Goal: Task Accomplishment & Management: Complete application form

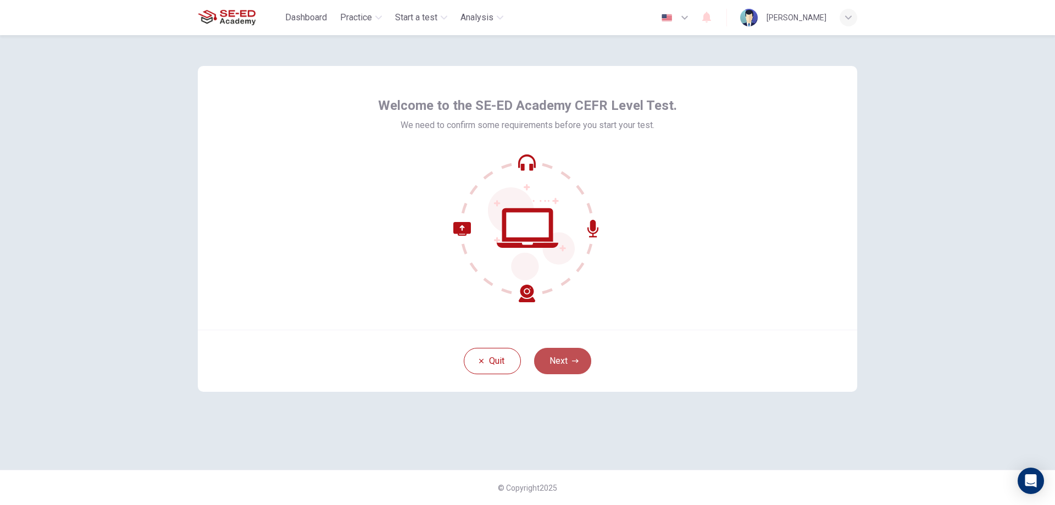
click at [559, 367] on button "Next" at bounding box center [562, 361] width 57 height 26
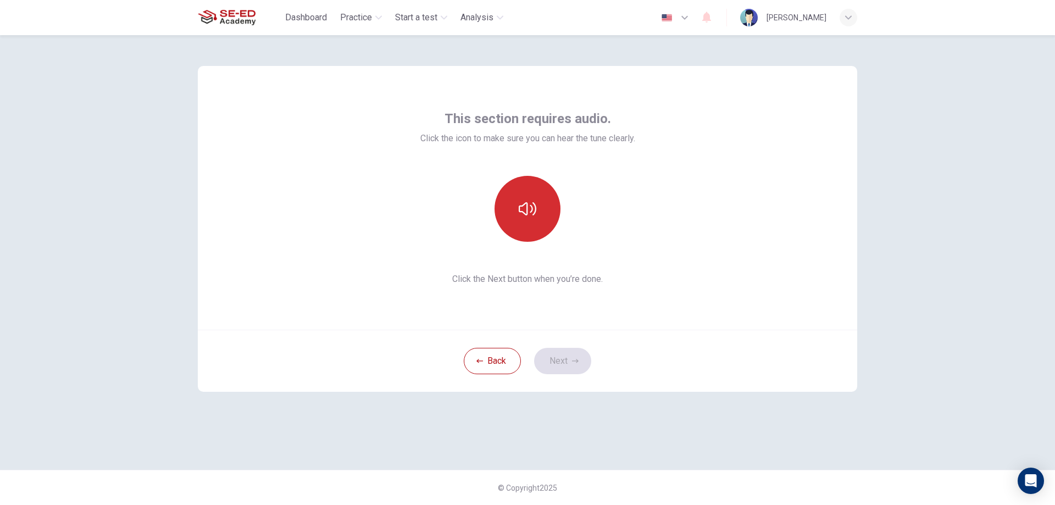
click at [540, 231] on button "button" at bounding box center [528, 209] width 66 height 66
click at [540, 226] on button "button" at bounding box center [528, 209] width 66 height 66
click at [537, 223] on button "button" at bounding box center [528, 209] width 66 height 66
click at [538, 219] on button "button" at bounding box center [528, 209] width 66 height 66
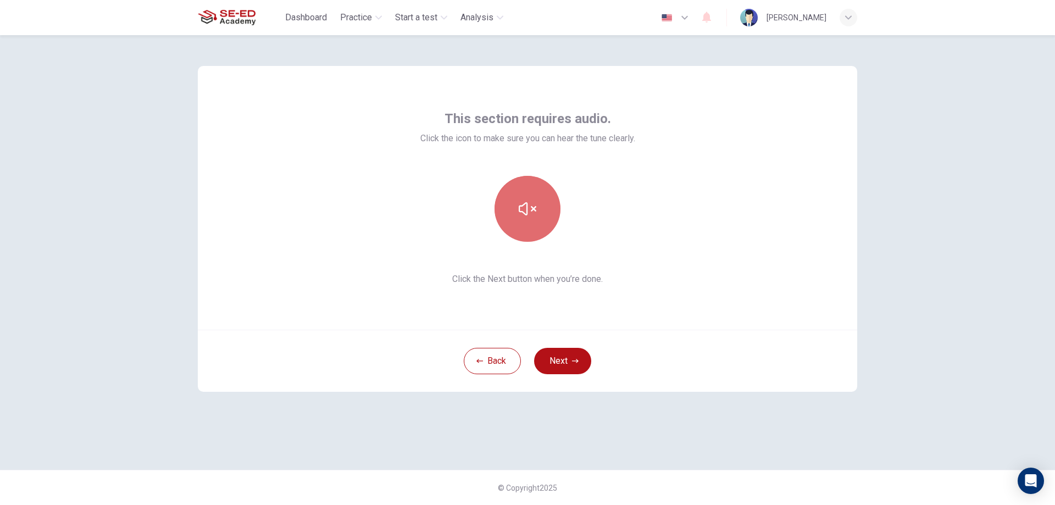
click at [546, 221] on button "button" at bounding box center [528, 209] width 66 height 66
click at [520, 204] on icon "button" at bounding box center [528, 209] width 18 height 18
click at [528, 193] on button "button" at bounding box center [528, 209] width 66 height 66
click at [527, 201] on icon "button" at bounding box center [528, 209] width 18 height 18
click at [576, 364] on button "Next" at bounding box center [562, 361] width 57 height 26
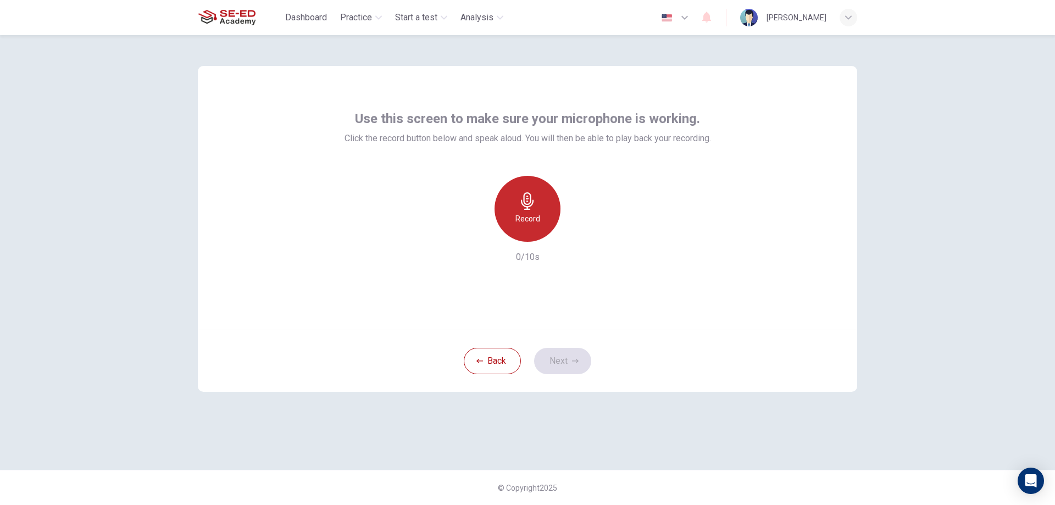
click at [530, 204] on icon "button" at bounding box center [528, 201] width 18 height 18
click at [540, 221] on div "Stop" at bounding box center [528, 209] width 66 height 66
click at [578, 235] on icon "button" at bounding box center [578, 233] width 5 height 7
click at [476, 236] on icon "button" at bounding box center [477, 233] width 10 height 10
click at [535, 217] on h6 "Record" at bounding box center [527, 218] width 25 height 13
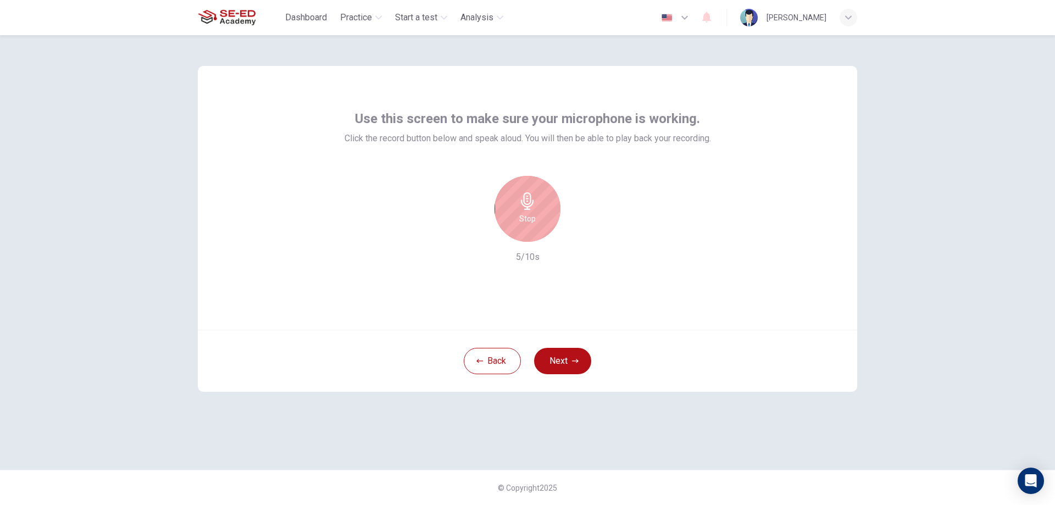
click at [520, 215] on h6 "Stop" at bounding box center [527, 218] width 16 height 13
click at [575, 235] on icon "button" at bounding box center [578, 232] width 11 height 11
click at [472, 236] on icon "button" at bounding box center [477, 233] width 10 height 10
click at [532, 234] on div "Record" at bounding box center [528, 209] width 66 height 66
click at [537, 229] on div "Stop" at bounding box center [528, 209] width 66 height 66
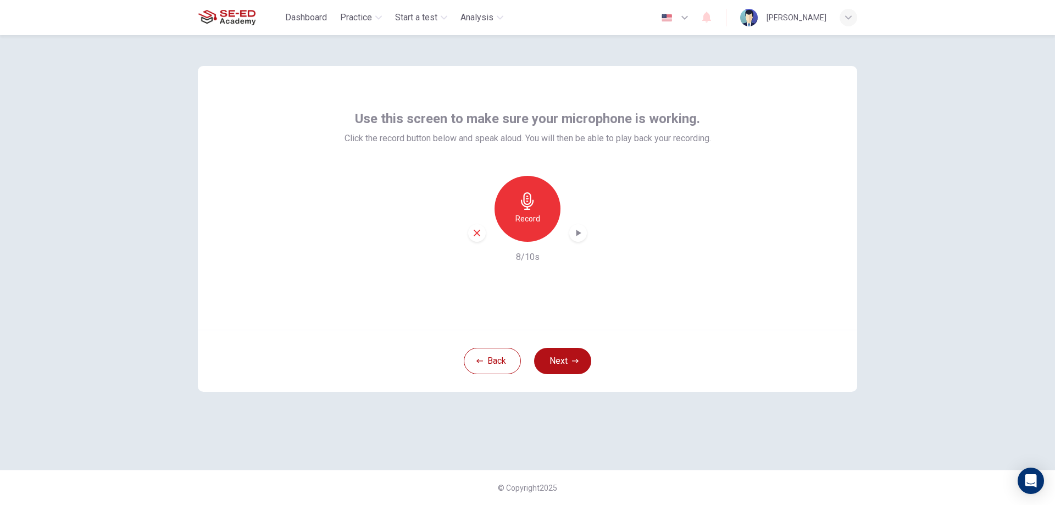
click at [575, 229] on icon "button" at bounding box center [578, 232] width 11 height 11
click at [479, 237] on icon "button" at bounding box center [477, 233] width 10 height 10
click at [541, 229] on div "Record" at bounding box center [528, 209] width 66 height 66
click at [540, 224] on div "Stop" at bounding box center [528, 209] width 66 height 66
click at [580, 231] on icon "button" at bounding box center [578, 232] width 11 height 11
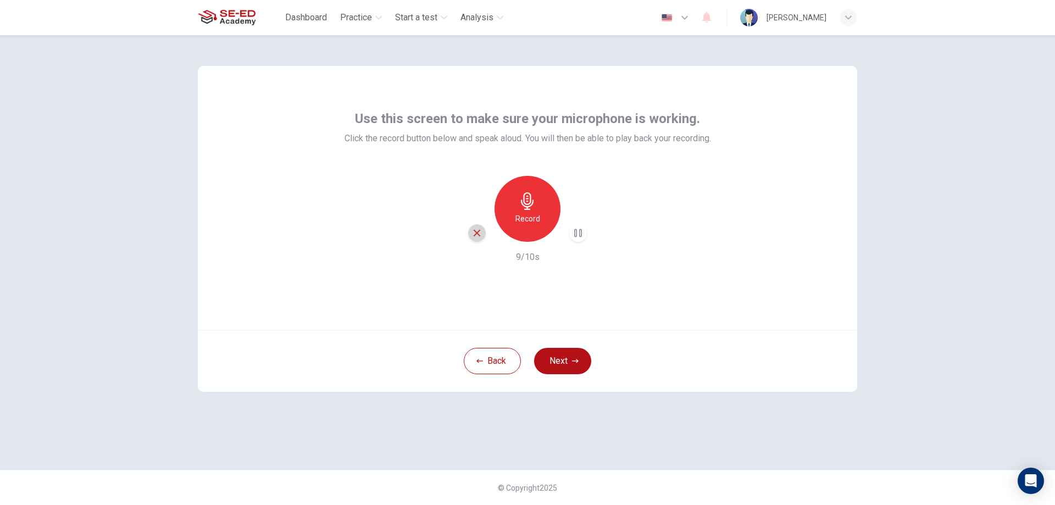
click at [475, 232] on icon "button" at bounding box center [477, 233] width 10 height 10
click at [525, 195] on icon "button" at bounding box center [528, 201] width 18 height 18
click at [543, 212] on div "Stop" at bounding box center [528, 209] width 66 height 66
click at [575, 234] on icon "button" at bounding box center [578, 232] width 11 height 11
click at [481, 231] on icon "button" at bounding box center [477, 233] width 10 height 10
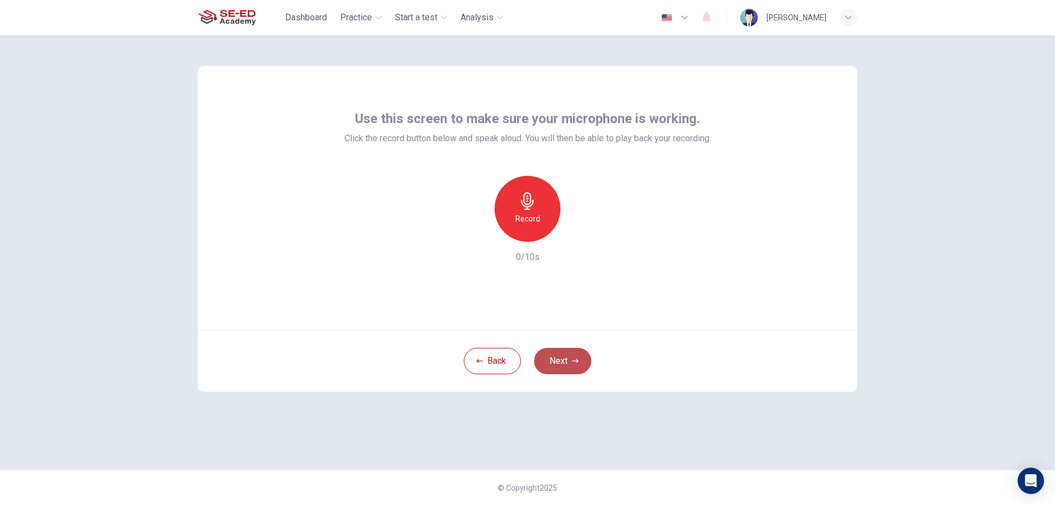
click at [557, 366] on button "Next" at bounding box center [562, 361] width 57 height 26
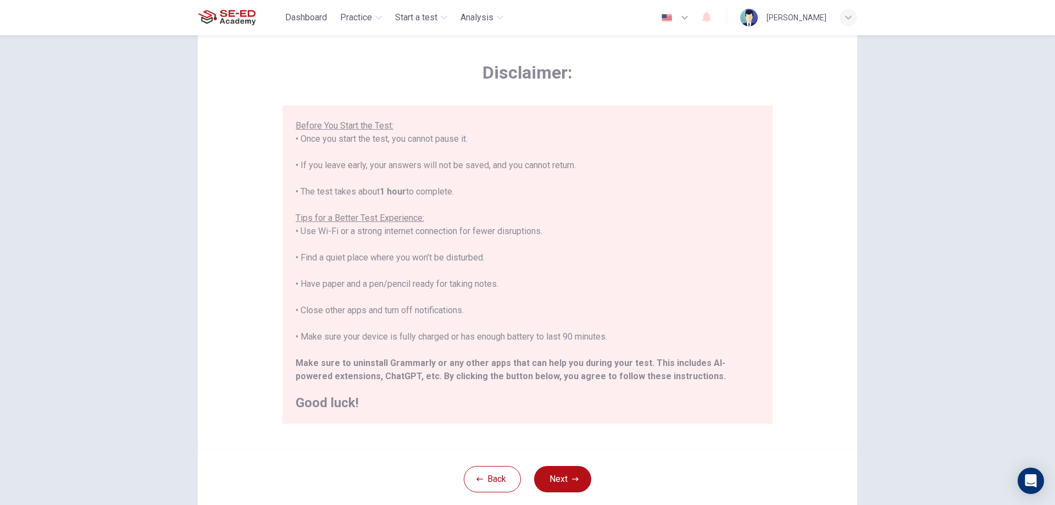
scroll to position [55, 0]
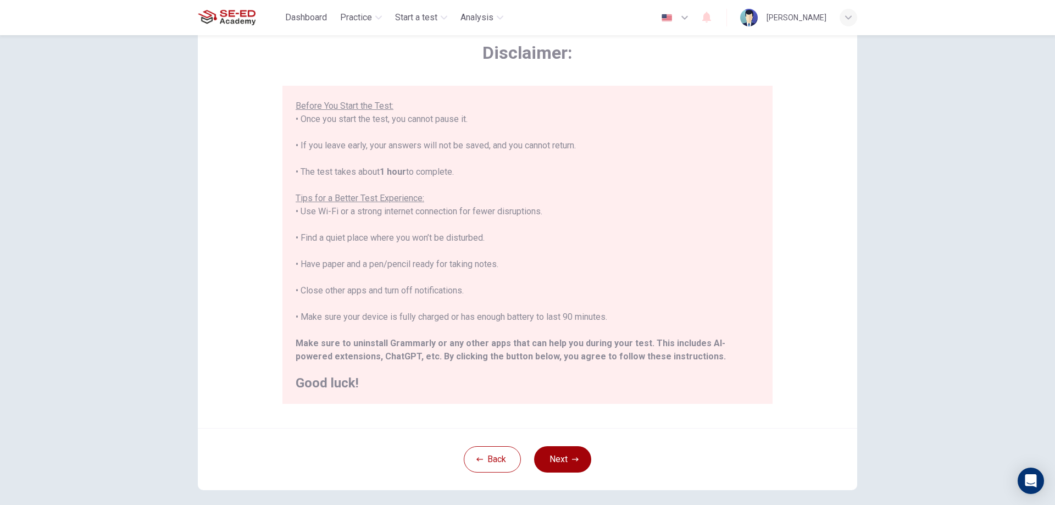
click at [574, 466] on button "Next" at bounding box center [562, 459] width 57 height 26
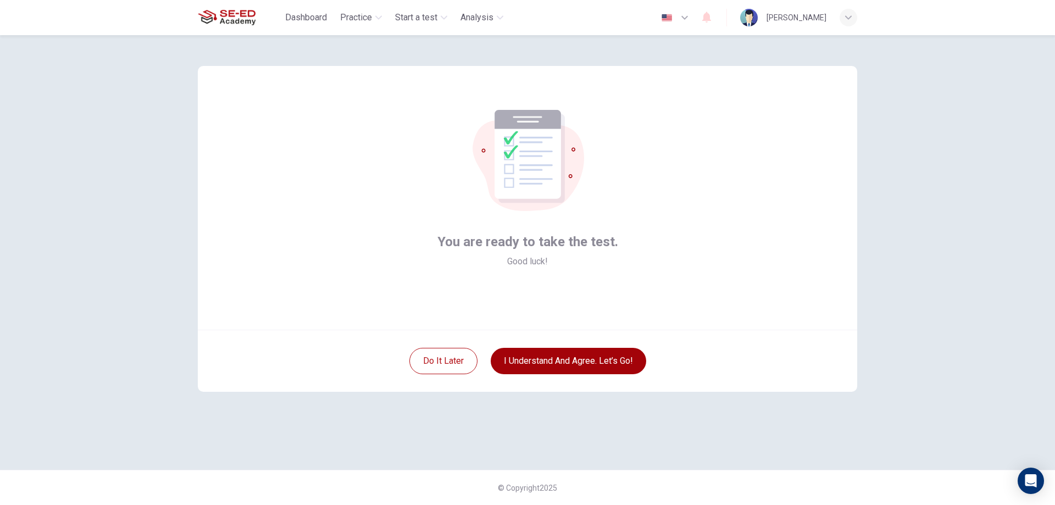
click at [537, 364] on button "I understand and agree. Let’s go!" at bounding box center [569, 361] width 156 height 26
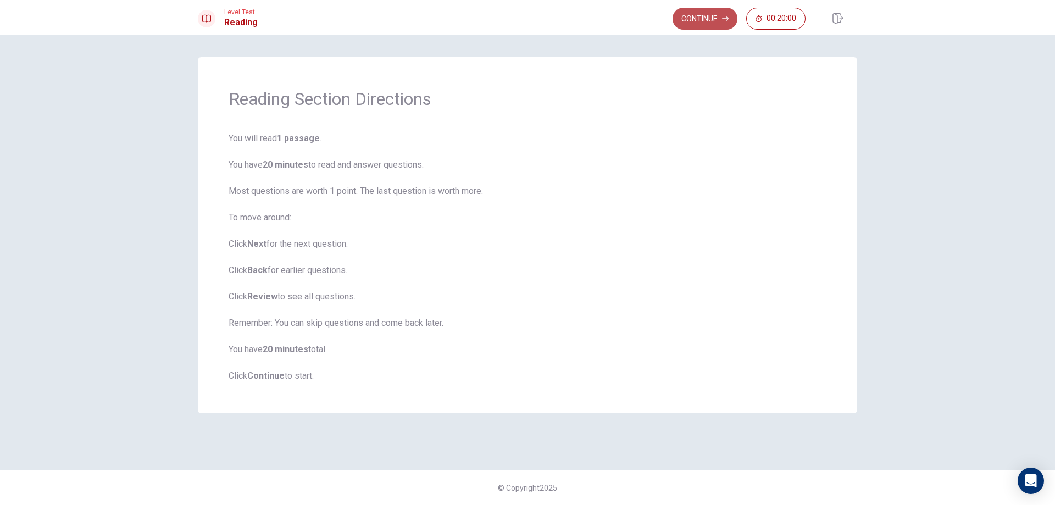
click at [711, 24] on button "Continue" at bounding box center [705, 19] width 65 height 22
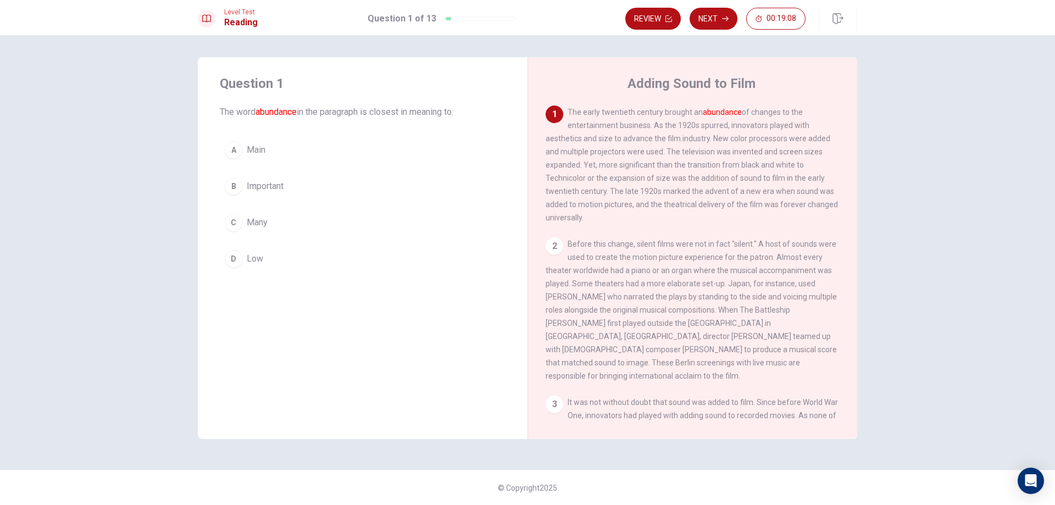
click at [235, 182] on div "B" at bounding box center [234, 186] width 18 height 18
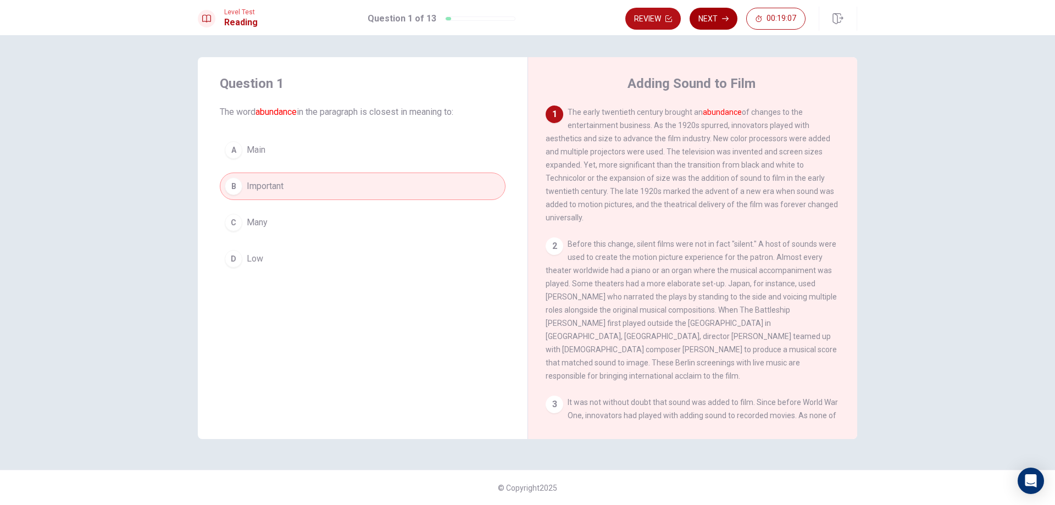
click at [706, 17] on button "Next" at bounding box center [714, 19] width 48 height 22
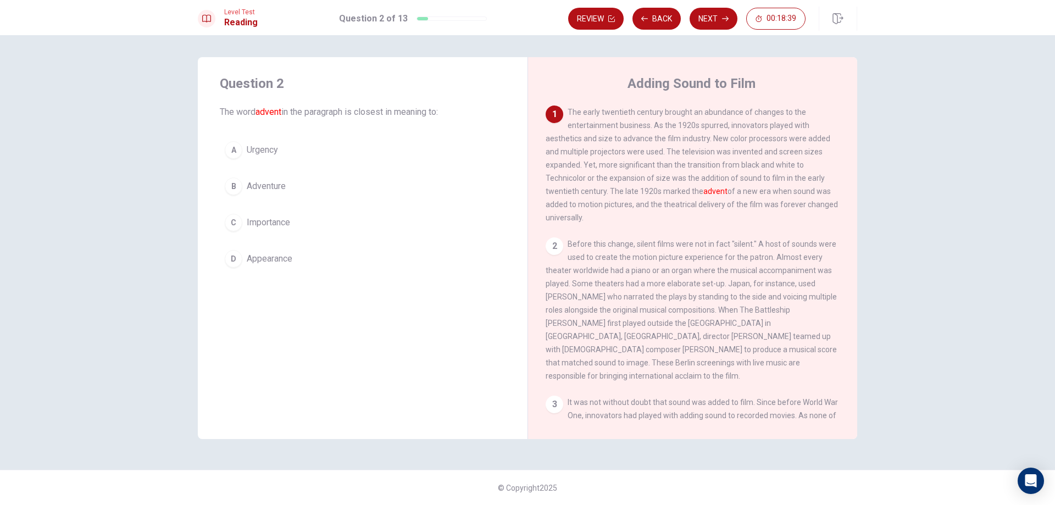
click at [234, 255] on div "D" at bounding box center [234, 259] width 18 height 18
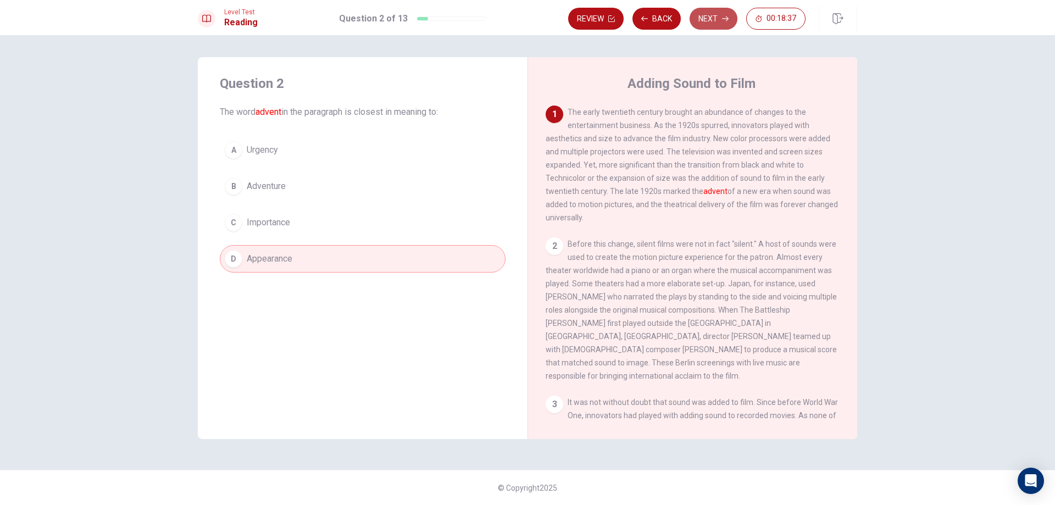
click at [705, 21] on button "Next" at bounding box center [714, 19] width 48 height 22
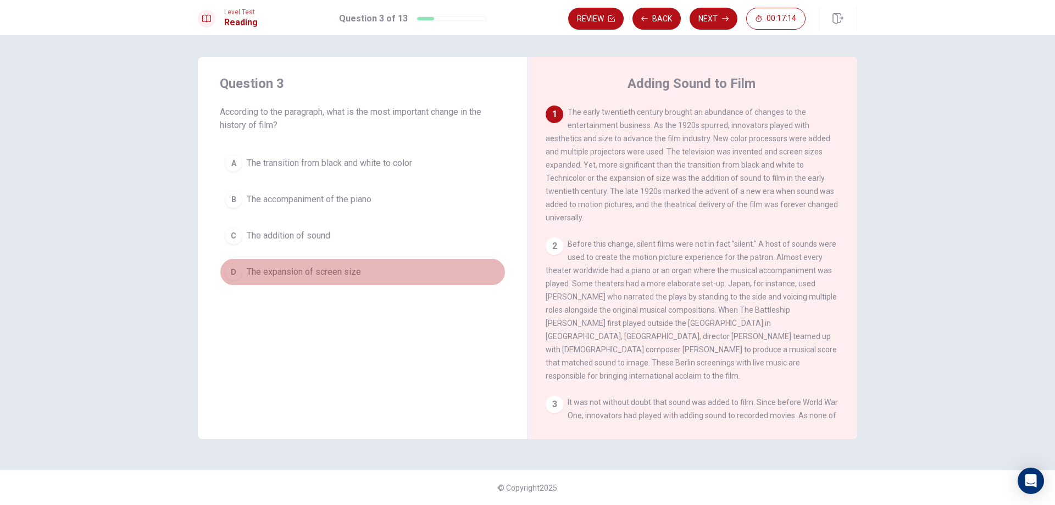
click at [320, 271] on span "The expansion of screen size" at bounding box center [304, 271] width 114 height 13
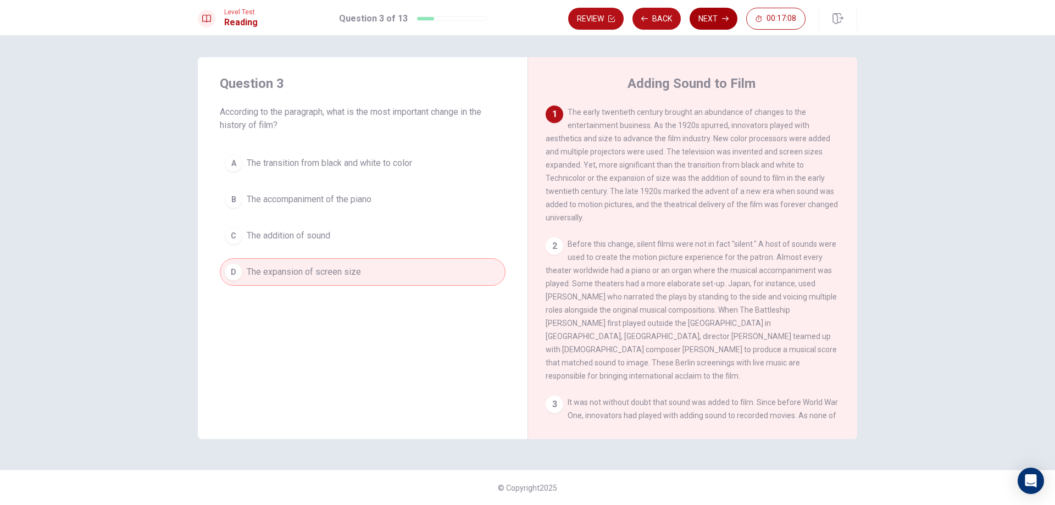
click at [721, 11] on button "Next" at bounding box center [714, 19] width 48 height 22
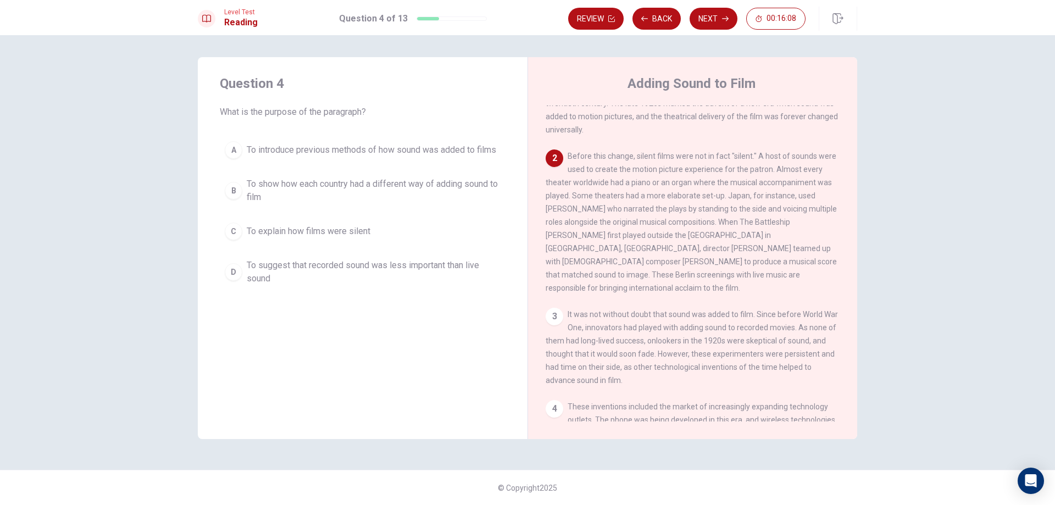
scroll to position [68, 0]
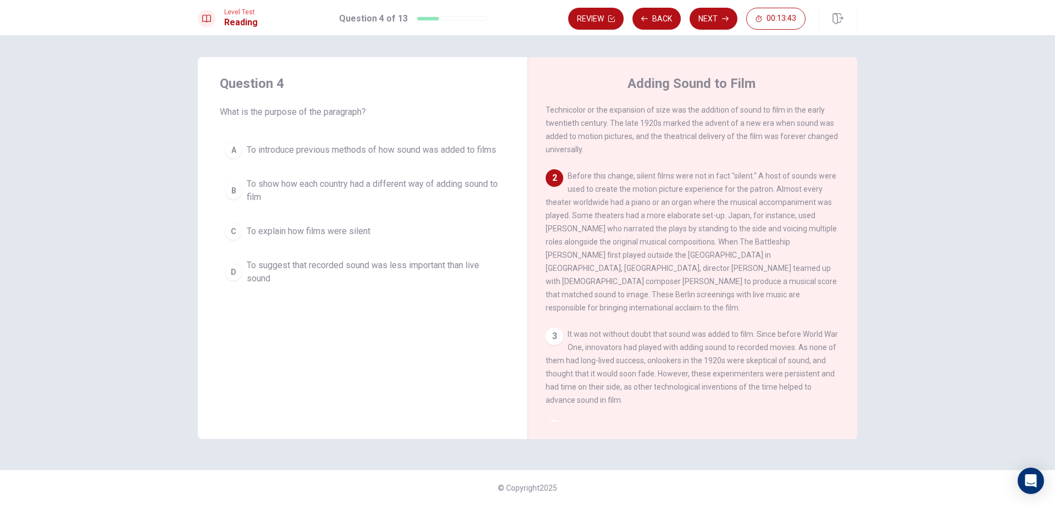
click at [416, 148] on span "To introduce previous methods of how sound was added to films" at bounding box center [371, 149] width 249 height 13
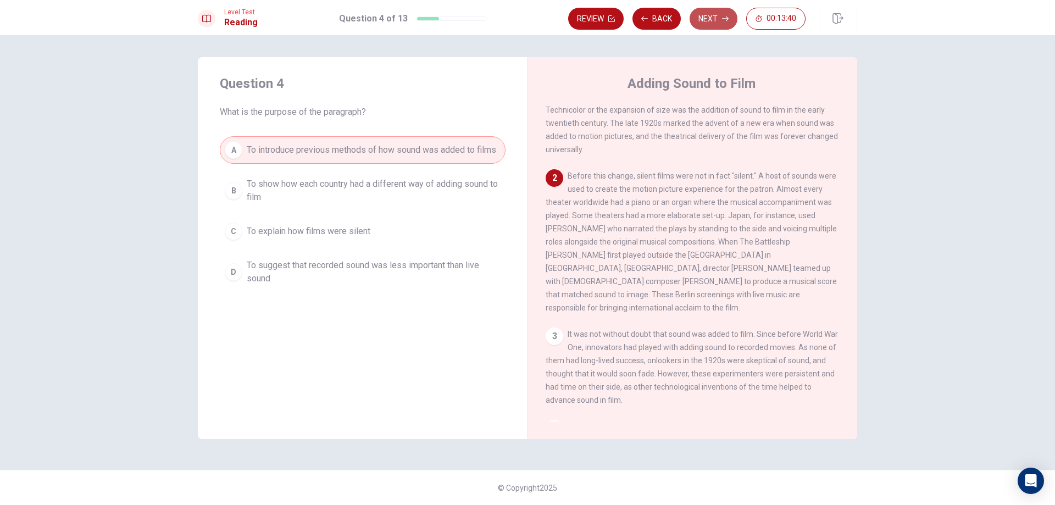
click at [698, 12] on button "Next" at bounding box center [714, 19] width 48 height 22
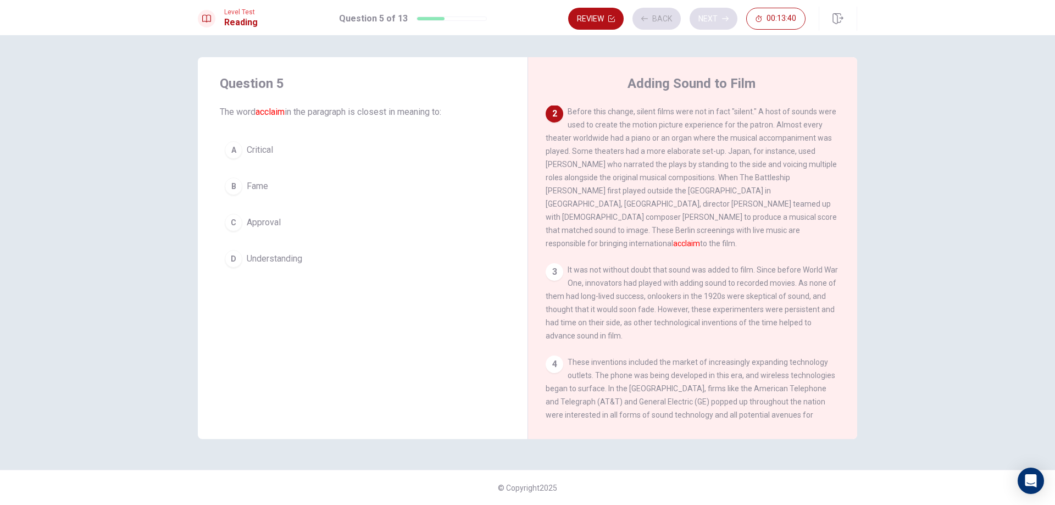
scroll to position [137, 0]
click at [262, 219] on span "Approval" at bounding box center [264, 222] width 34 height 13
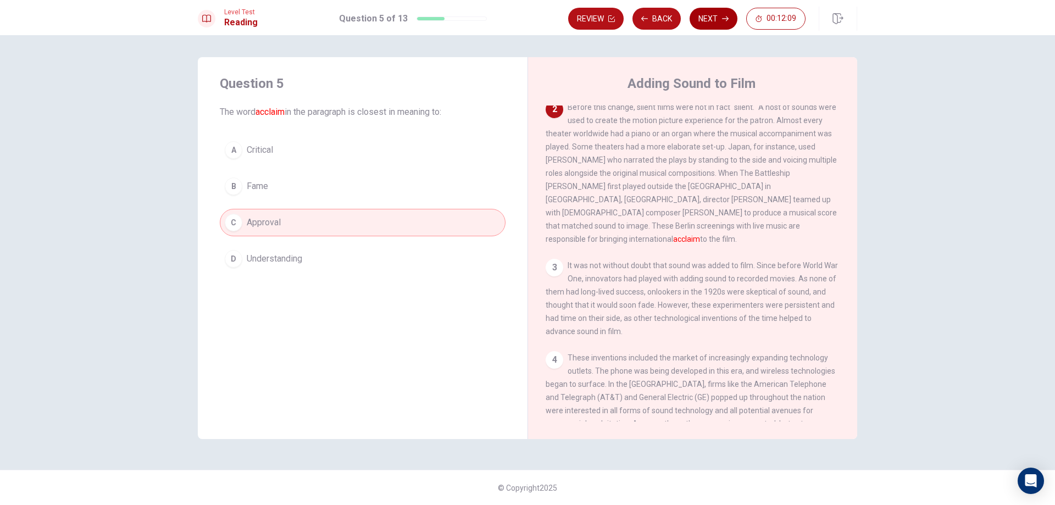
click at [711, 23] on button "Next" at bounding box center [714, 19] width 48 height 22
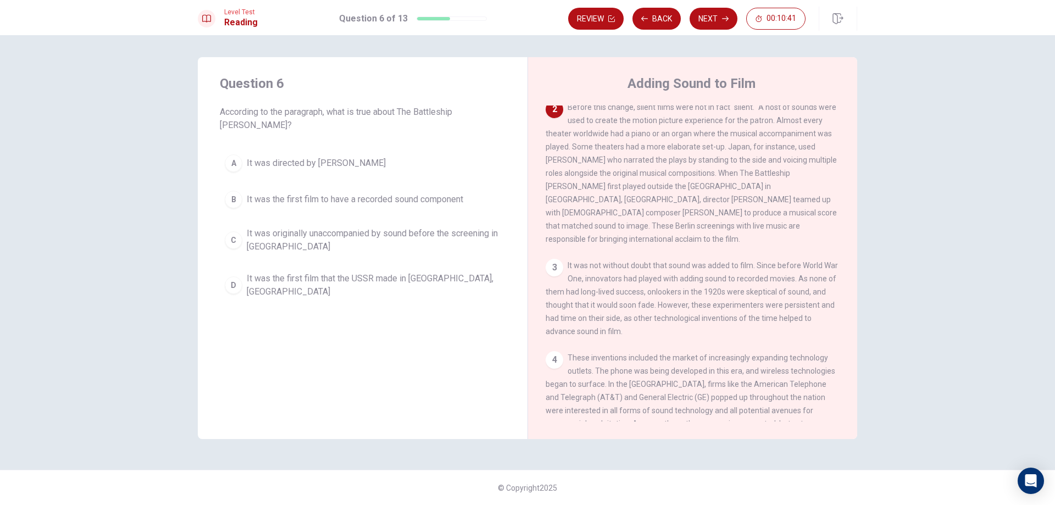
click at [347, 157] on span "It was directed by [PERSON_NAME]" at bounding box center [316, 163] width 139 height 13
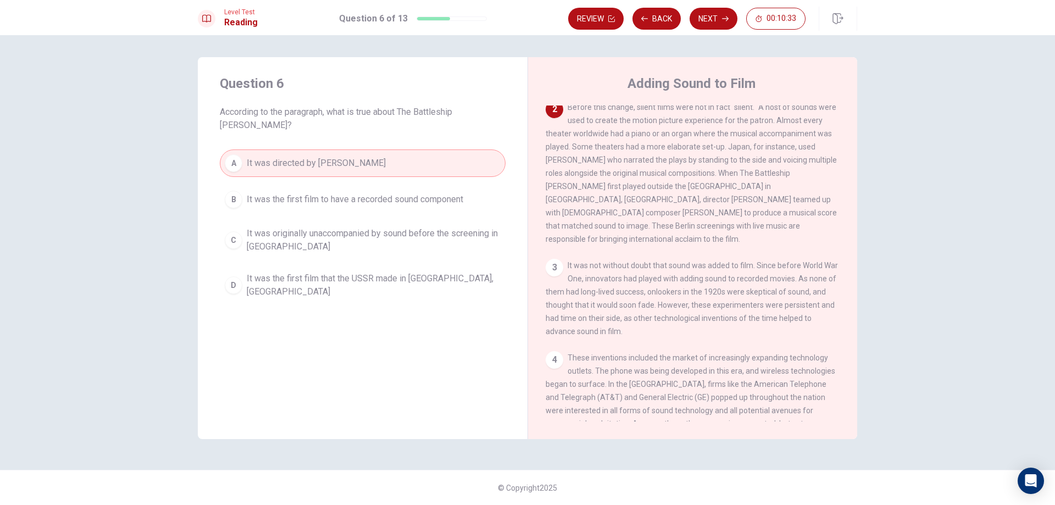
click at [454, 171] on div "A It was directed by [PERSON_NAME] It was the first film to have a recorded sou…" at bounding box center [363, 226] width 286 height 154
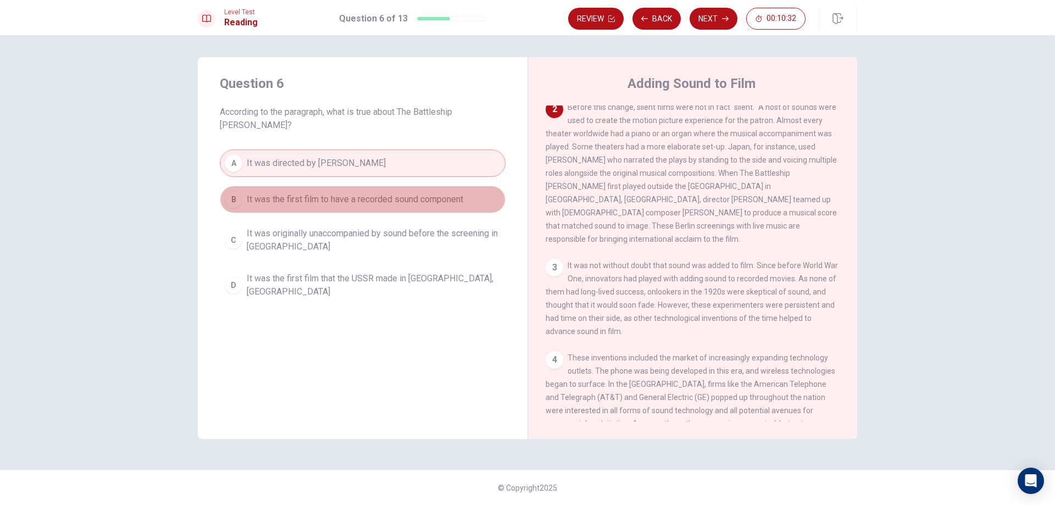
click at [448, 193] on span "It was the first film to have a recorded sound component" at bounding box center [355, 199] width 217 height 13
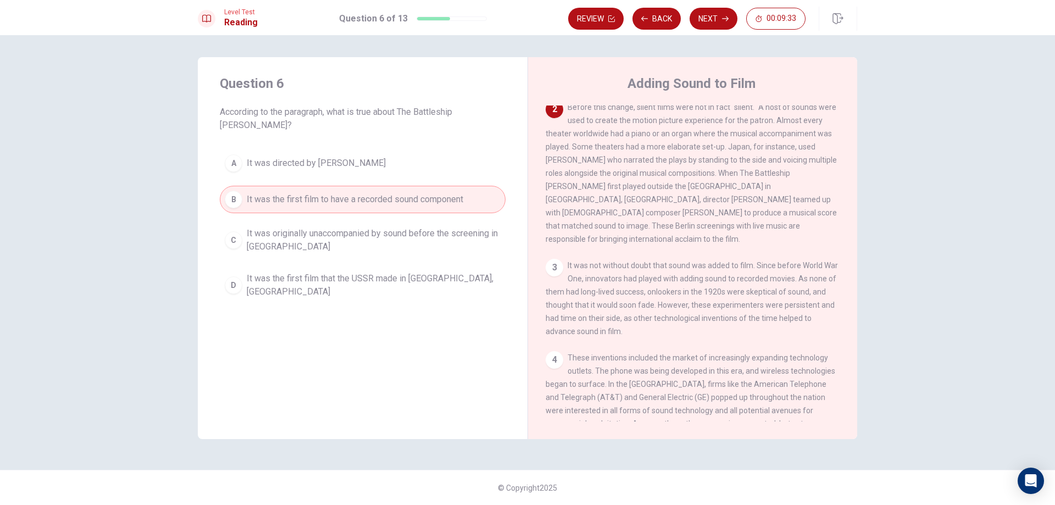
click at [310, 272] on span "It was the first film that the USSR made in [GEOGRAPHIC_DATA], [GEOGRAPHIC_DATA]" at bounding box center [374, 285] width 254 height 26
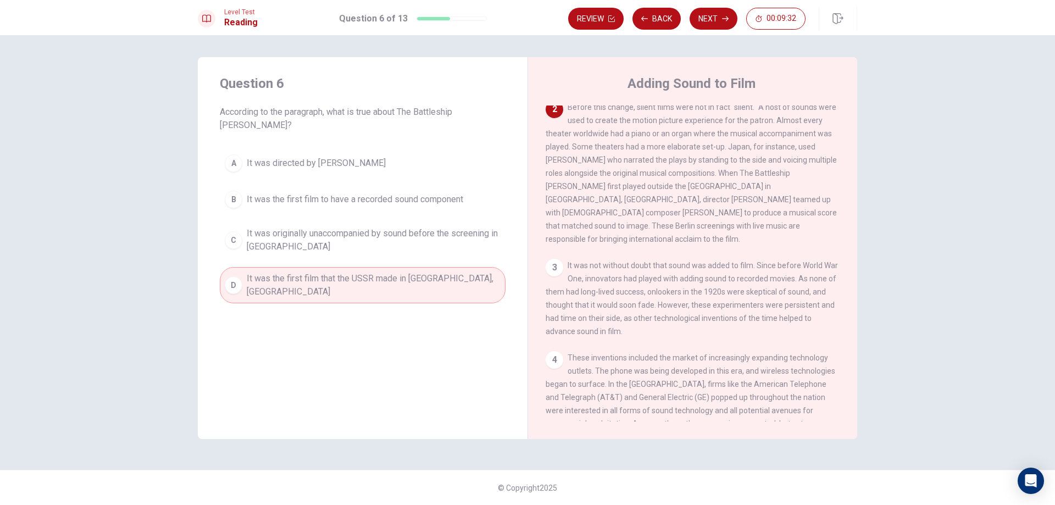
click at [333, 227] on span "It was originally unaccompanied by sound before the screening in [GEOGRAPHIC_DA…" at bounding box center [374, 240] width 254 height 26
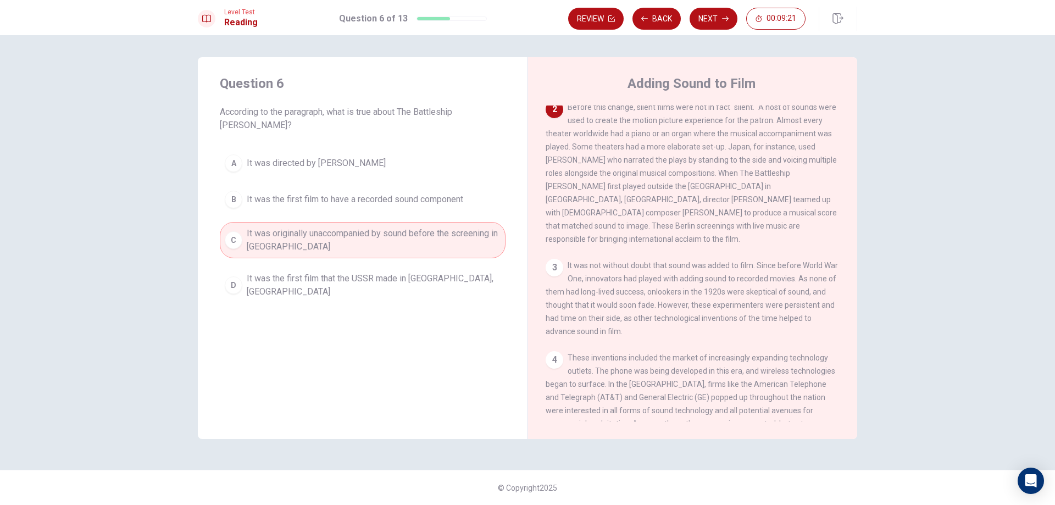
click at [452, 199] on button "B It was the first film to have a recorded sound component" at bounding box center [363, 199] width 286 height 27
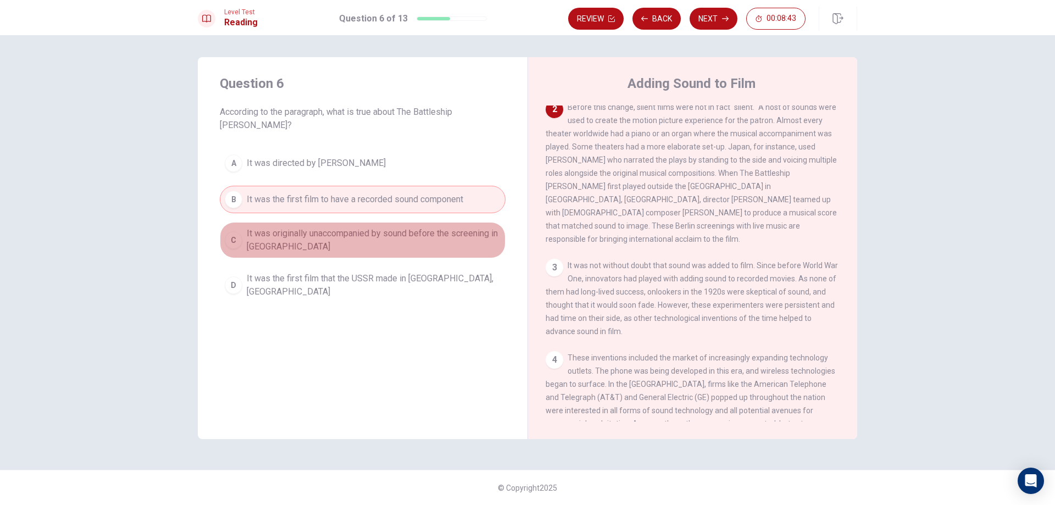
drag, startPoint x: 317, startPoint y: 232, endPoint x: 325, endPoint y: 238, distance: 9.8
click at [321, 234] on span "It was originally unaccompanied by sound before the screening in [GEOGRAPHIC_DA…" at bounding box center [374, 240] width 254 height 26
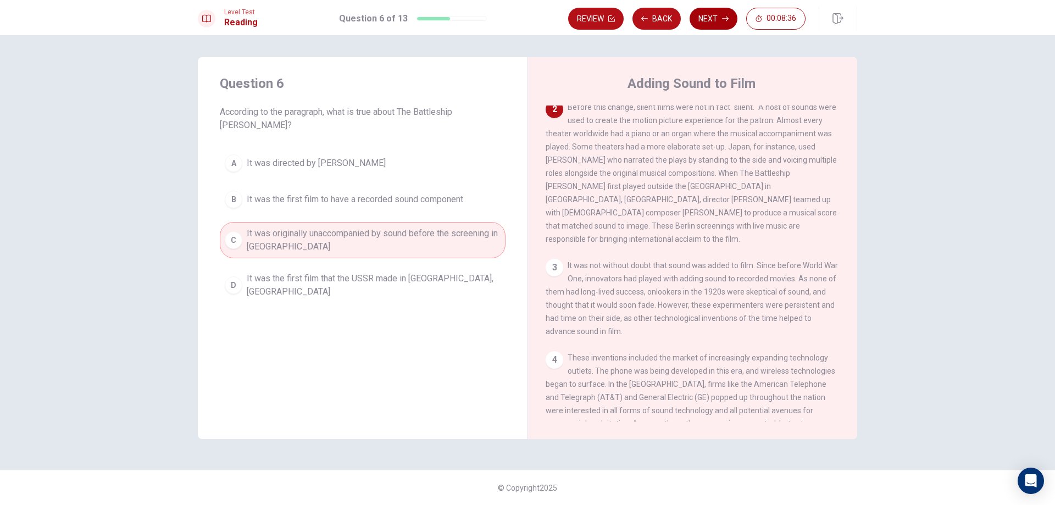
click at [711, 16] on button "Next" at bounding box center [714, 19] width 48 height 22
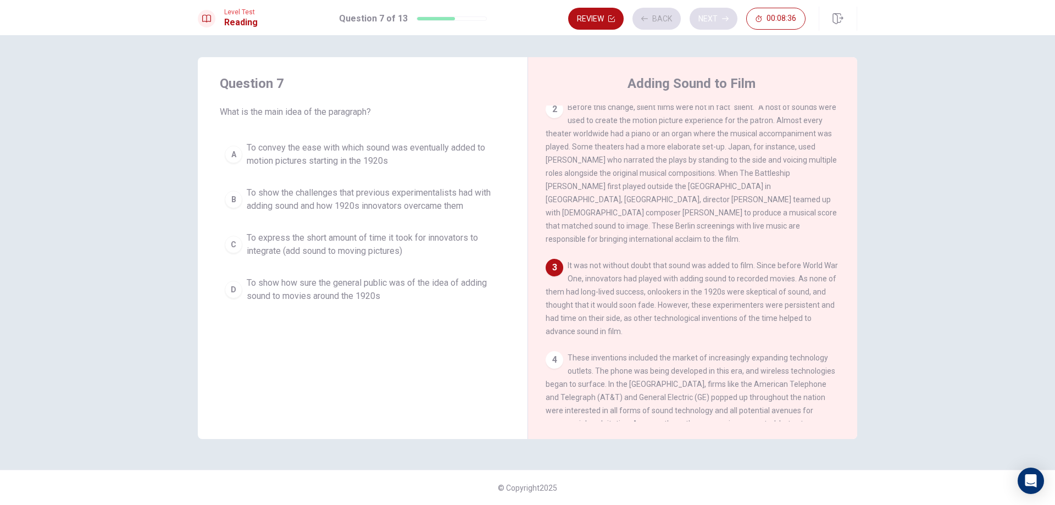
scroll to position [164, 0]
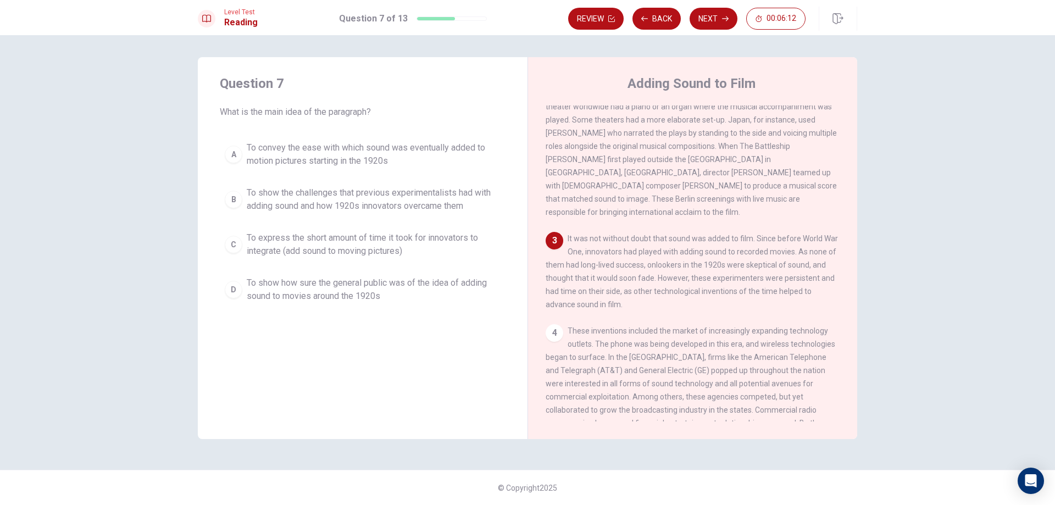
click at [401, 211] on span "To show the challenges that previous experimentalists had with adding sound and…" at bounding box center [374, 199] width 254 height 26
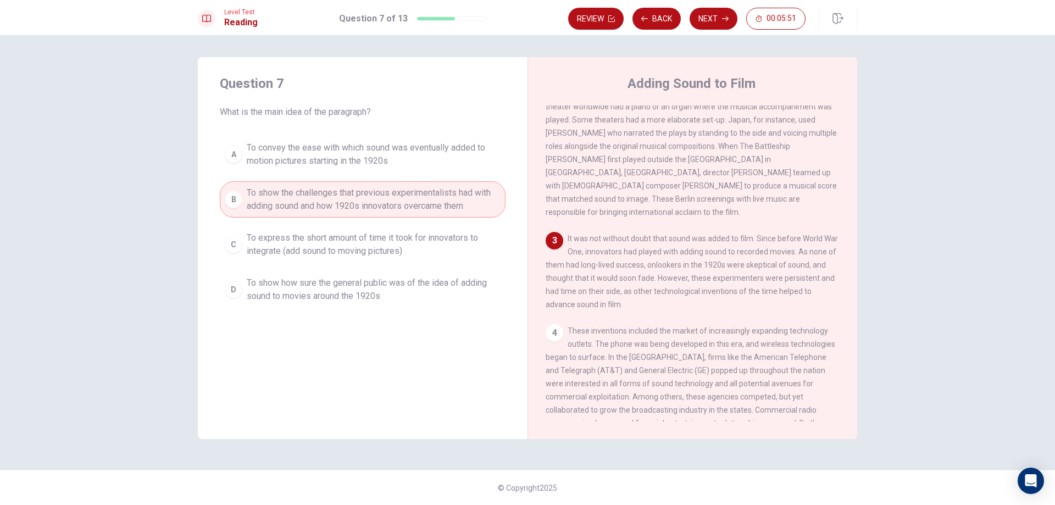
click at [714, 24] on button "Next" at bounding box center [714, 19] width 48 height 22
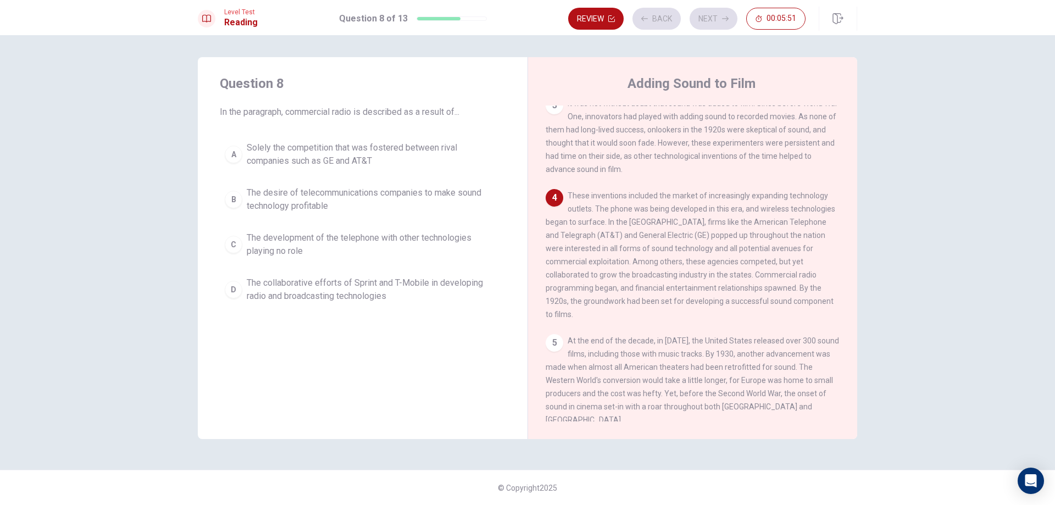
scroll to position [299, 0]
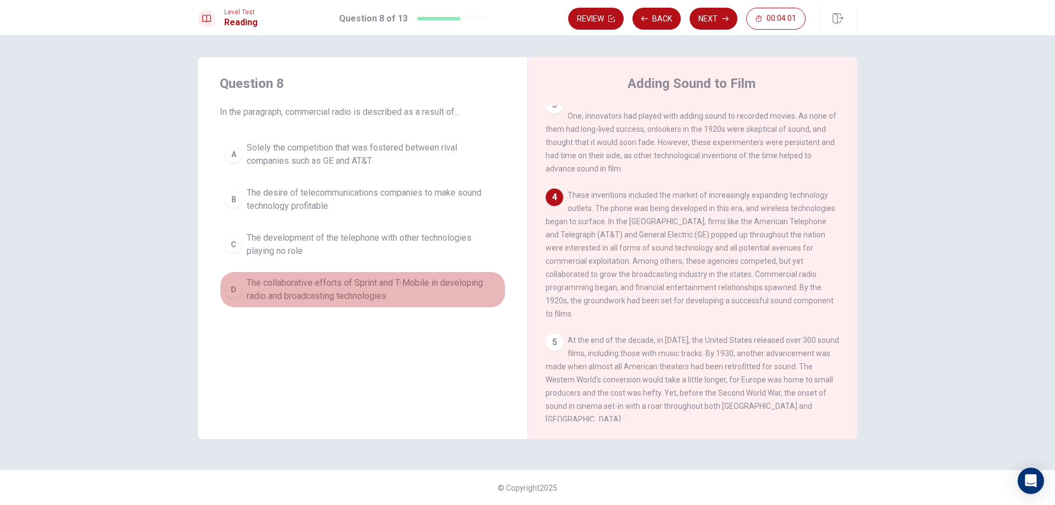
click at [307, 293] on span "The collaborative efforts of Sprint and T-Mobile in developing radio and broadc…" at bounding box center [374, 289] width 254 height 26
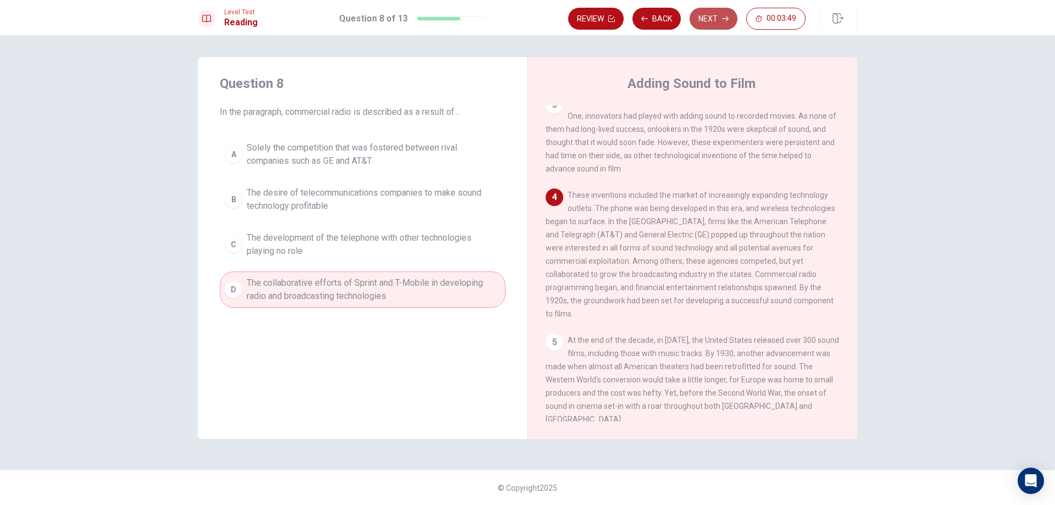
click at [710, 13] on button "Next" at bounding box center [714, 19] width 48 height 22
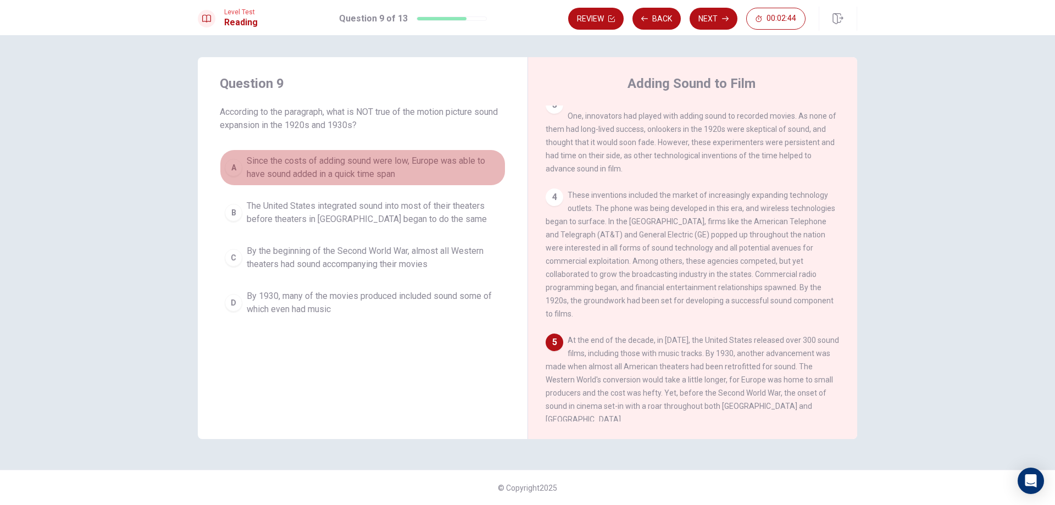
click at [441, 179] on span "Since the costs of adding sound were low, Europe was able to have sound added i…" at bounding box center [374, 167] width 254 height 26
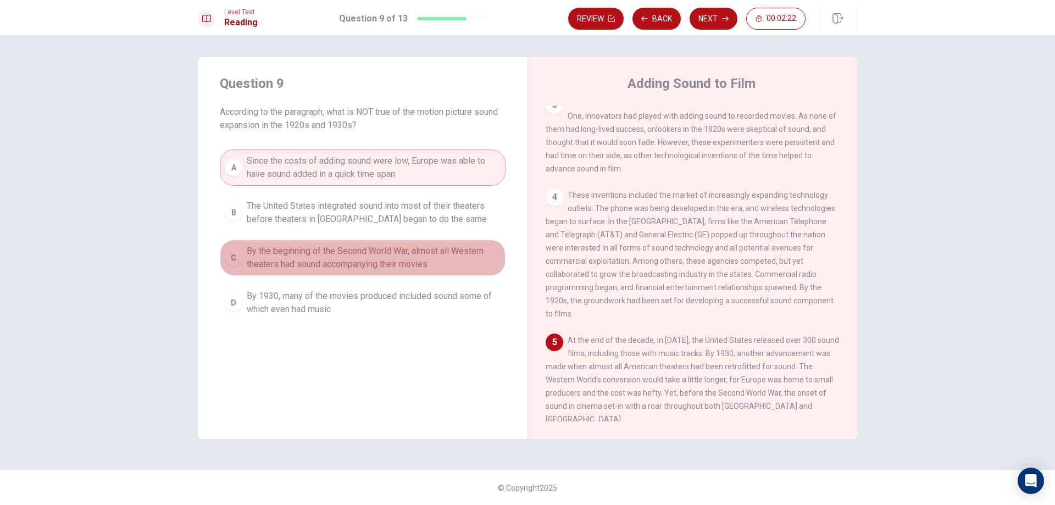
click at [384, 268] on span "By the beginning of the Second World War, almost all Western theaters had sound…" at bounding box center [374, 258] width 254 height 26
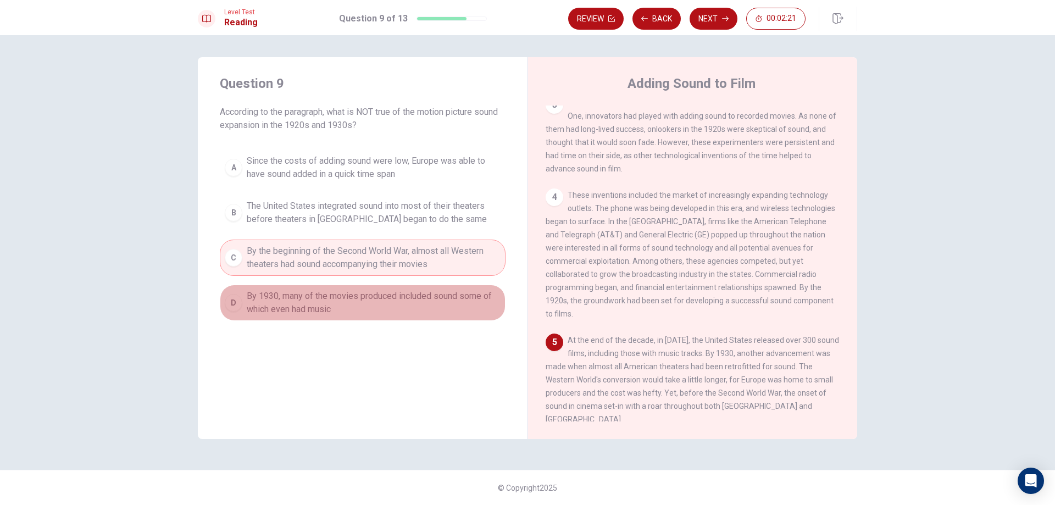
click at [324, 303] on span "By 1930, many of the movies produced included sound some of which even had music" at bounding box center [374, 303] width 254 height 26
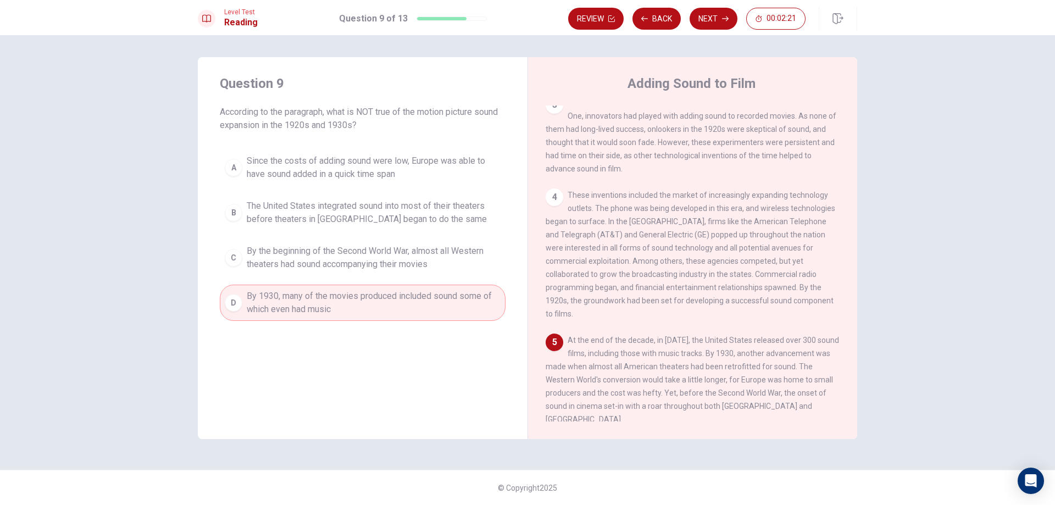
click at [299, 156] on span "Since the costs of adding sound were low, Europe was able to have sound added i…" at bounding box center [374, 167] width 254 height 26
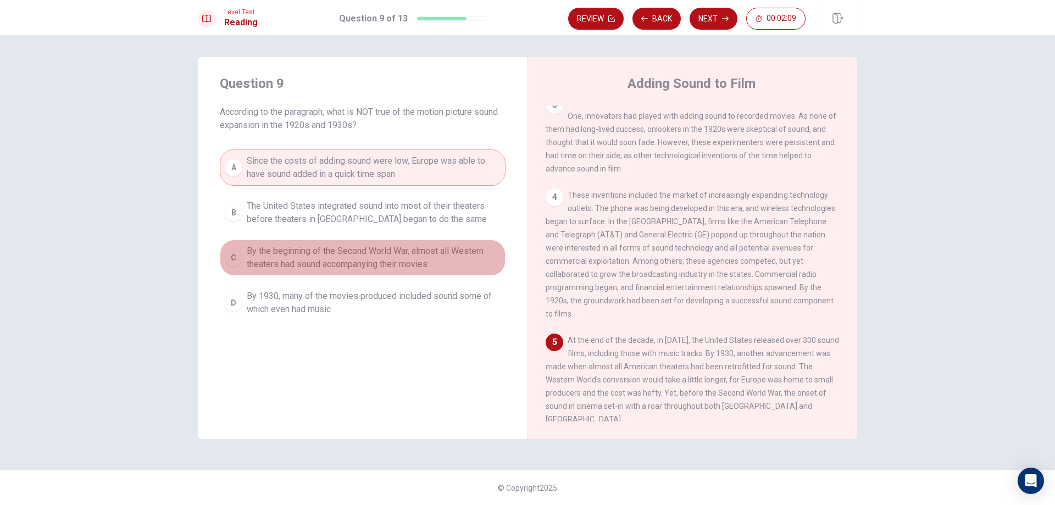
click at [359, 258] on span "By the beginning of the Second World War, almost all Western theaters had sound…" at bounding box center [374, 258] width 254 height 26
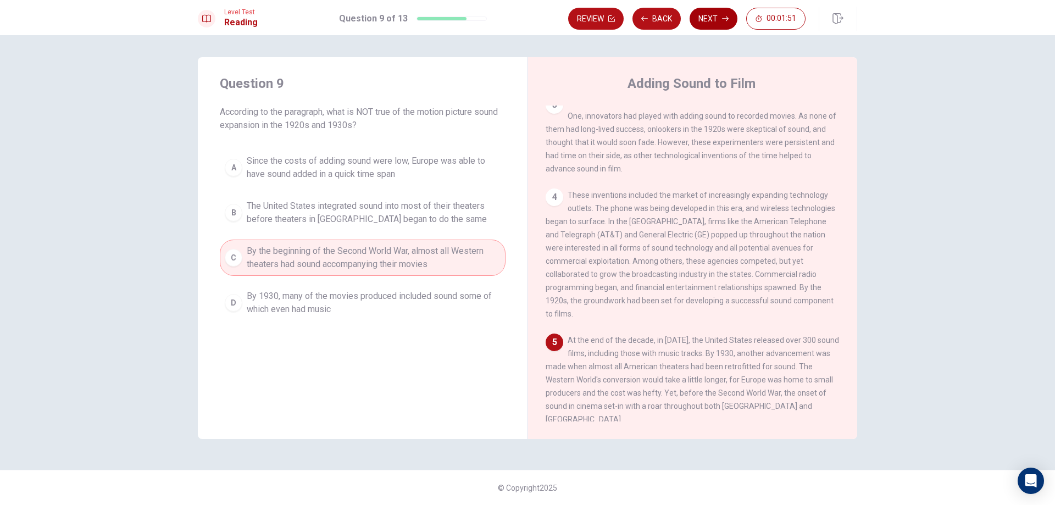
click at [708, 16] on button "Next" at bounding box center [714, 19] width 48 height 22
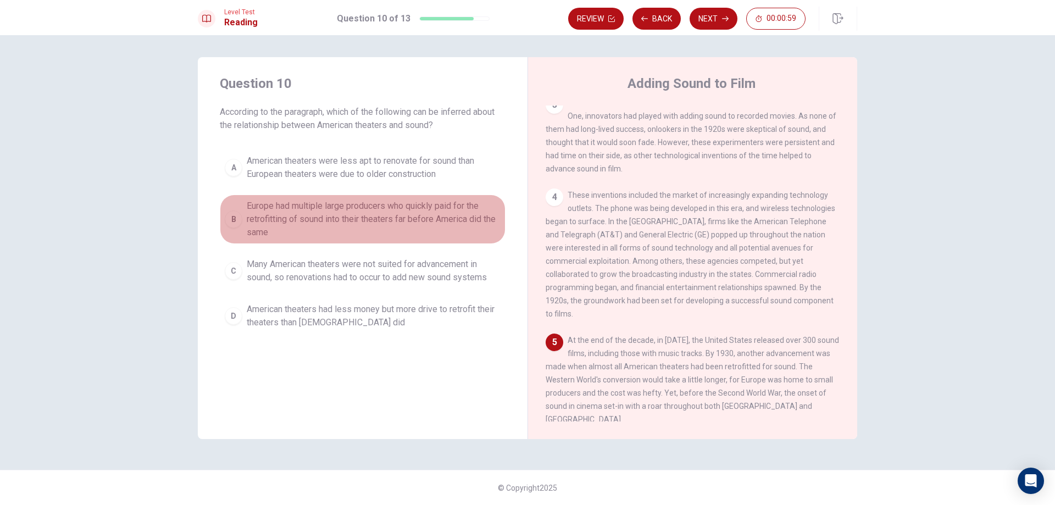
click at [326, 216] on span "Europe had multiple large producers who quickly paid for the retrofitting of so…" at bounding box center [374, 219] width 254 height 40
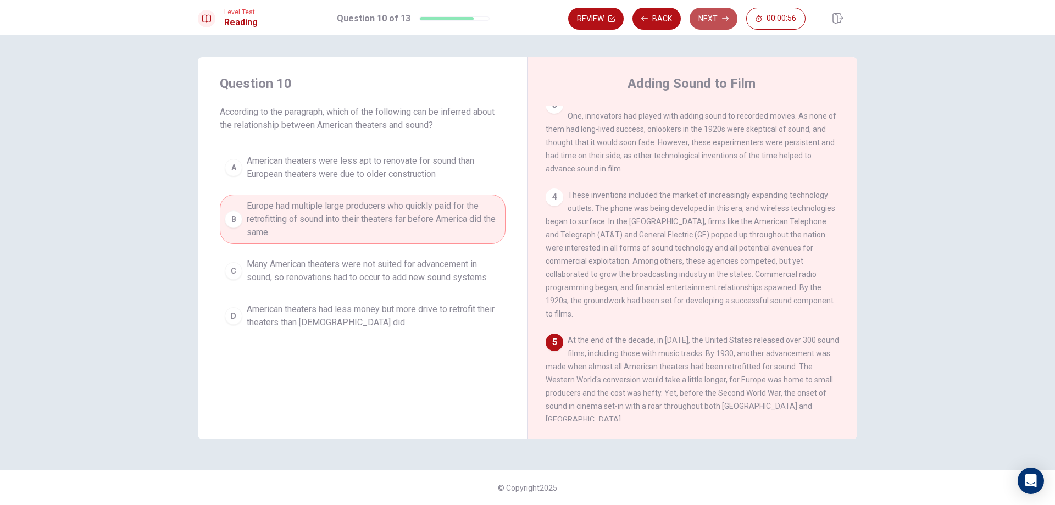
click at [715, 19] on button "Next" at bounding box center [714, 19] width 48 height 22
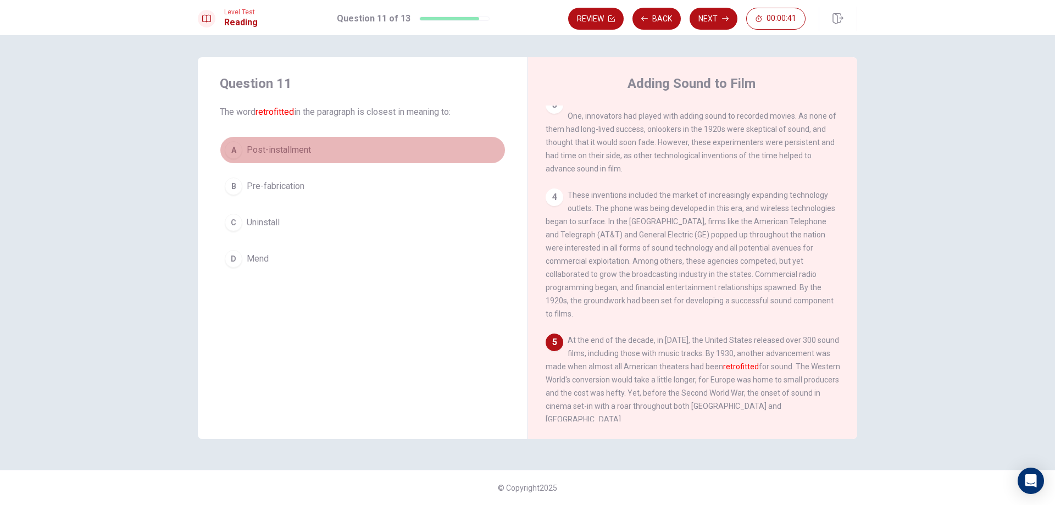
click at [310, 152] on span "Post-installment" at bounding box center [279, 149] width 64 height 13
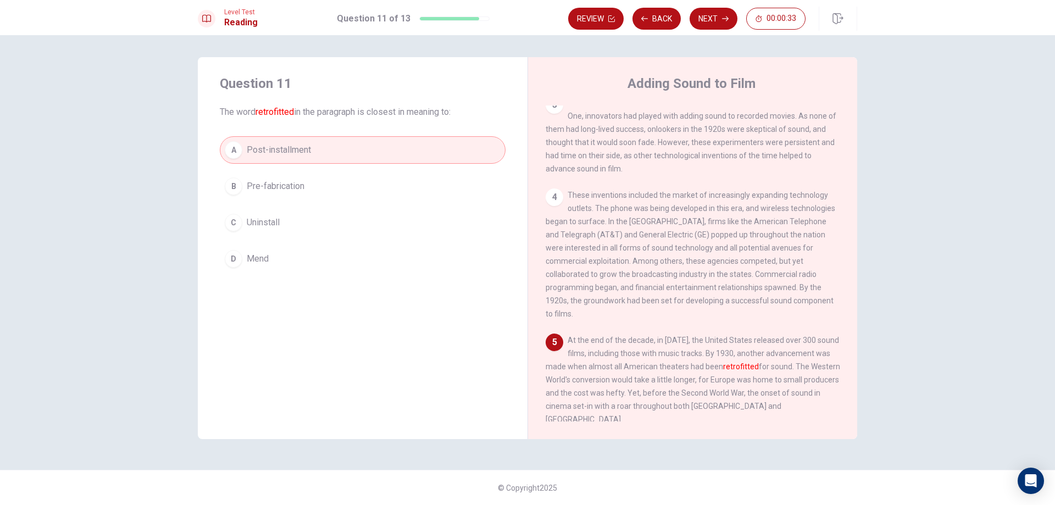
click at [321, 220] on button "C Uninstall" at bounding box center [363, 222] width 286 height 27
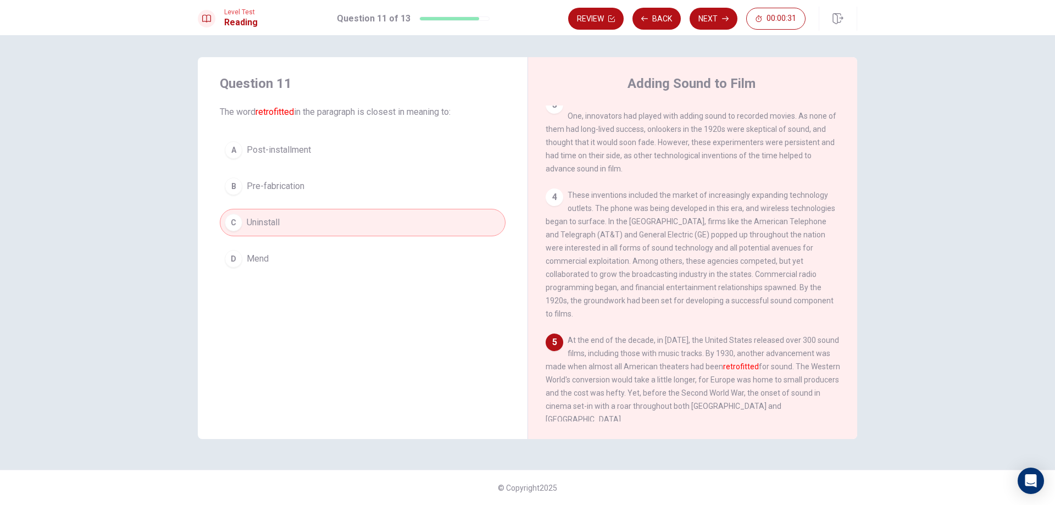
click at [453, 148] on button "A Post-installment" at bounding box center [363, 149] width 286 height 27
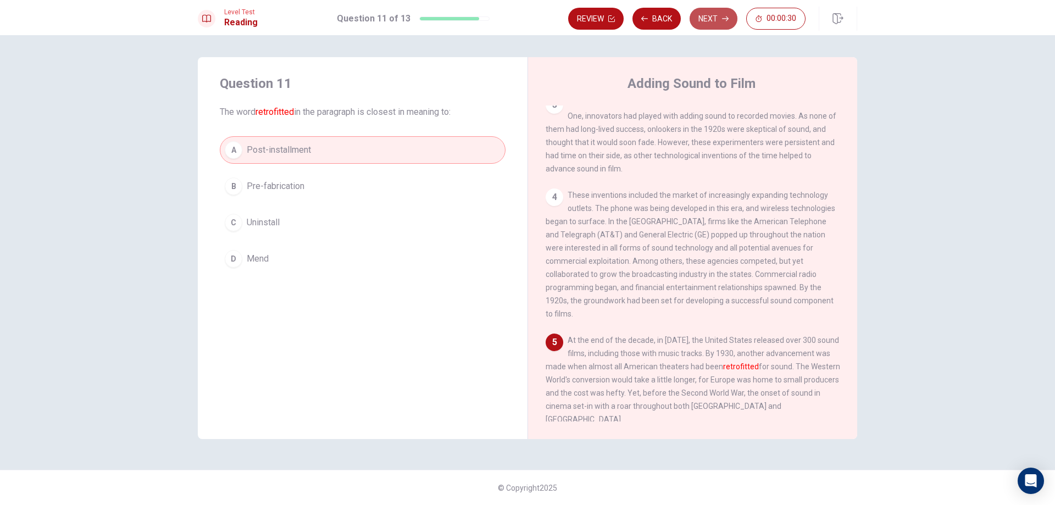
click at [718, 18] on button "Next" at bounding box center [714, 19] width 48 height 22
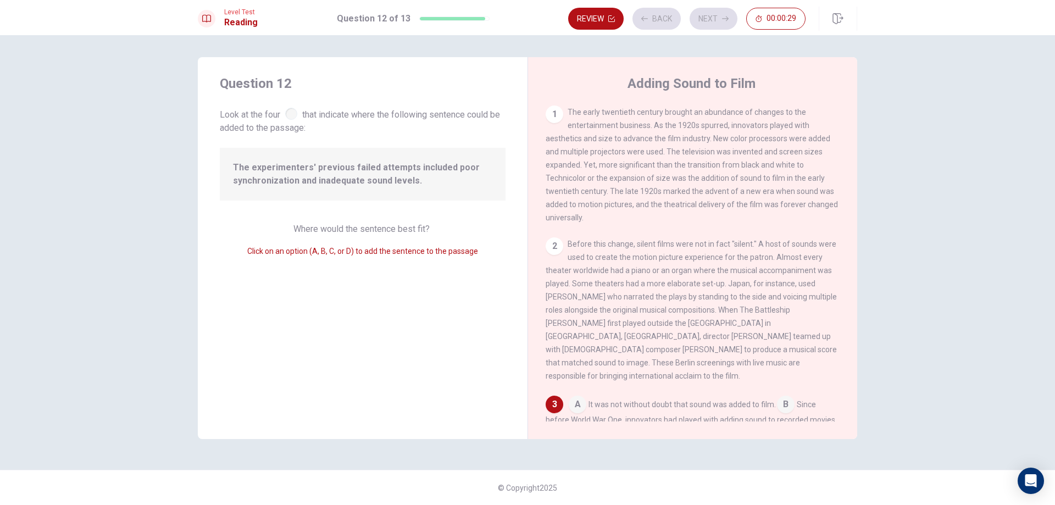
scroll to position [174, 0]
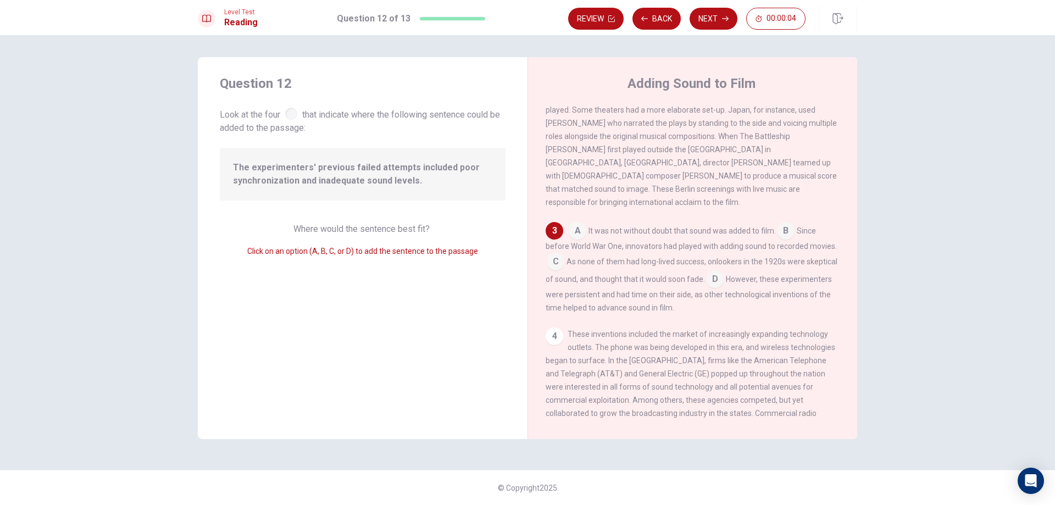
click at [557, 258] on input at bounding box center [556, 263] width 18 height 18
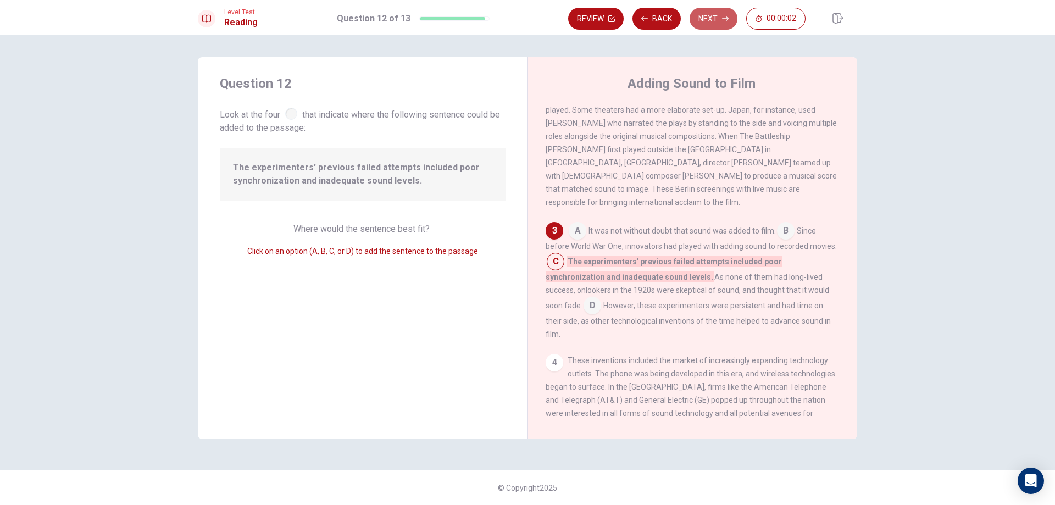
click at [720, 12] on button "Next" at bounding box center [714, 19] width 48 height 22
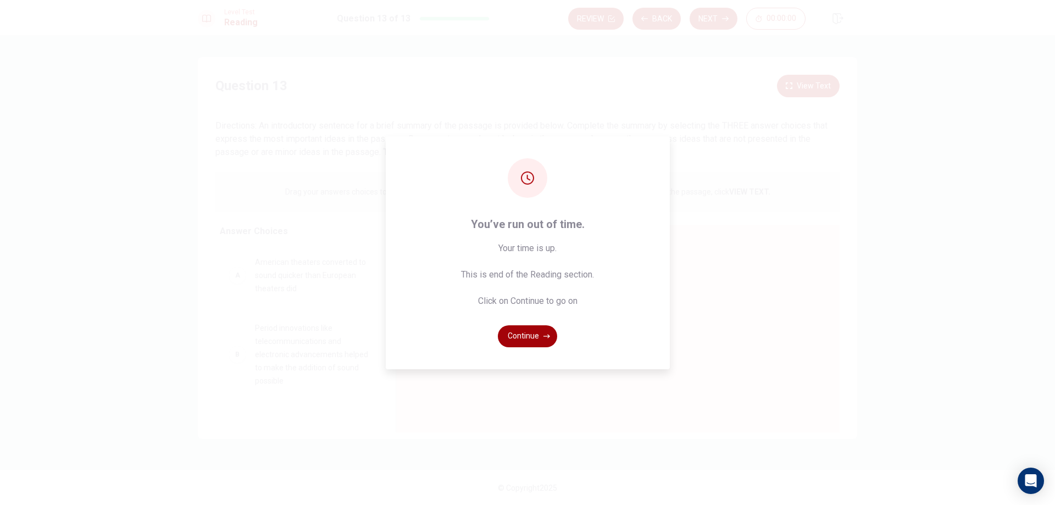
click at [545, 333] on icon "button" at bounding box center [546, 336] width 7 height 7
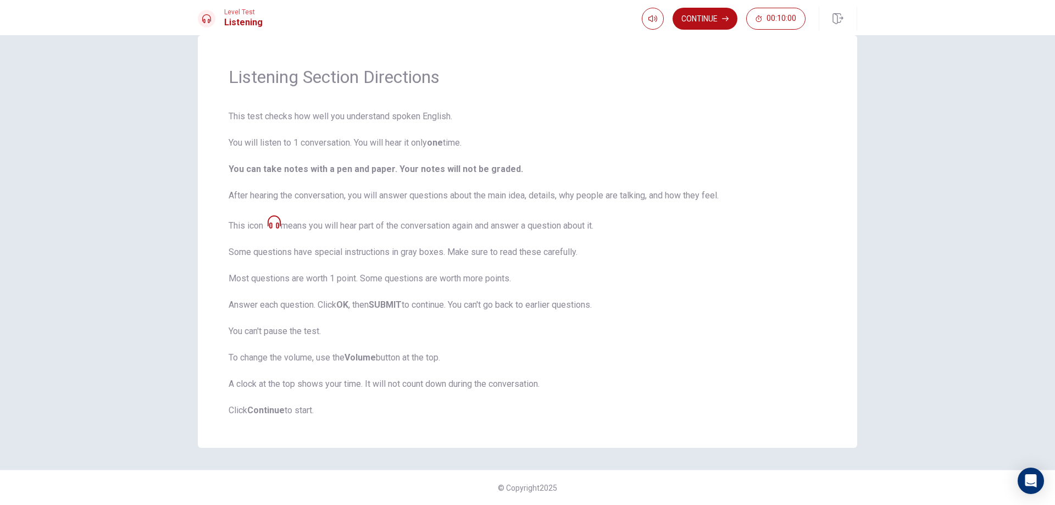
scroll to position [0, 0]
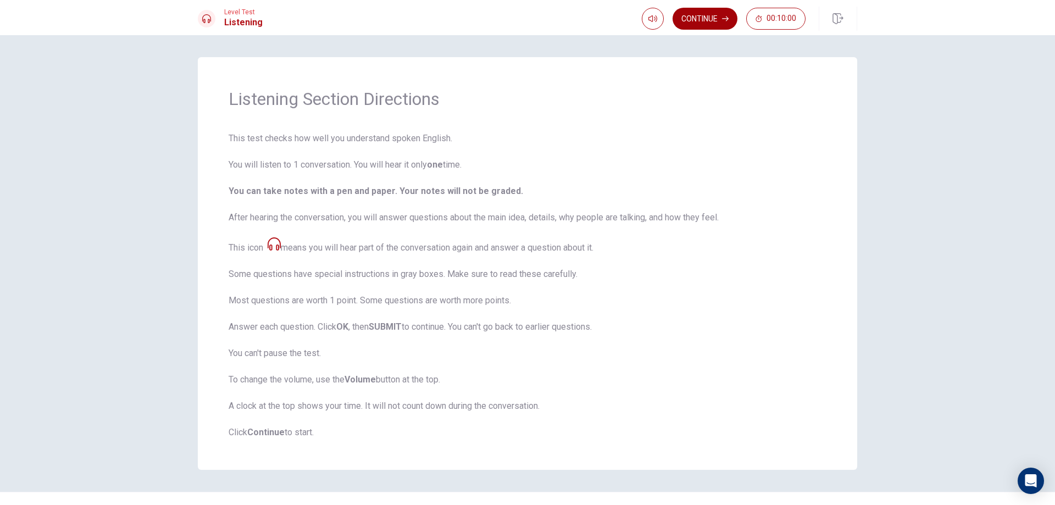
click at [706, 16] on button "Continue" at bounding box center [705, 19] width 65 height 22
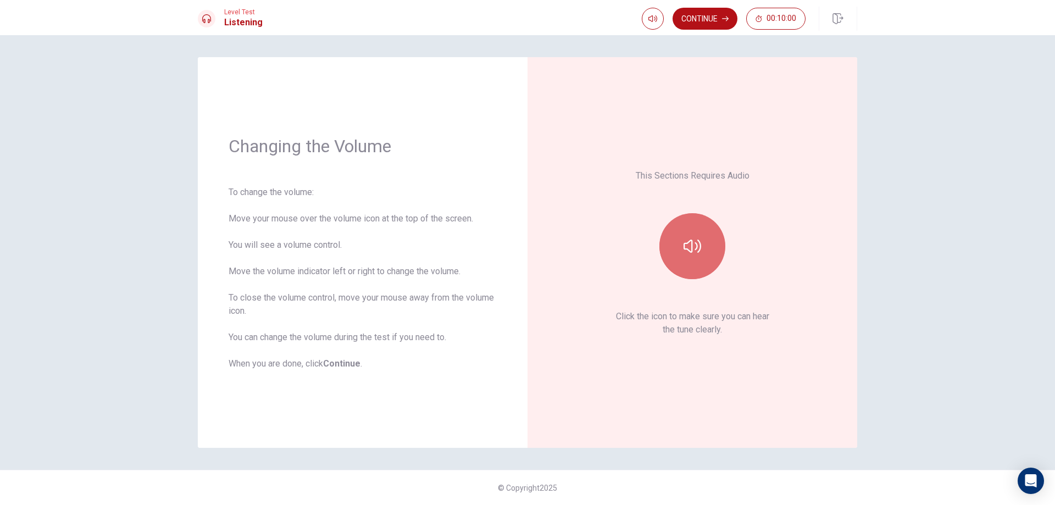
click at [696, 231] on button "button" at bounding box center [692, 246] width 66 height 66
click at [692, 266] on button "button" at bounding box center [692, 246] width 66 height 66
click at [692, 259] on button "button" at bounding box center [692, 246] width 66 height 66
click at [697, 243] on icon "button" at bounding box center [693, 246] width 18 height 13
click at [697, 242] on icon "button" at bounding box center [693, 246] width 18 height 18
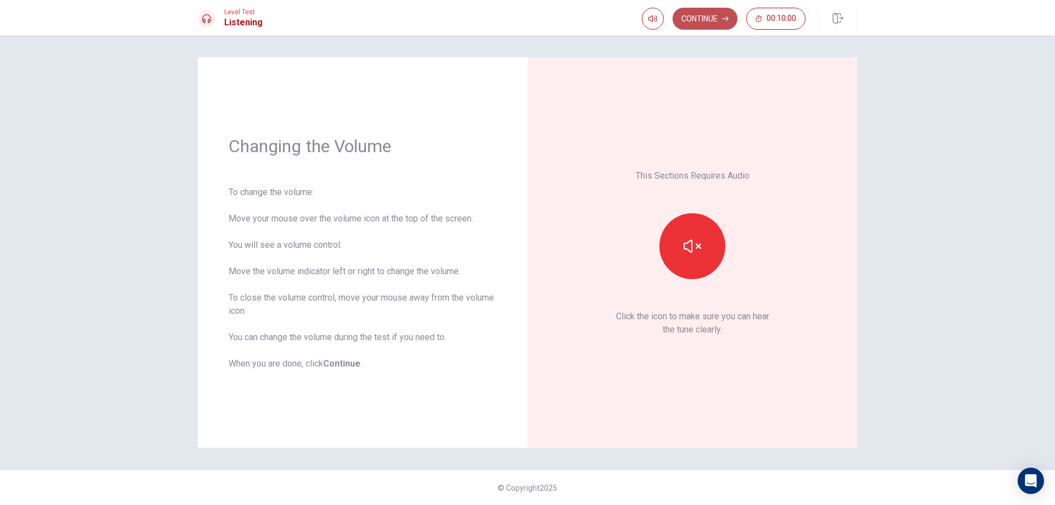
click at [712, 15] on button "Continue" at bounding box center [705, 19] width 65 height 22
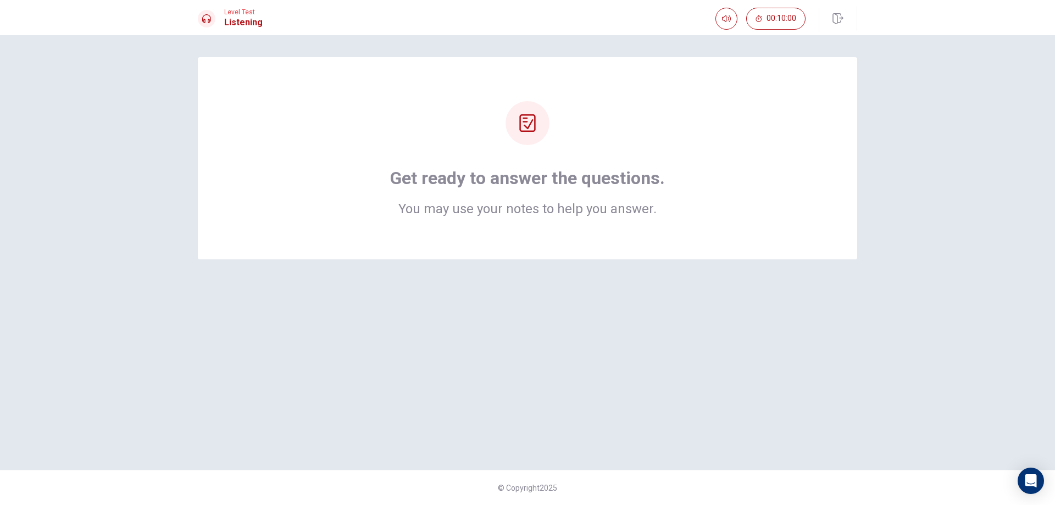
click at [510, 126] on div at bounding box center [528, 123] width 44 height 44
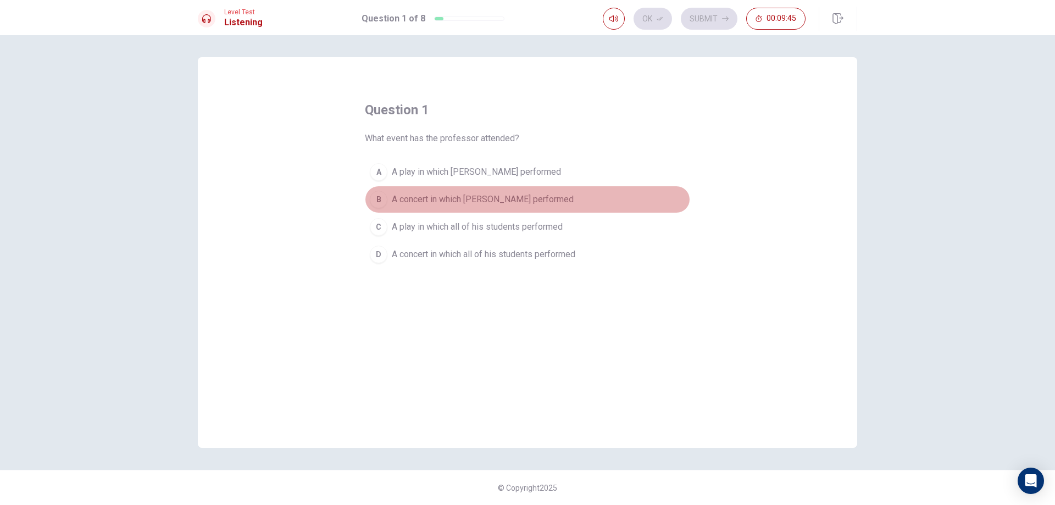
click at [402, 203] on span "A concert in which [PERSON_NAME] performed" at bounding box center [483, 199] width 182 height 13
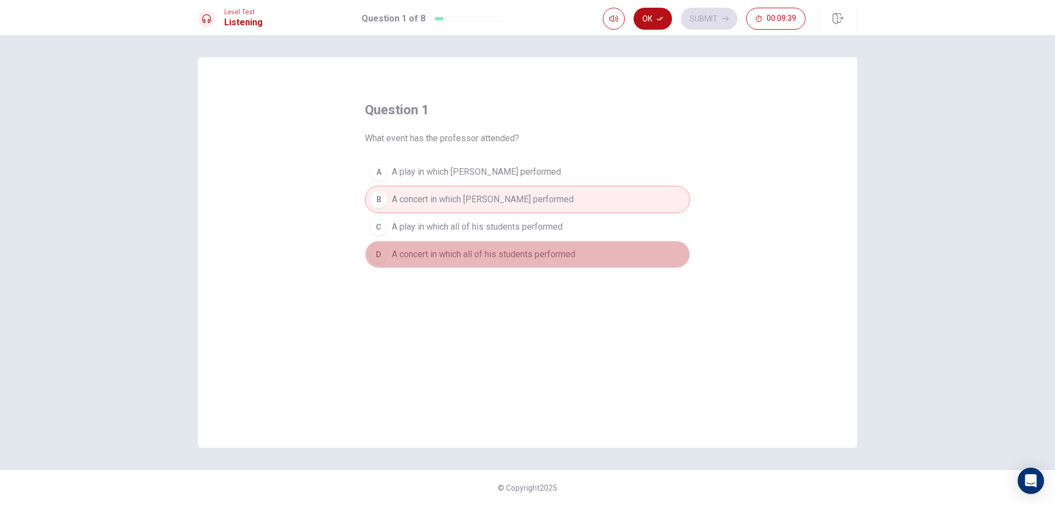
click at [548, 253] on span "A concert in which all of his students performed" at bounding box center [484, 254] width 184 height 13
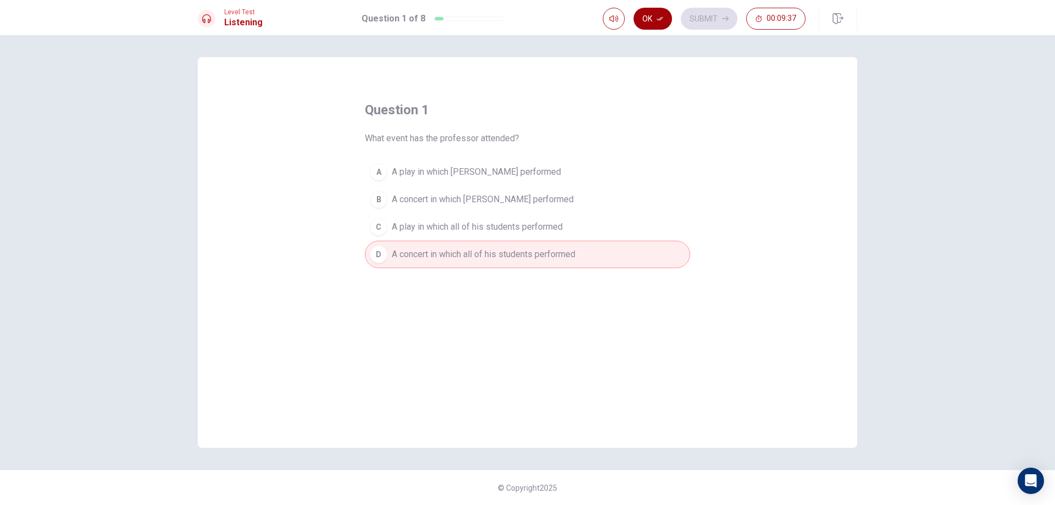
click at [654, 18] on button "Ok" at bounding box center [653, 19] width 38 height 22
click at [702, 20] on button "Submit" at bounding box center [709, 19] width 57 height 22
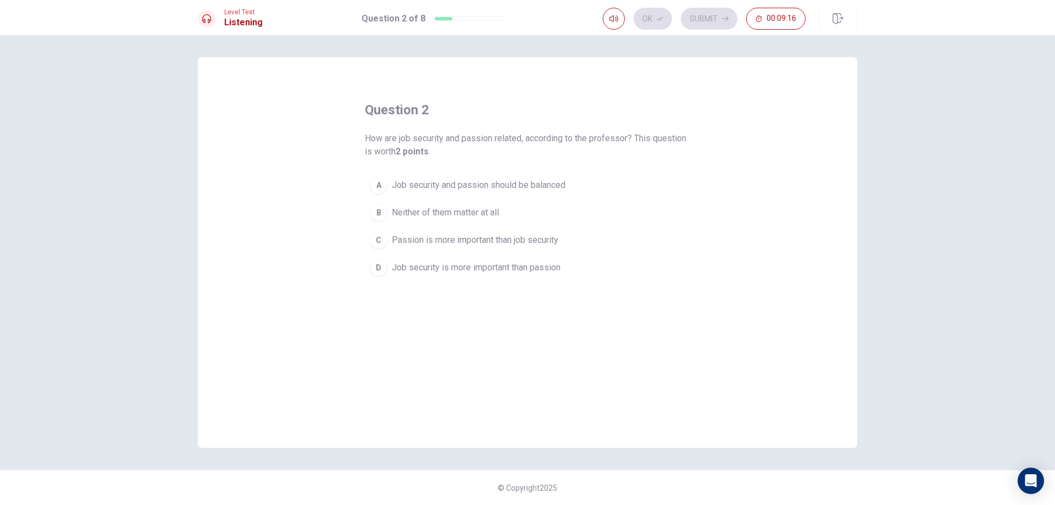
click at [536, 185] on span "Job security and passion should be balanced" at bounding box center [479, 185] width 174 height 13
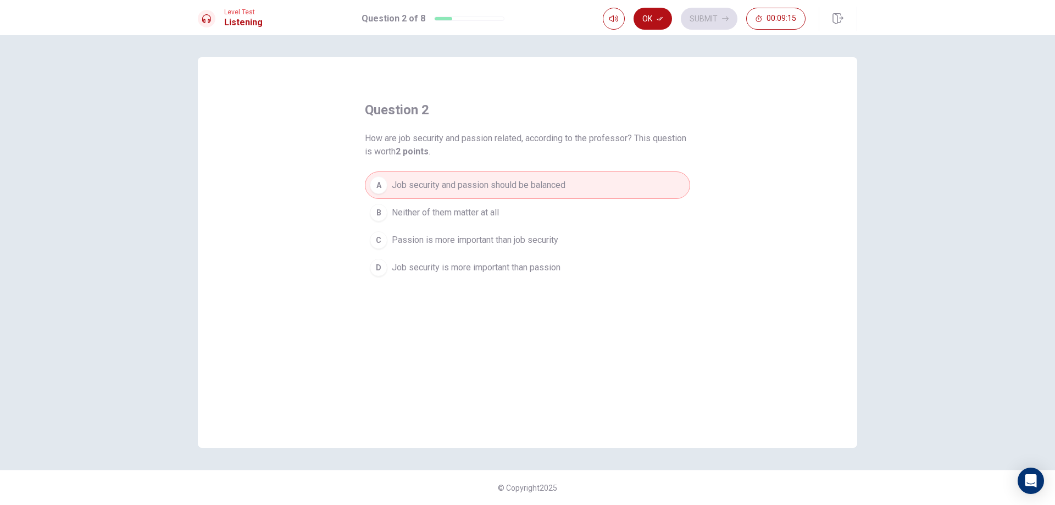
click at [664, 10] on button "Ok" at bounding box center [653, 19] width 38 height 22
click at [721, 26] on button "Submit" at bounding box center [709, 19] width 57 height 22
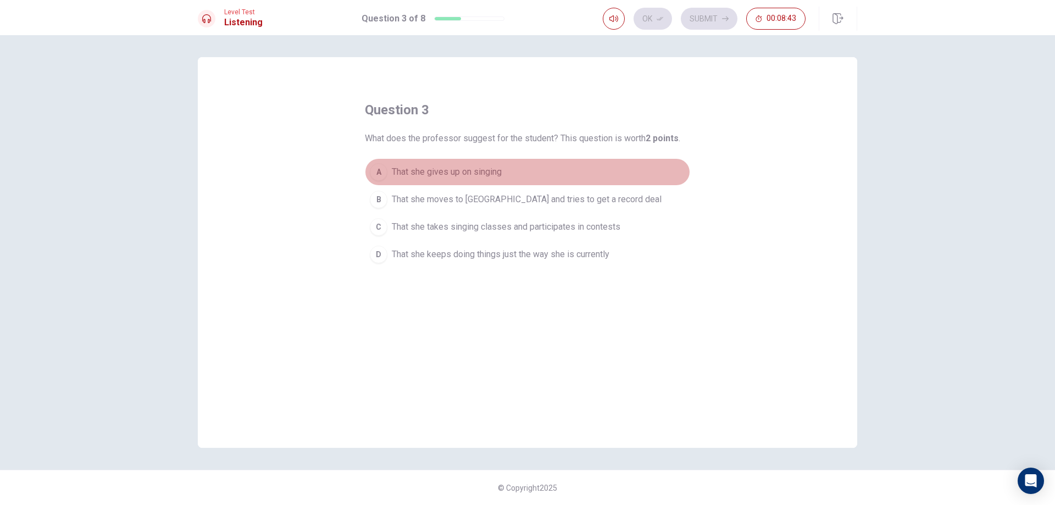
click at [483, 174] on span "That she gives up on singing" at bounding box center [447, 171] width 110 height 13
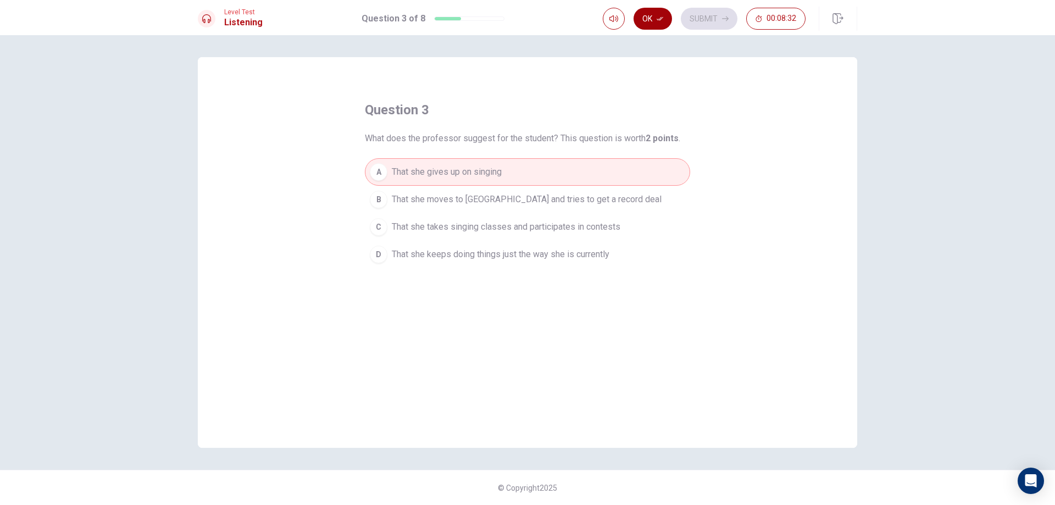
click at [648, 13] on button "Ok" at bounding box center [653, 19] width 38 height 22
click at [706, 11] on button "Submit" at bounding box center [709, 19] width 57 height 22
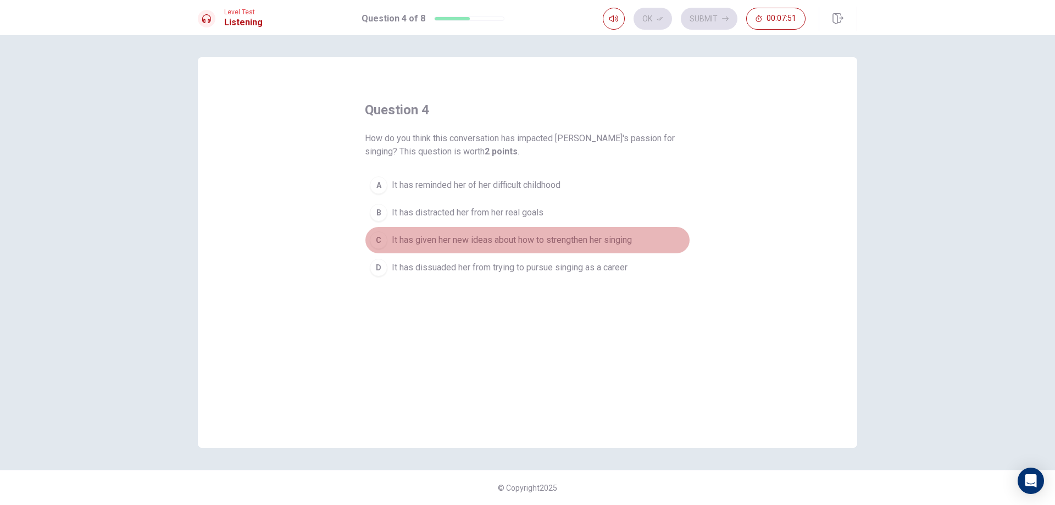
click at [485, 244] on span "It has given her new ideas about how to strengthen her singing" at bounding box center [512, 240] width 240 height 13
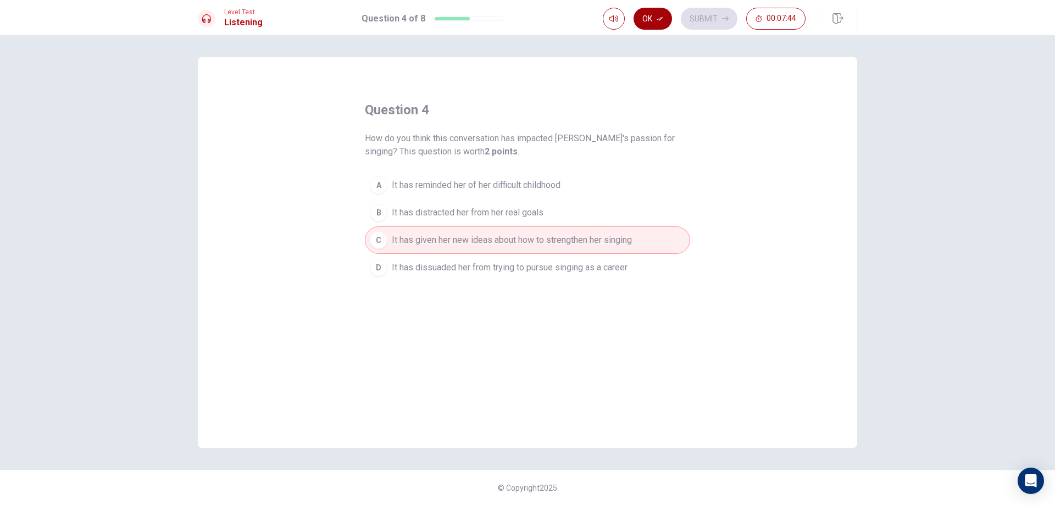
click at [653, 16] on button "Ok" at bounding box center [653, 19] width 38 height 22
click at [714, 19] on button "Submit" at bounding box center [709, 19] width 57 height 22
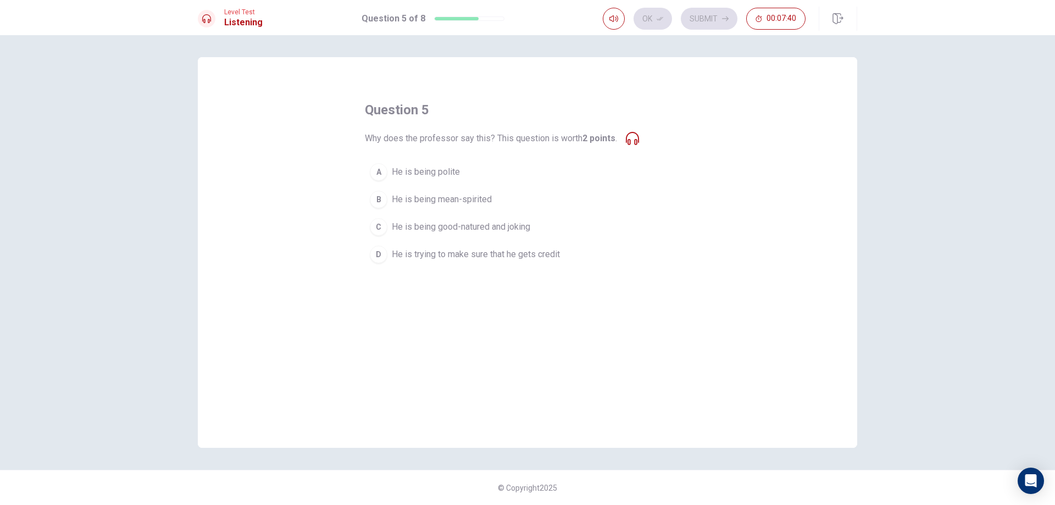
click at [632, 143] on icon at bounding box center [632, 138] width 13 height 13
click at [634, 134] on icon at bounding box center [632, 138] width 13 height 13
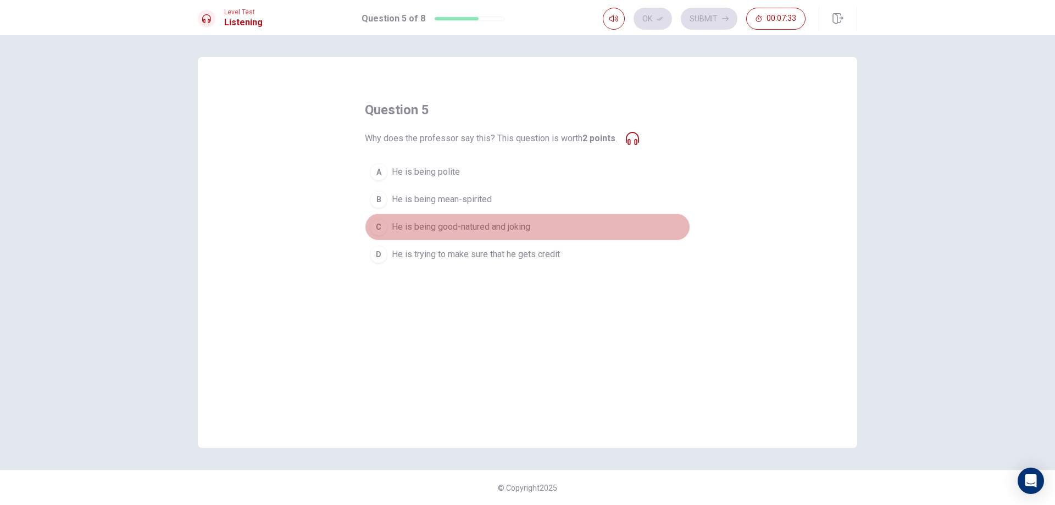
click at [406, 225] on span "He is being good-natured and joking" at bounding box center [461, 226] width 138 height 13
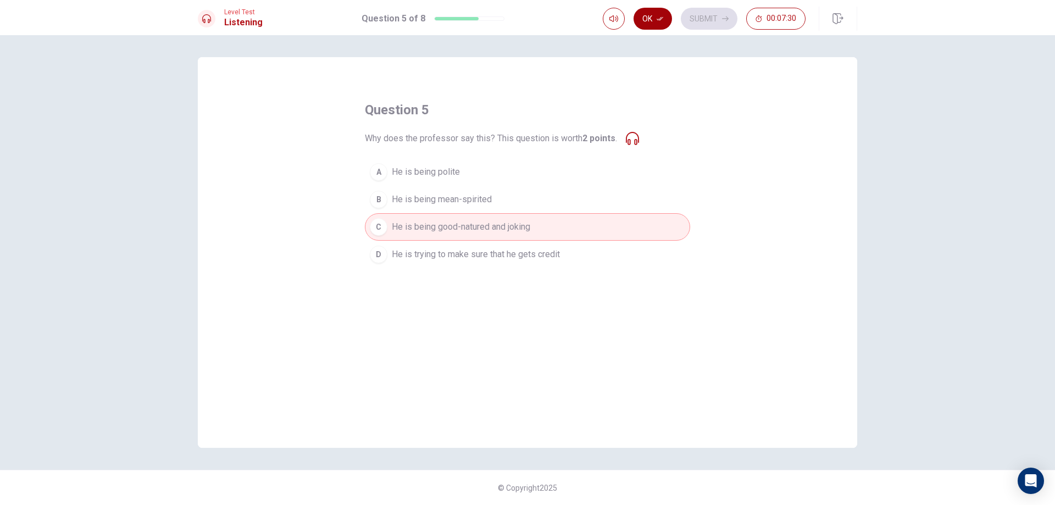
click at [652, 20] on button "Ok" at bounding box center [653, 19] width 38 height 22
click at [694, 14] on button "Submit" at bounding box center [709, 19] width 57 height 22
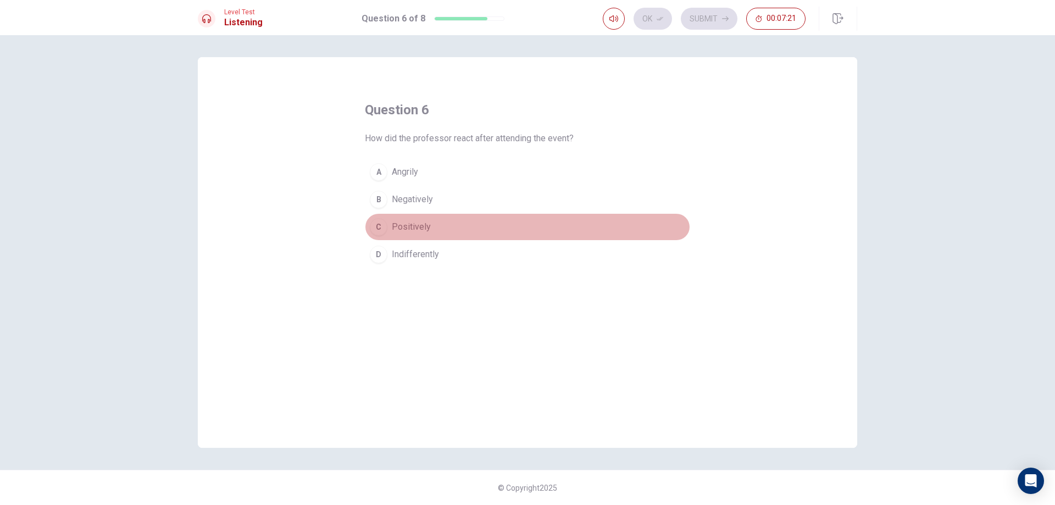
click at [416, 222] on span "Positively" at bounding box center [411, 226] width 39 height 13
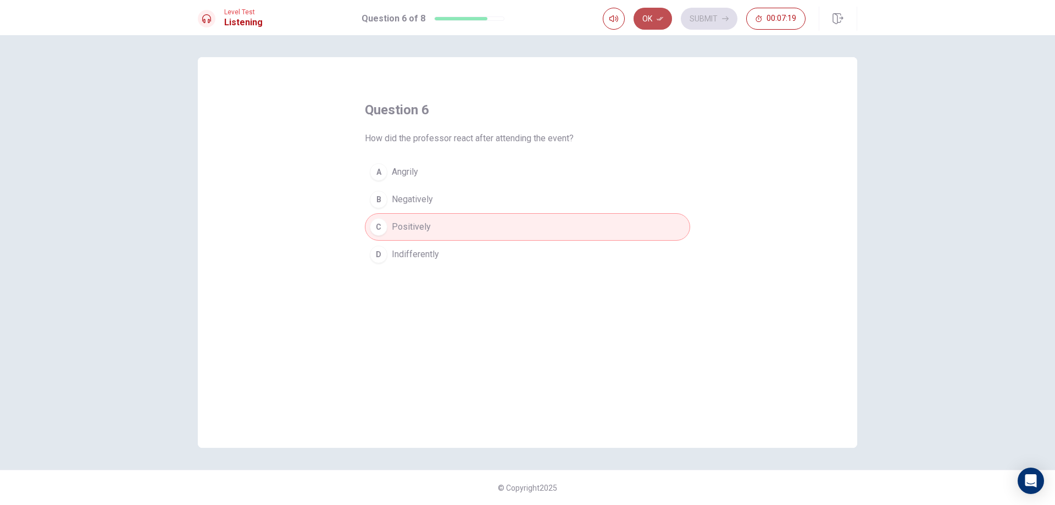
click at [654, 21] on button "Ok" at bounding box center [653, 19] width 38 height 22
click at [715, 18] on button "Submit" at bounding box center [709, 19] width 57 height 22
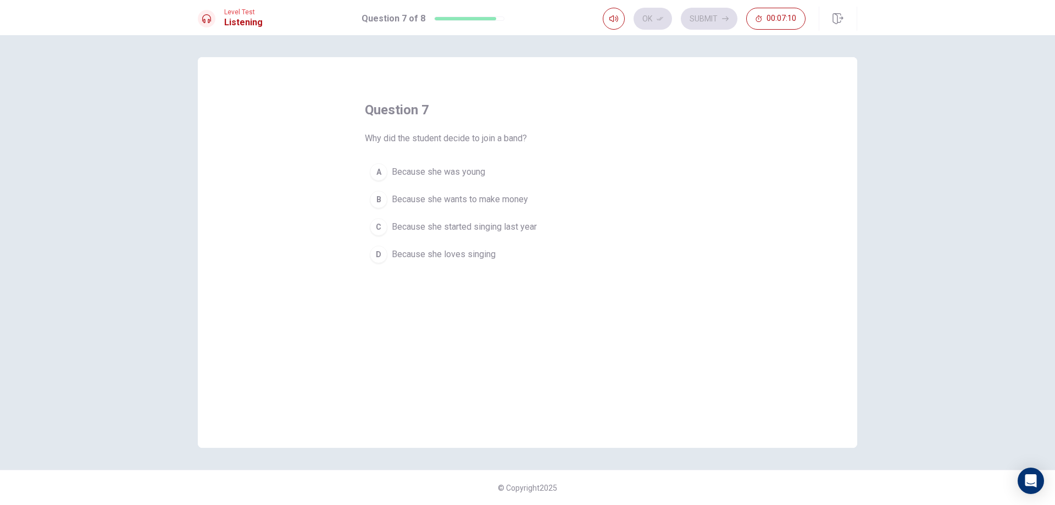
click at [440, 256] on span "Because she loves singing" at bounding box center [444, 254] width 104 height 13
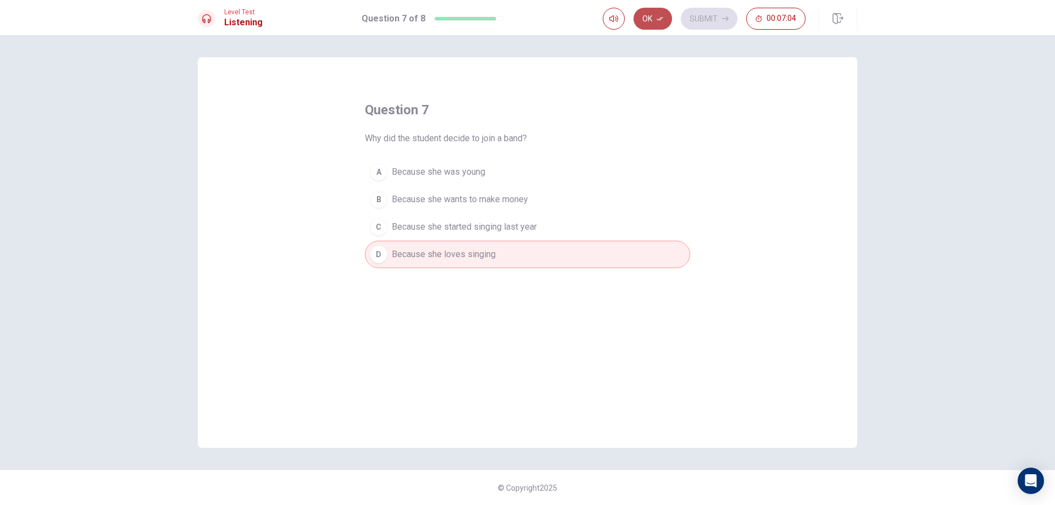
click at [646, 19] on button "Ok" at bounding box center [653, 19] width 38 height 22
click at [699, 13] on button "Submit" at bounding box center [709, 19] width 57 height 22
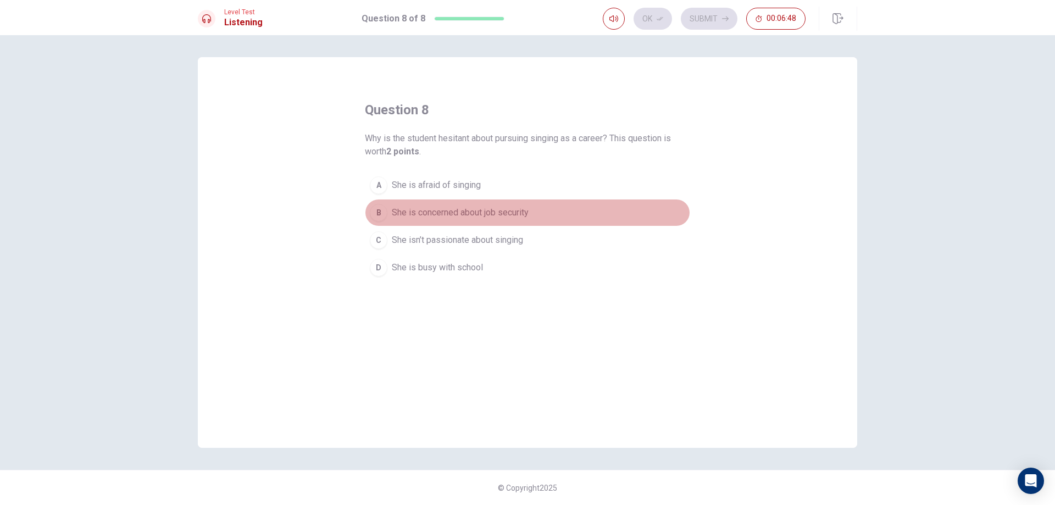
click at [452, 212] on span "She is concerned about job security" at bounding box center [460, 212] width 137 height 13
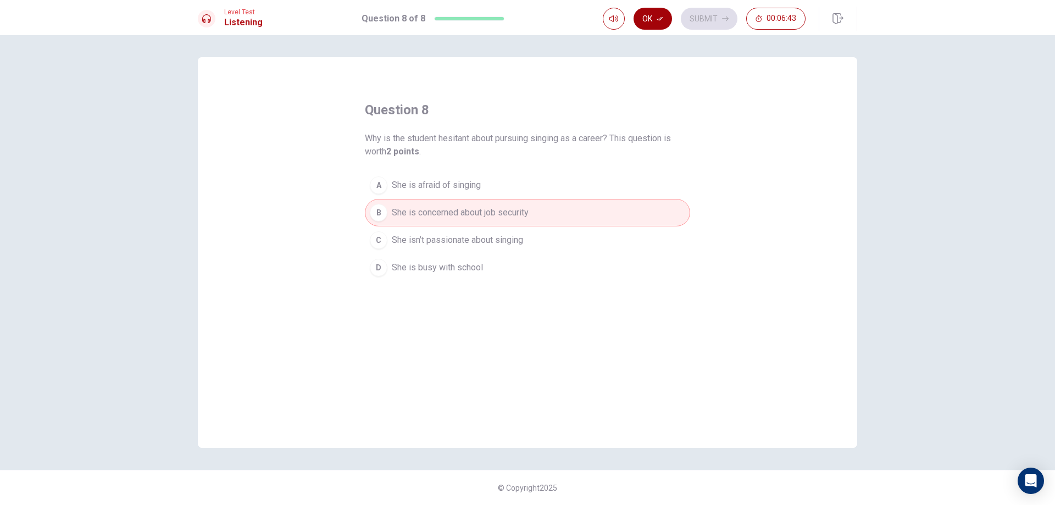
click at [656, 23] on button "Ok" at bounding box center [653, 19] width 38 height 22
click at [725, 15] on icon "button" at bounding box center [725, 18] width 7 height 7
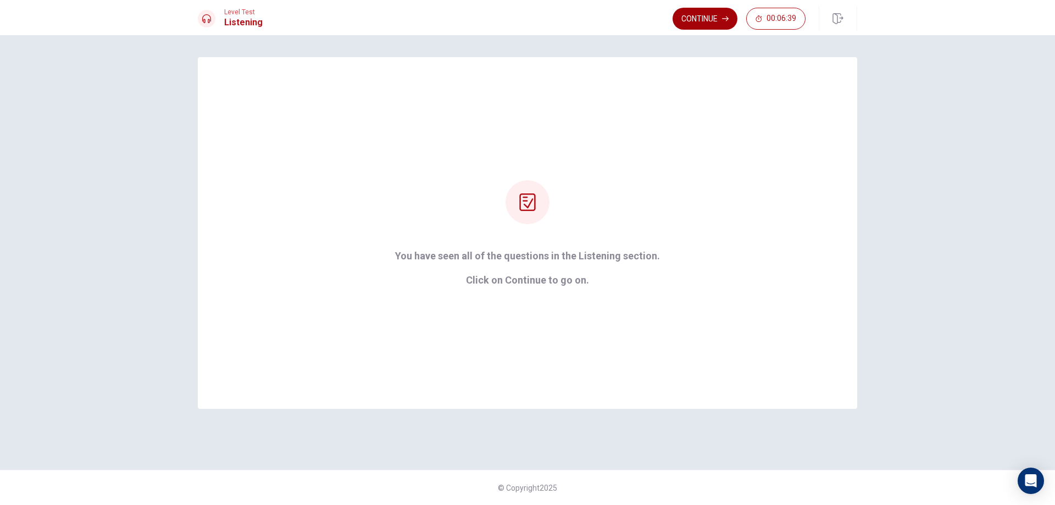
click at [698, 15] on button "Continue" at bounding box center [705, 19] width 65 height 22
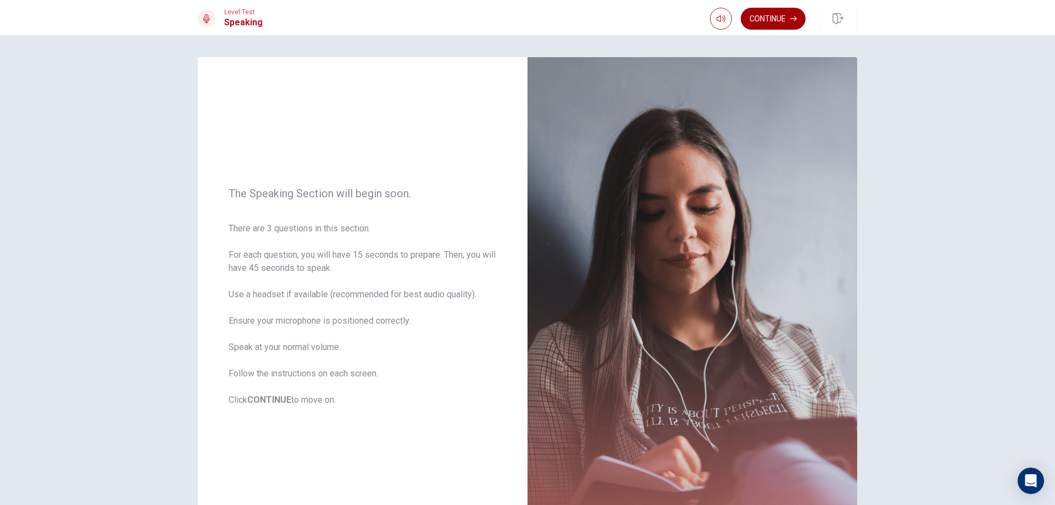
click at [772, 21] on button "Continue" at bounding box center [773, 19] width 65 height 22
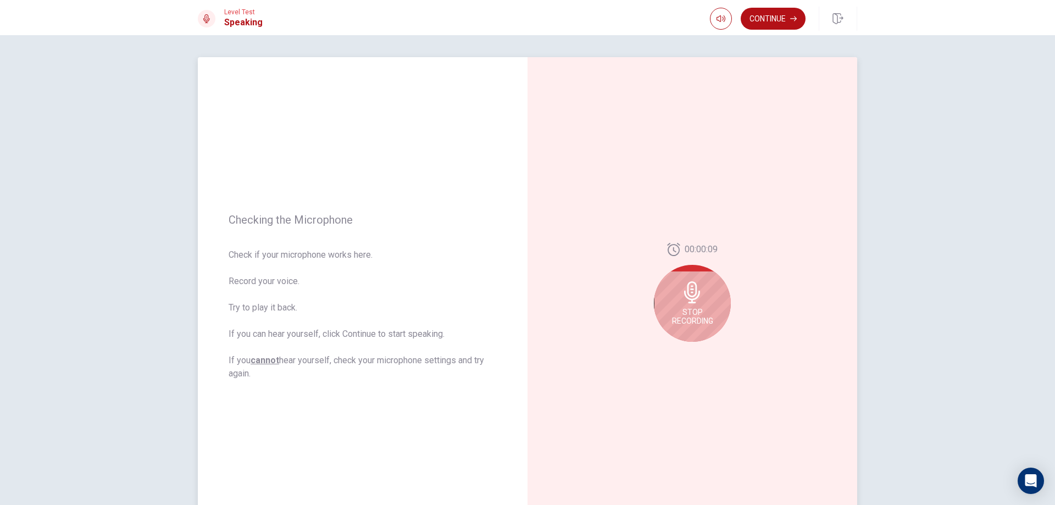
click at [696, 301] on icon at bounding box center [692, 292] width 22 height 22
click at [698, 356] on button "Play Audio" at bounding box center [704, 350] width 15 height 15
click at [674, 351] on button "Record Again" at bounding box center [680, 350] width 15 height 15
click at [697, 305] on div "Stop Recording" at bounding box center [692, 303] width 77 height 77
click at [697, 348] on button "Play Audio" at bounding box center [704, 350] width 15 height 15
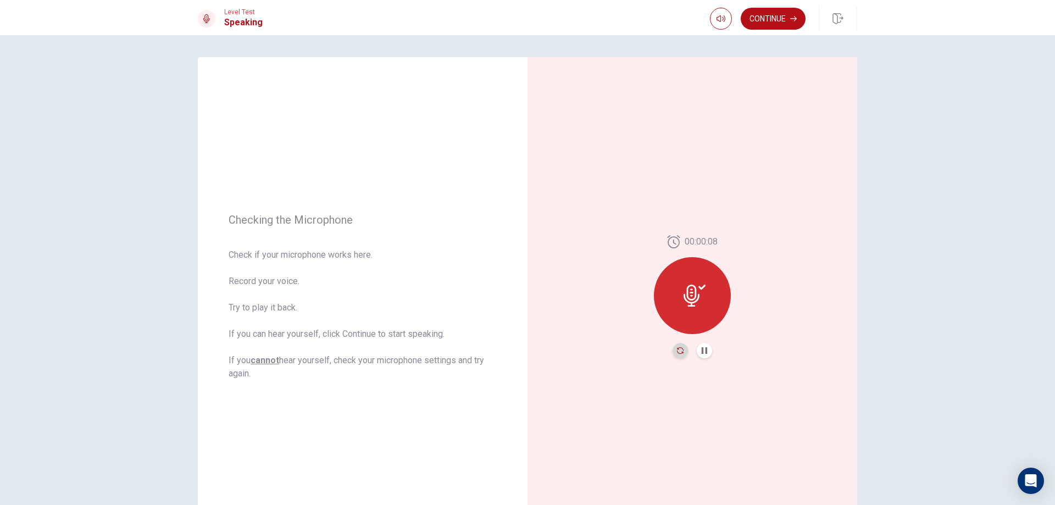
click at [677, 349] on icon "Record Again" at bounding box center [680, 350] width 7 height 7
click at [696, 295] on icon at bounding box center [692, 292] width 16 height 22
click at [706, 352] on button "Play Audio" at bounding box center [704, 350] width 15 height 15
click at [704, 353] on icon "Pause Audio" at bounding box center [704, 350] width 5 height 7
click at [676, 356] on button "Record Again" at bounding box center [680, 350] width 15 height 15
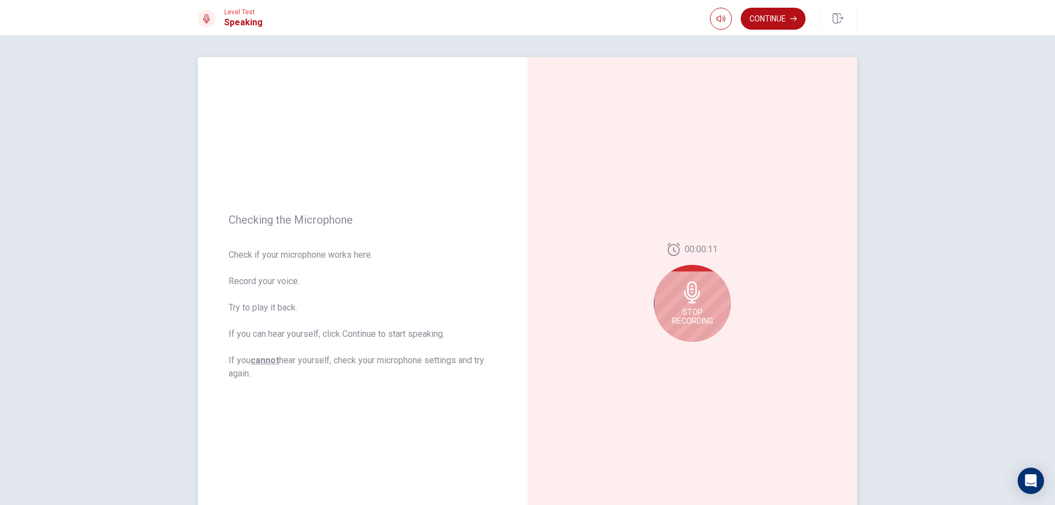
click at [686, 307] on div "Stop Recording" at bounding box center [692, 303] width 77 height 77
click at [702, 349] on icon "Play Audio" at bounding box center [704, 350] width 5 height 7
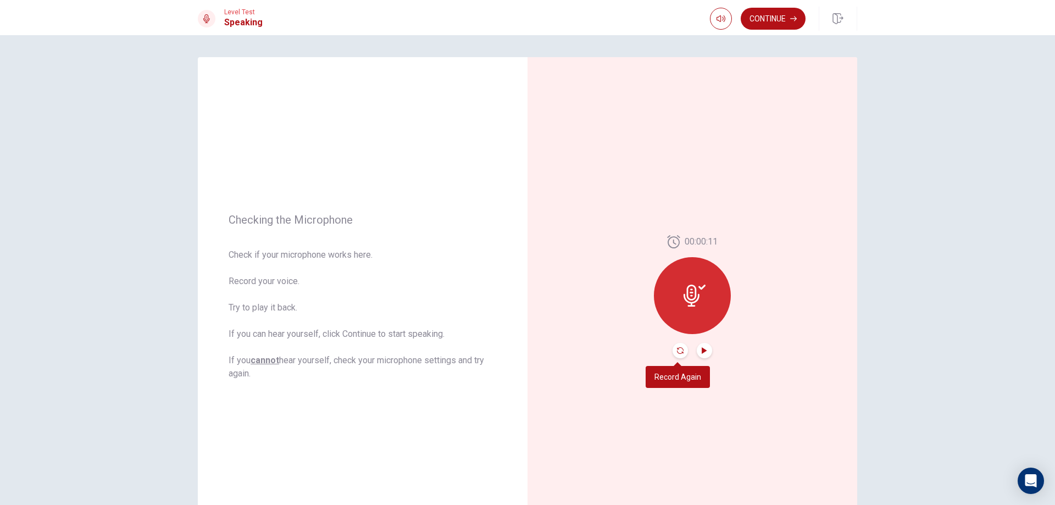
click at [677, 348] on icon "Record Again" at bounding box center [680, 350] width 7 height 7
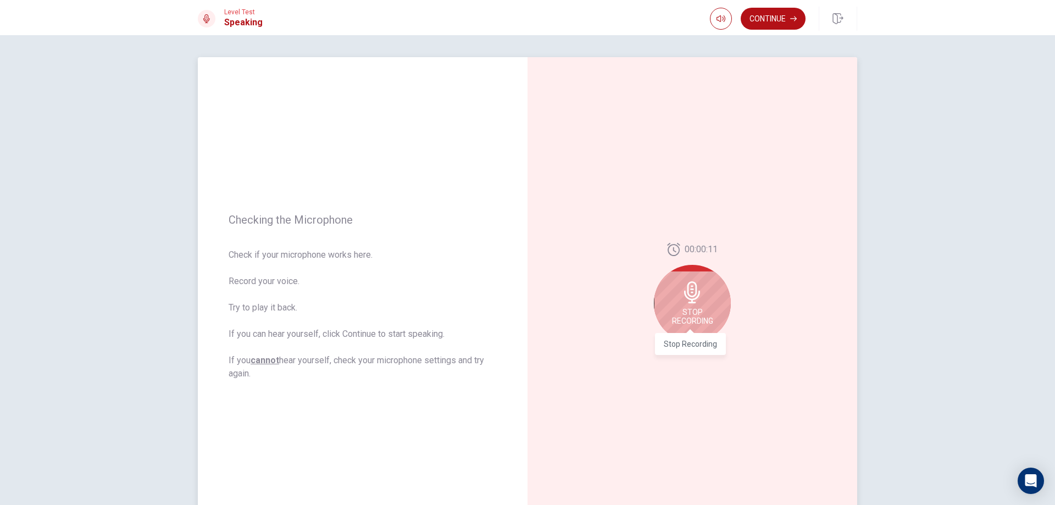
click at [689, 319] on span "Stop Recording" at bounding box center [692, 317] width 41 height 18
click at [702, 351] on icon "Play Audio" at bounding box center [704, 350] width 5 height 7
click at [693, 311] on div at bounding box center [692, 295] width 77 height 77
click at [682, 356] on button "Record Again" at bounding box center [680, 350] width 15 height 15
click at [692, 307] on div "Stop Recording" at bounding box center [692, 303] width 77 height 77
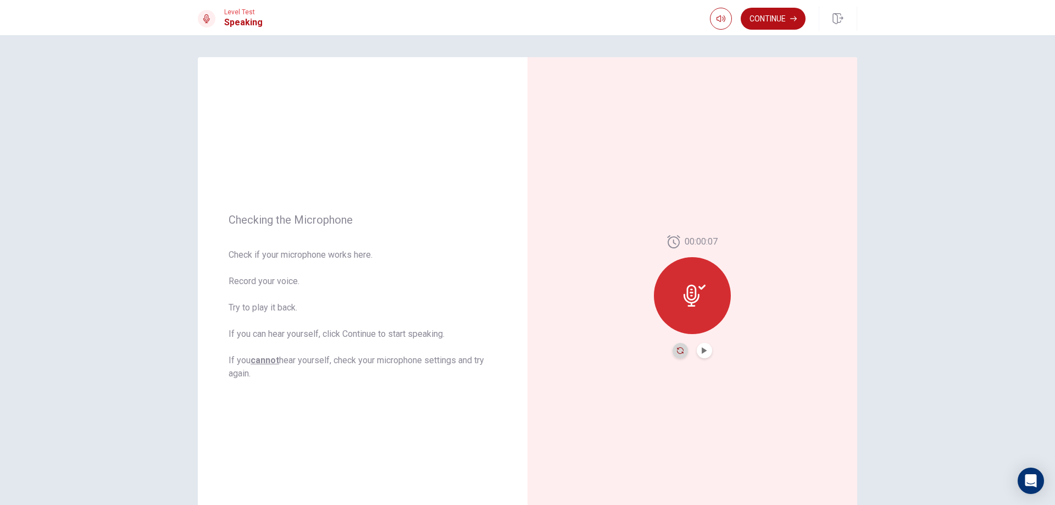
click at [677, 349] on icon "Record Again" at bounding box center [680, 350] width 7 height 7
click at [689, 306] on div "Stop Recording" at bounding box center [692, 303] width 77 height 77
click at [677, 352] on icon "Record Again" at bounding box center [680, 350] width 7 height 7
click at [711, 312] on div "Stop Recording" at bounding box center [692, 303] width 77 height 77
click at [701, 351] on icon "Play Audio" at bounding box center [704, 350] width 7 height 7
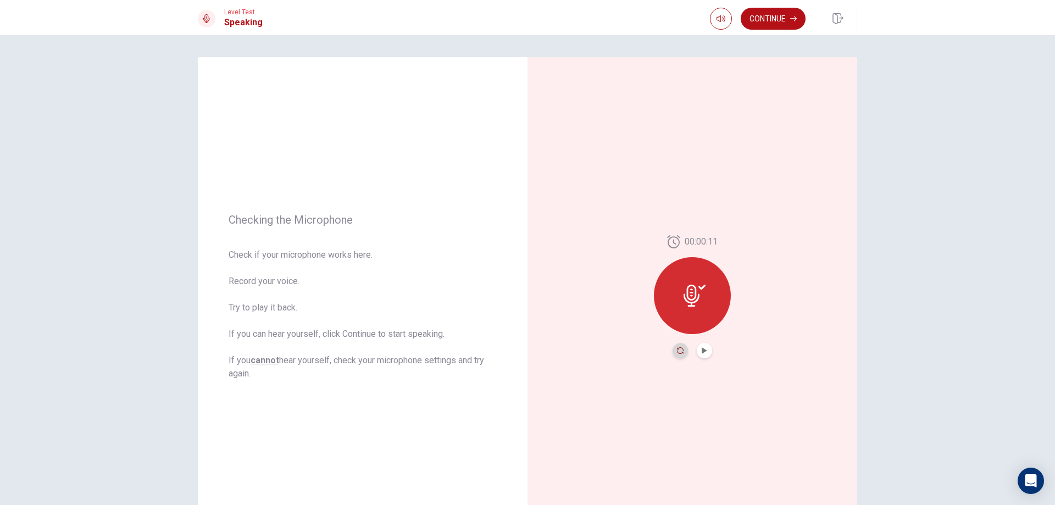
click at [677, 353] on icon "Record Again" at bounding box center [680, 350] width 7 height 7
click at [692, 317] on span "Stop Recording" at bounding box center [692, 317] width 41 height 18
click at [702, 354] on button "Play Audio" at bounding box center [704, 350] width 15 height 15
click at [677, 352] on icon "Record Again" at bounding box center [680, 350] width 7 height 7
click at [680, 349] on icon "Record Again" at bounding box center [680, 350] width 7 height 7
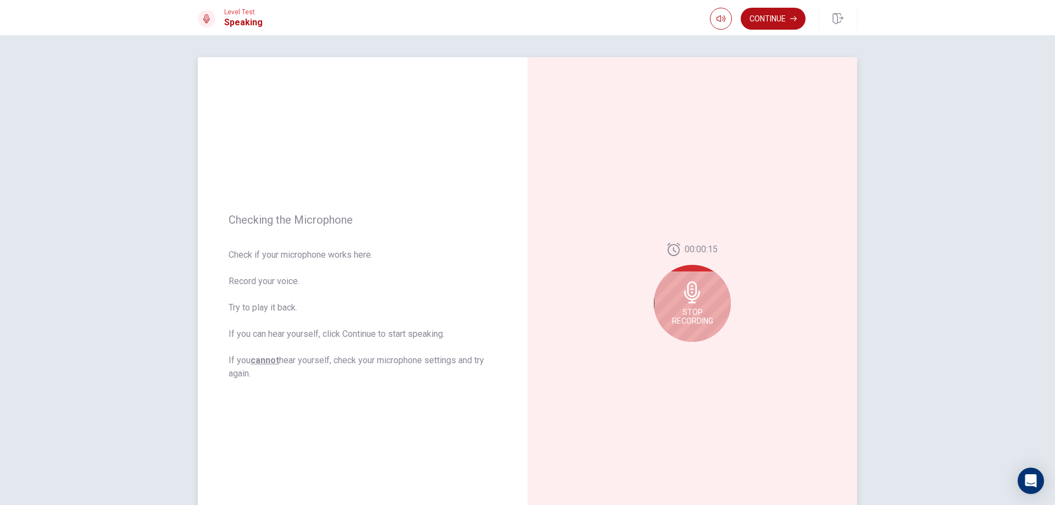
click at [693, 322] on span "Stop Recording" at bounding box center [692, 317] width 41 height 18
click at [678, 350] on icon "Record Again" at bounding box center [680, 350] width 7 height 7
click at [696, 312] on span "Stop Recording" at bounding box center [692, 317] width 41 height 18
click at [702, 347] on icon "Play Audio" at bounding box center [704, 350] width 7 height 7
click at [686, 301] on icon at bounding box center [695, 296] width 22 height 22
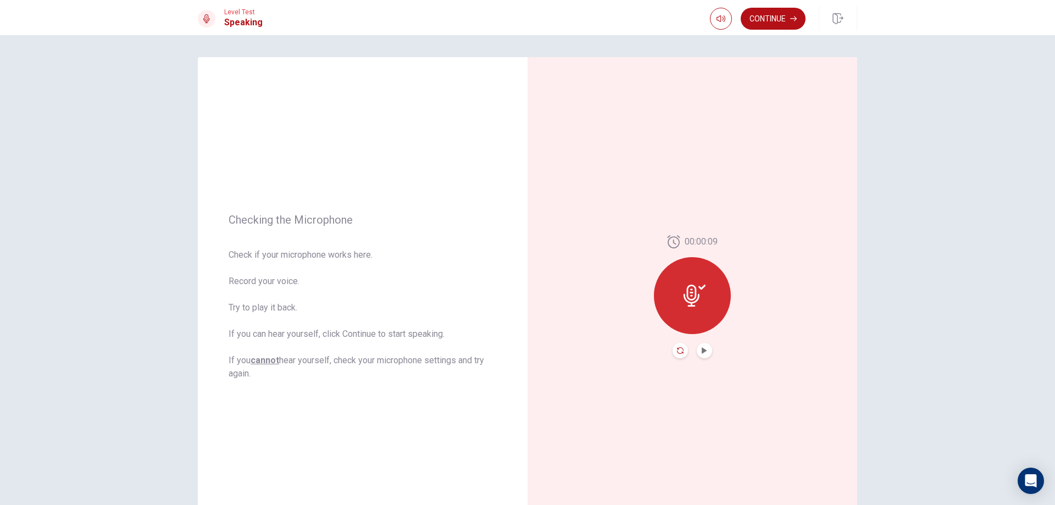
click at [677, 352] on icon "Record Again" at bounding box center [680, 350] width 7 height 7
click at [703, 310] on span "Stop Recording" at bounding box center [692, 317] width 41 height 18
click at [702, 350] on icon "Play Audio" at bounding box center [704, 350] width 5 height 7
click at [679, 350] on icon "Record Again" at bounding box center [680, 350] width 7 height 7
click at [699, 310] on span "Stop Recording" at bounding box center [692, 317] width 41 height 18
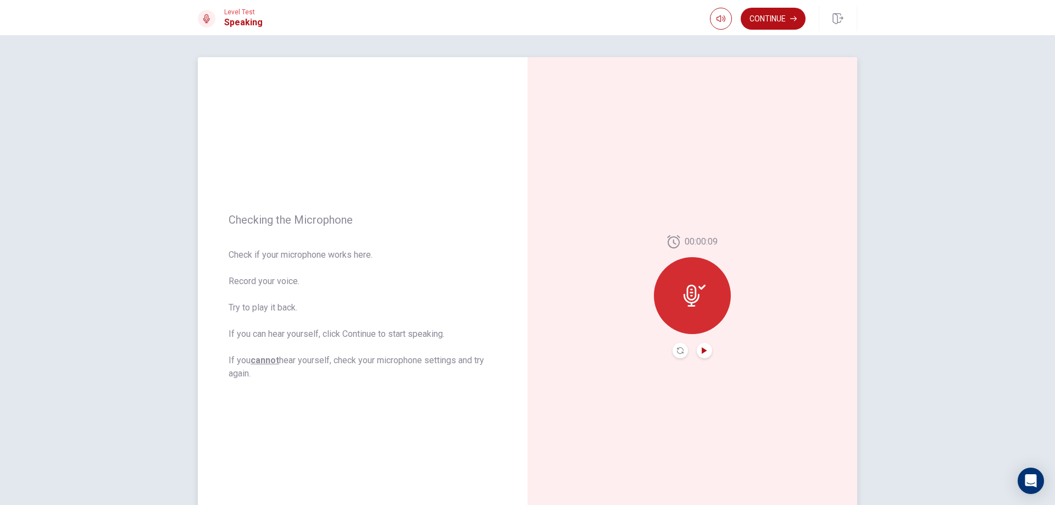
click at [702, 351] on icon "Play Audio" at bounding box center [704, 350] width 5 height 7
click at [677, 351] on icon "Record Again" at bounding box center [680, 350] width 7 height 7
click at [711, 325] on div "Stop Recording" at bounding box center [692, 303] width 77 height 77
click at [692, 320] on div at bounding box center [692, 295] width 77 height 77
click at [677, 353] on icon "Record Again" at bounding box center [680, 350] width 7 height 7
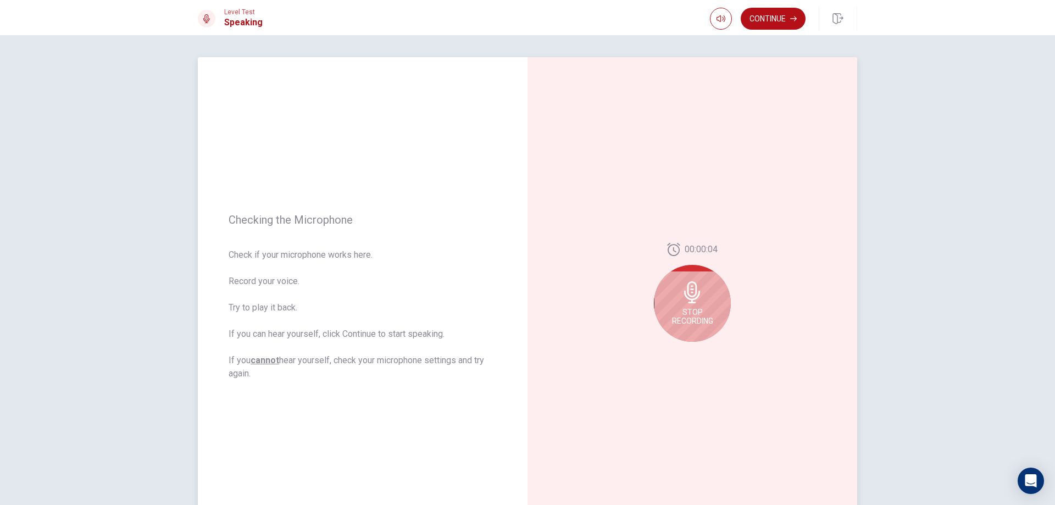
click at [696, 308] on span "Stop Recording" at bounding box center [692, 317] width 41 height 18
click at [675, 354] on button "Record Again" at bounding box center [680, 350] width 15 height 15
click at [683, 303] on div "Stop Recording" at bounding box center [692, 303] width 77 height 77
click at [702, 350] on icon "Play Audio" at bounding box center [704, 350] width 5 height 7
click at [702, 352] on icon "Pause Audio" at bounding box center [704, 350] width 5 height 7
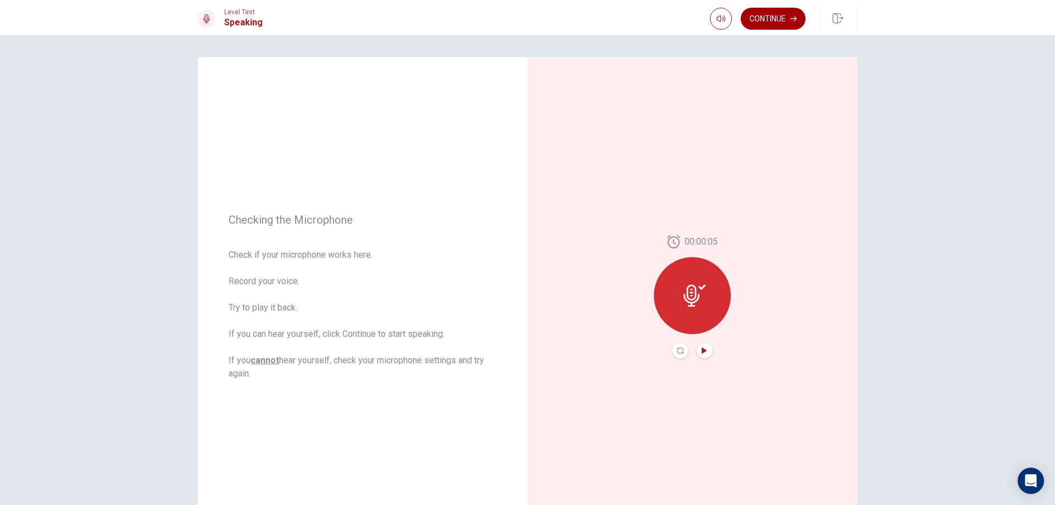
click at [767, 18] on button "Continue" at bounding box center [773, 19] width 65 height 22
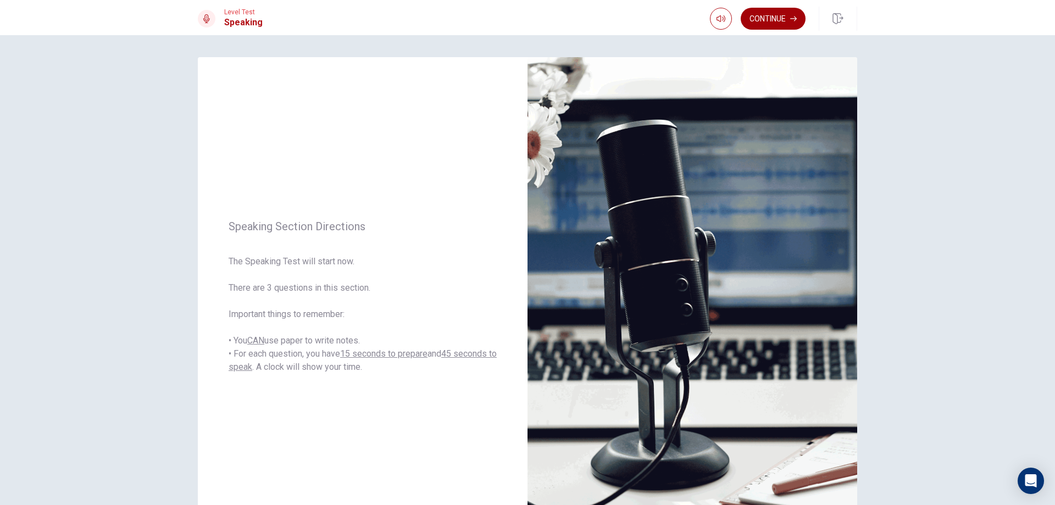
click at [757, 17] on button "Continue" at bounding box center [773, 19] width 65 height 22
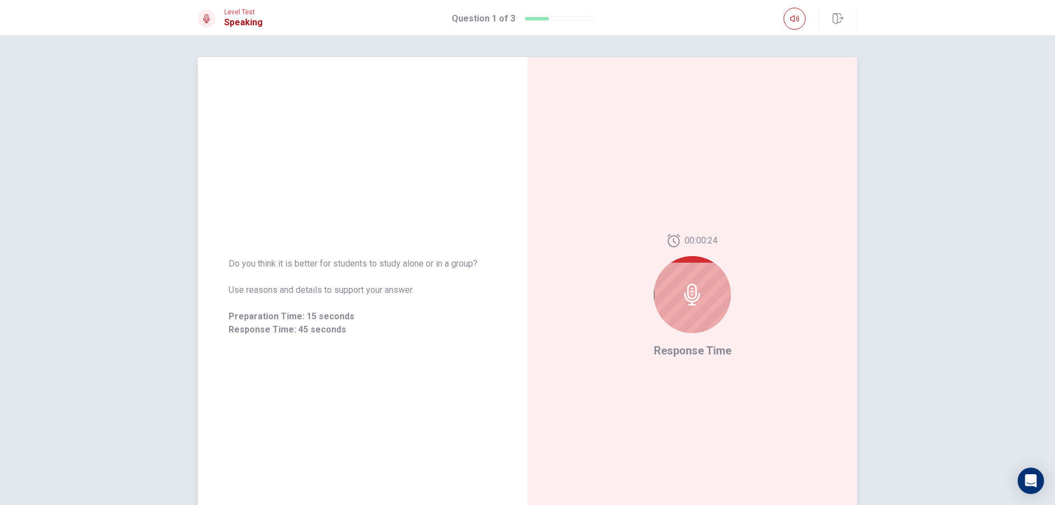
click at [711, 311] on div at bounding box center [692, 294] width 77 height 77
click at [696, 304] on icon at bounding box center [692, 295] width 22 height 22
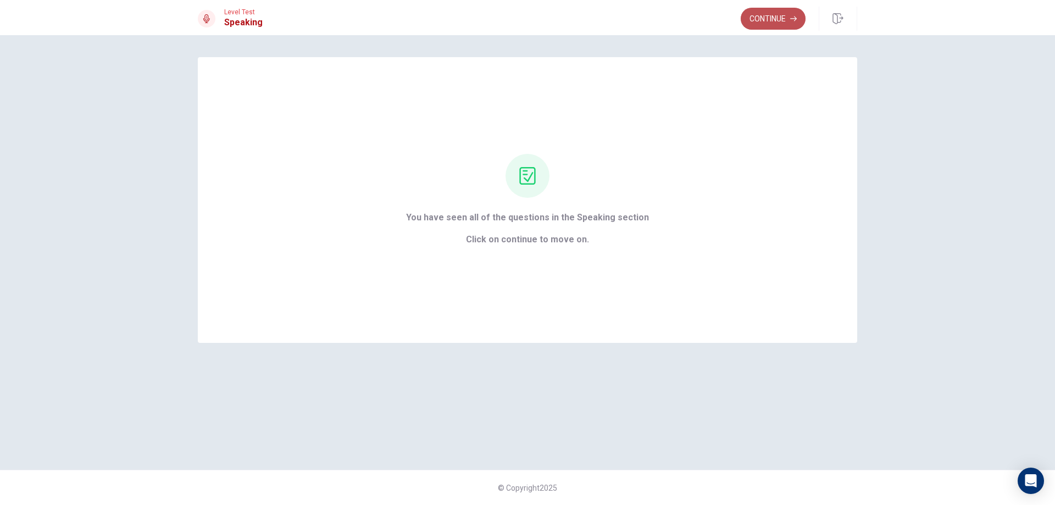
click at [789, 20] on button "Continue" at bounding box center [773, 19] width 65 height 22
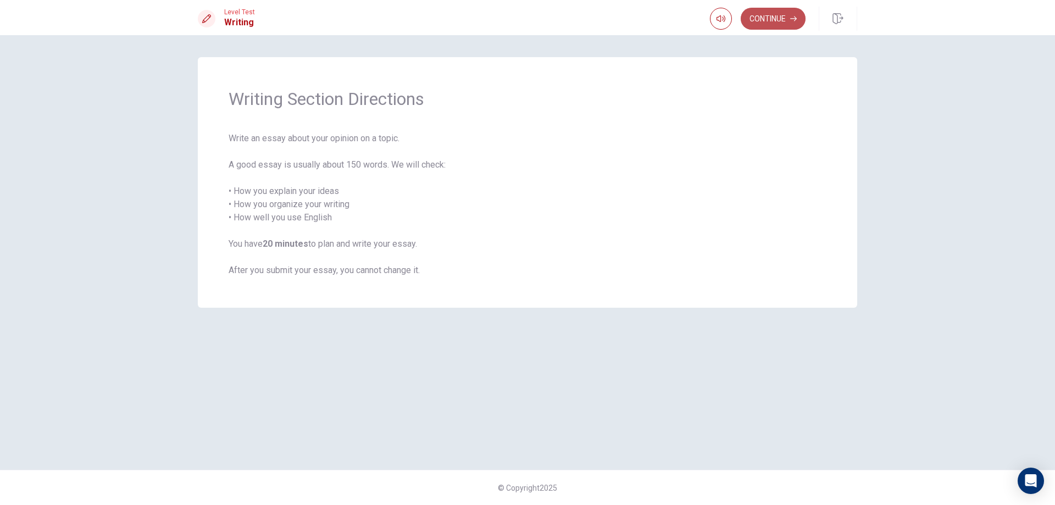
click at [776, 13] on button "Continue" at bounding box center [773, 19] width 65 height 22
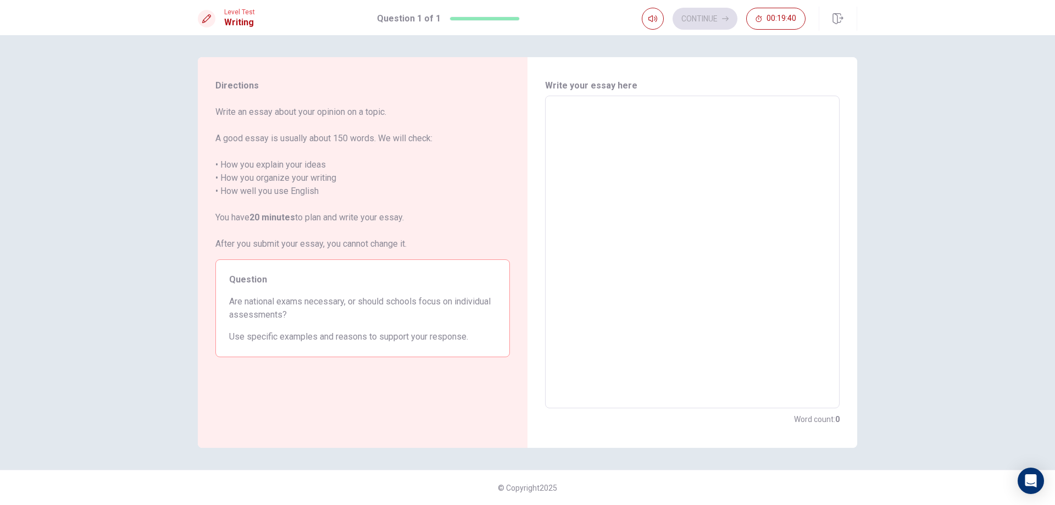
click at [709, 115] on textarea at bounding box center [692, 252] width 279 height 295
click at [708, 115] on textarea at bounding box center [692, 252] width 279 height 295
click at [580, 148] on textarea at bounding box center [692, 252] width 279 height 295
type textarea "B"
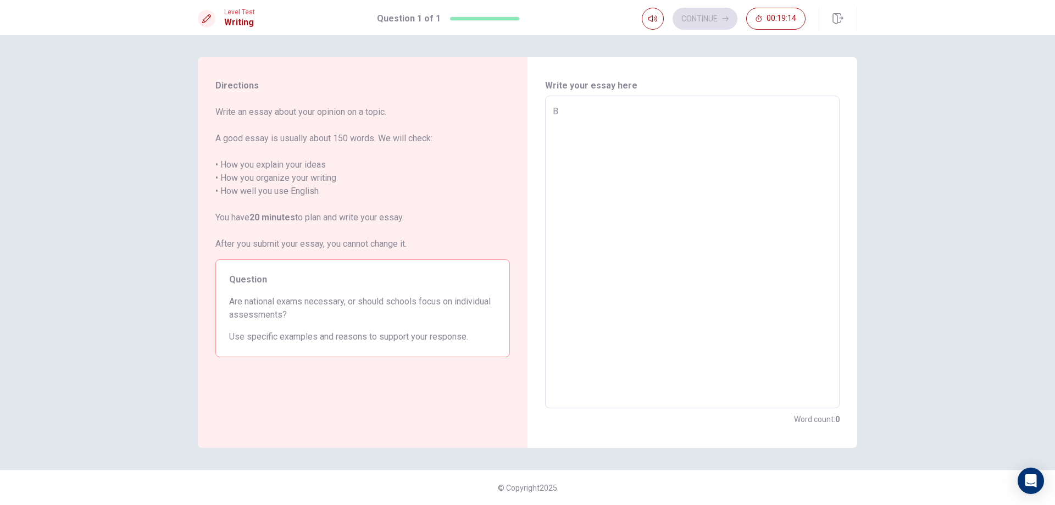
type textarea "x"
type textarea "BO"
type textarea "x"
type textarea "B"
type textarea "x"
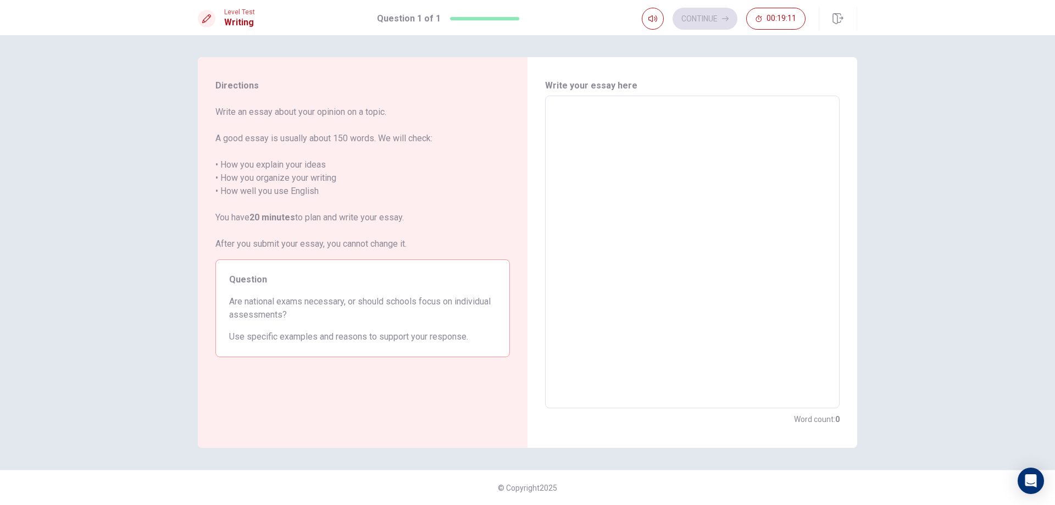
type textarea "N"
type textarea "x"
type textarea "NO"
type textarea "x"
type textarea "N"
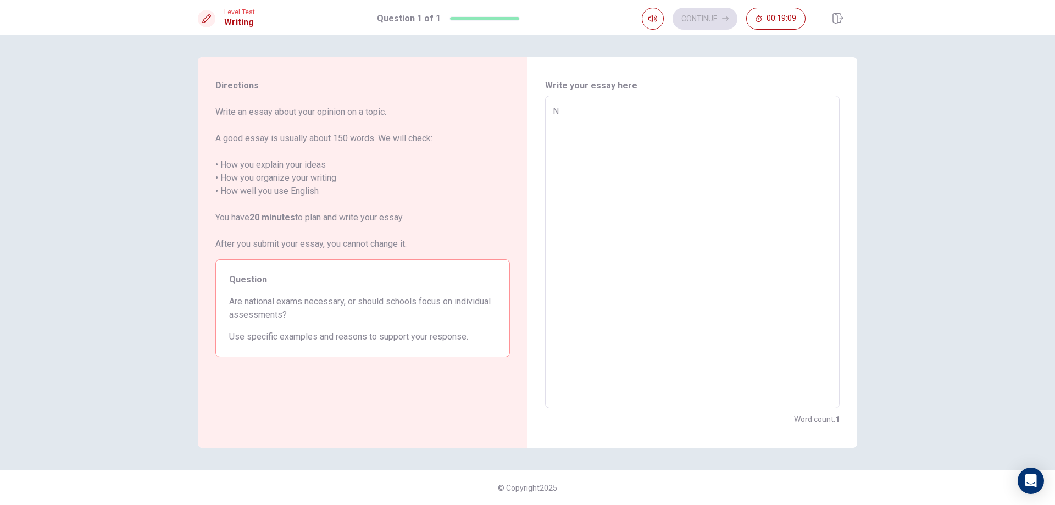
type textarea "x"
type textarea "N"
type textarea "x"
type textarea "No"
type textarea "x"
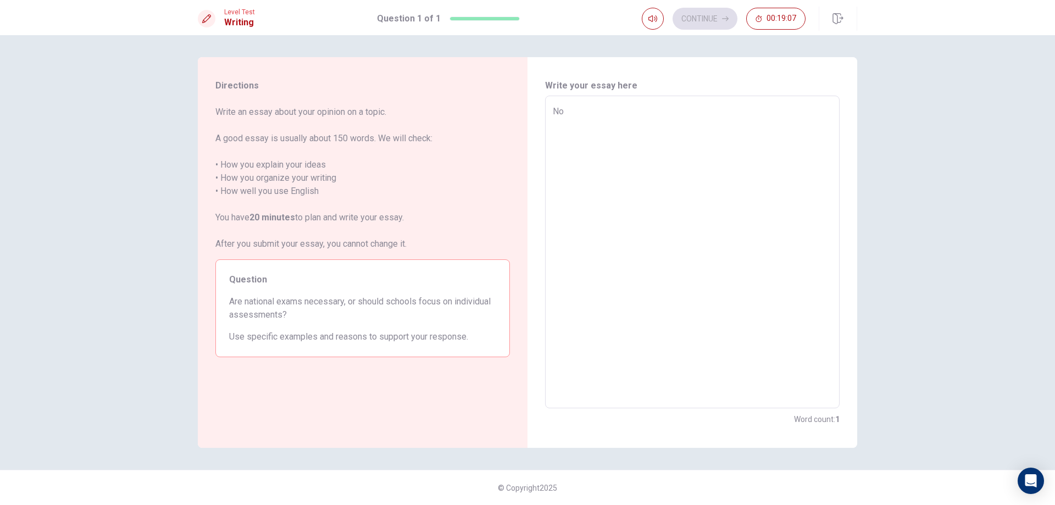
type textarea "[PERSON_NAME]"
type textarea "x"
type textarea "No"
type textarea "x"
type textarea "Now"
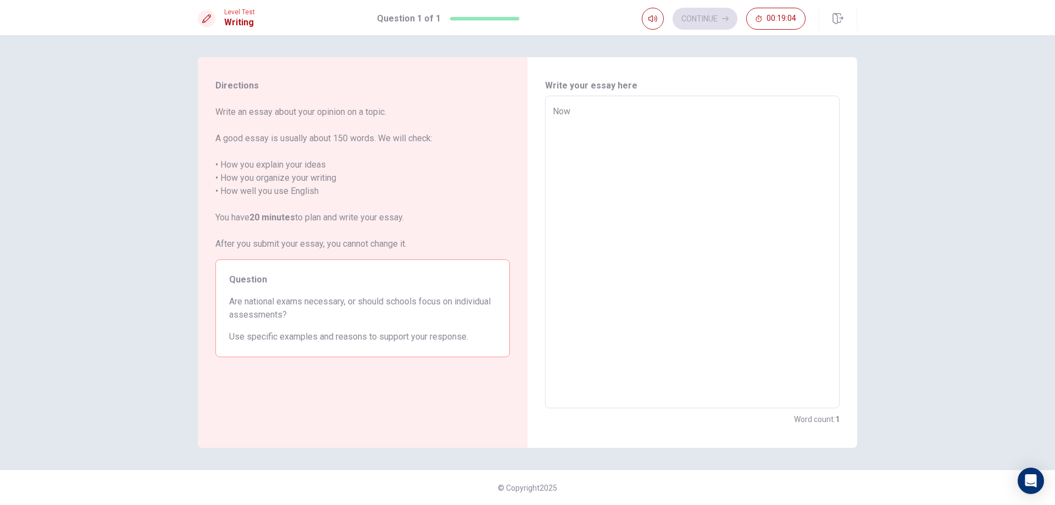
type textarea "x"
type textarea "Nowa"
type textarea "x"
type textarea "Nowad"
type textarea "x"
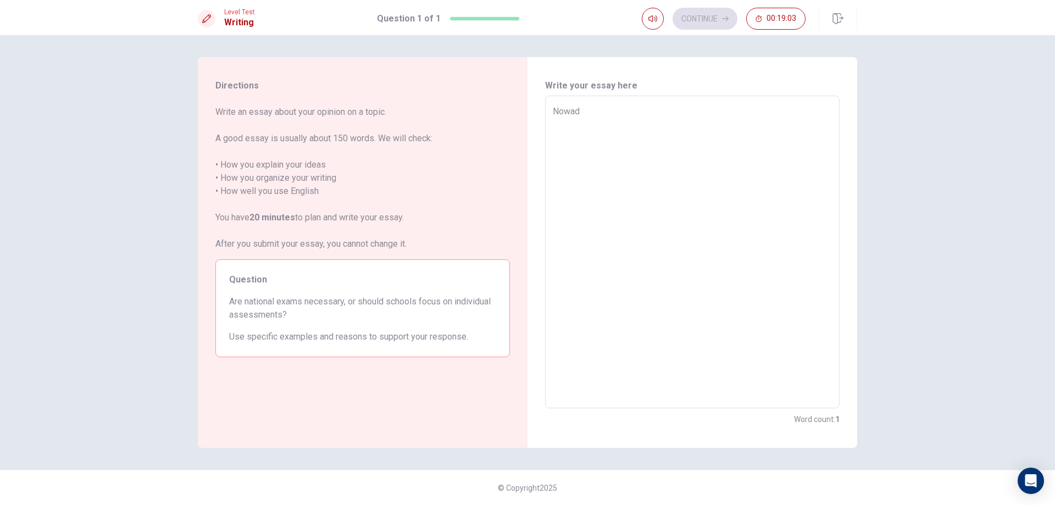
type textarea "Nowada"
type textarea "x"
type textarea "Nowaday"
type textarea "x"
type textarea "Nowada"
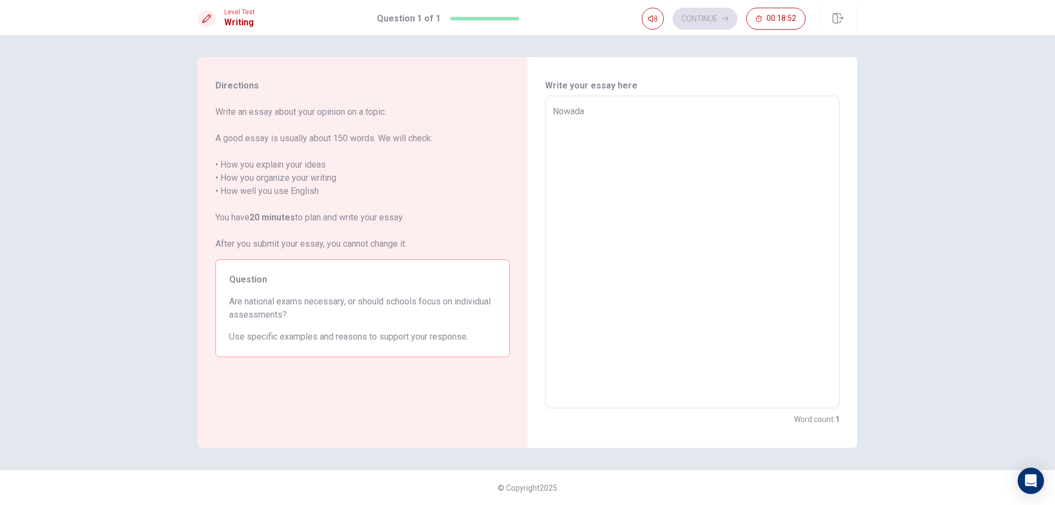
type textarea "x"
type textarea "Nowad"
type textarea "x"
type textarea "Nowa"
type textarea "x"
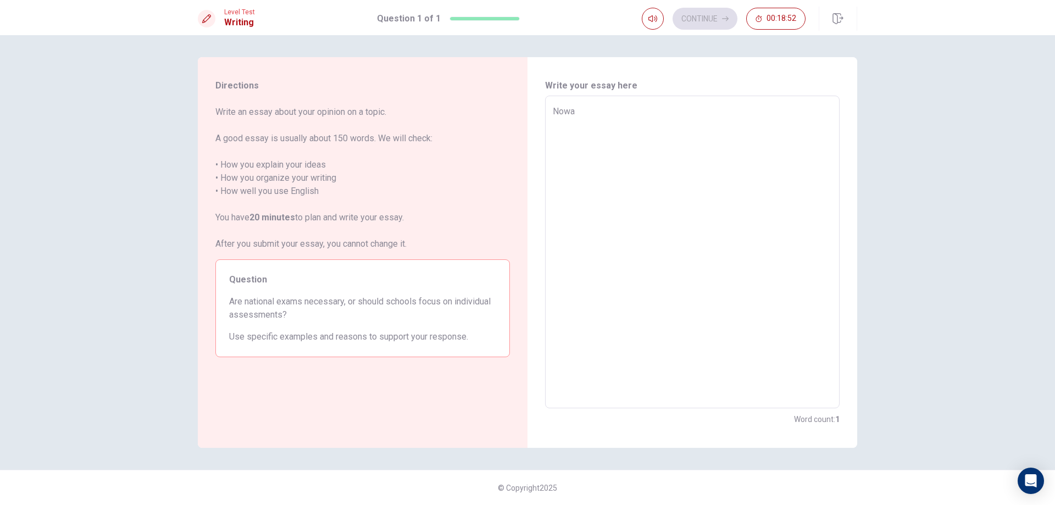
type textarea "Now"
type textarea "x"
type textarea "No"
type textarea "x"
type textarea "N"
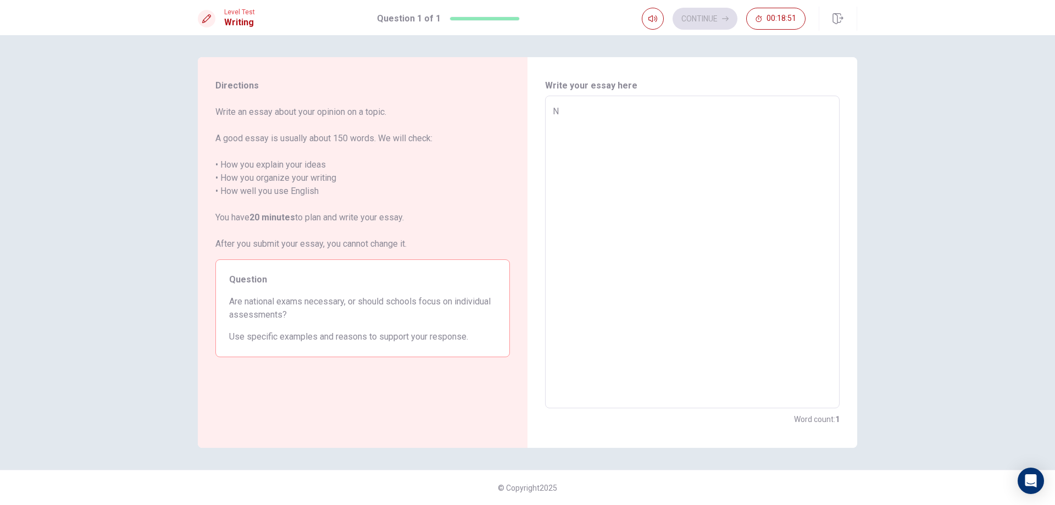
type textarea "x"
type textarea "b"
type textarea "x"
type textarea "bo"
type textarea "x"
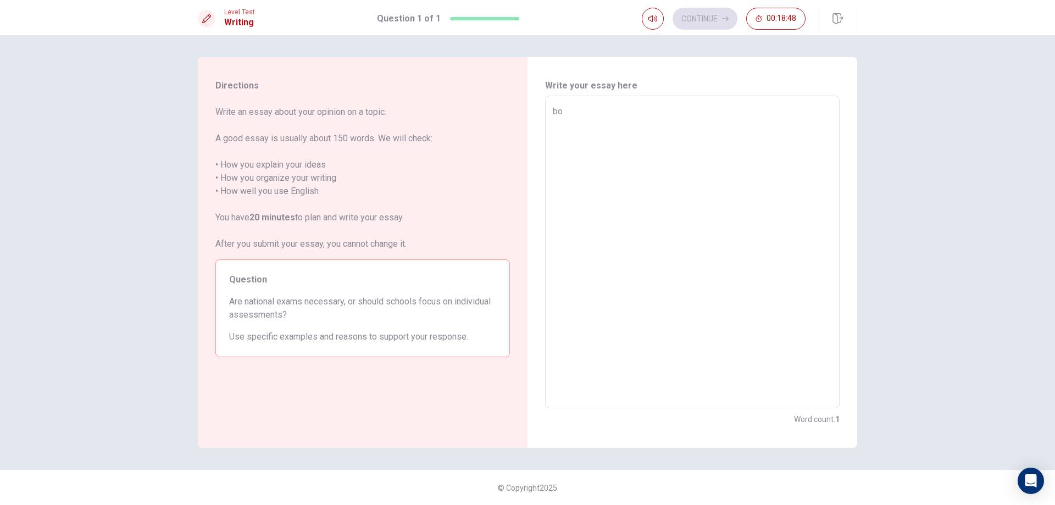
type textarea "bot"
type textarea "x"
type textarea "both"
type textarea "x"
type textarea "bot"
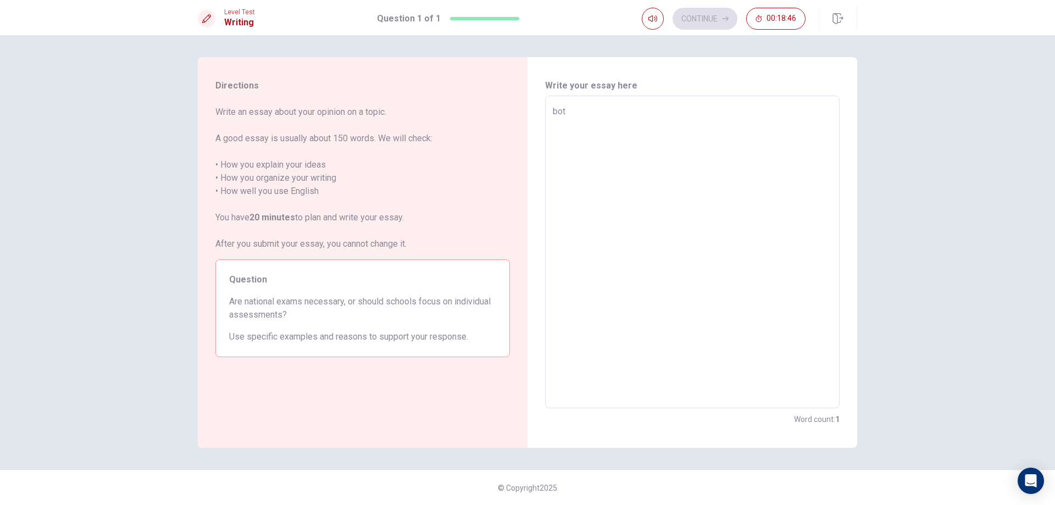
type textarea "x"
type textarea "bo"
type textarea "x"
type textarea "b"
type textarea "x"
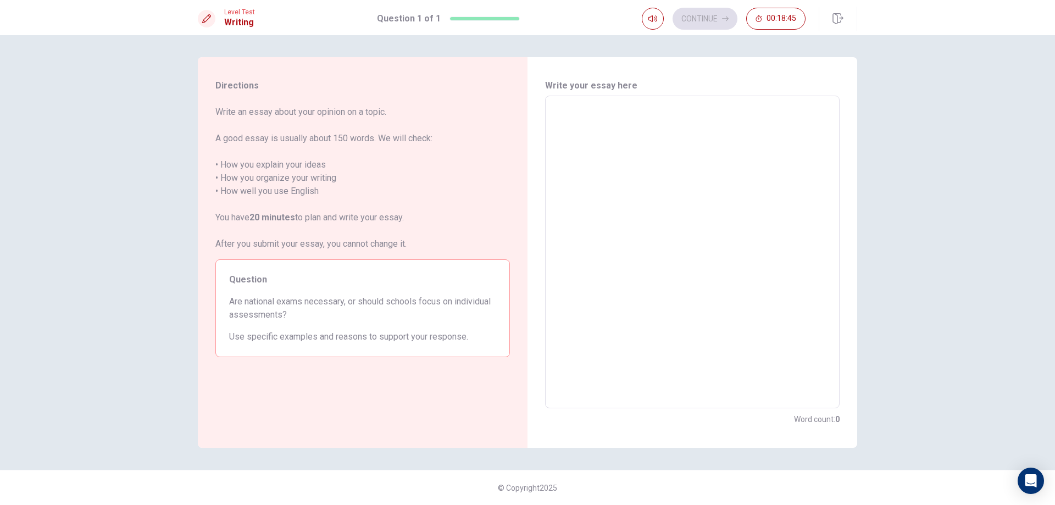
type textarea "B"
type textarea "x"
type textarea "Bo"
type textarea "x"
type textarea "Bot"
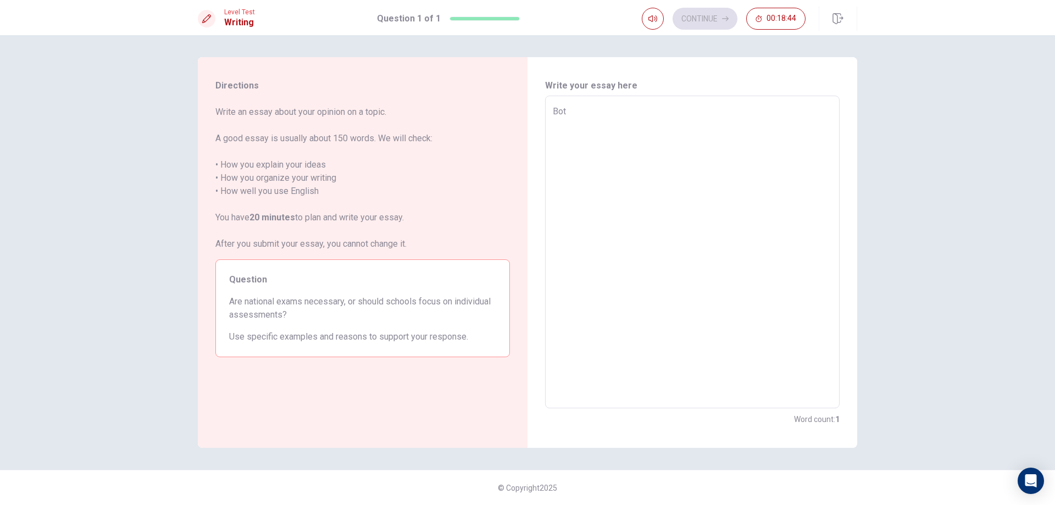
type textarea "x"
type textarea "Both"
type textarea "x"
type textarea "Both"
type textarea "x"
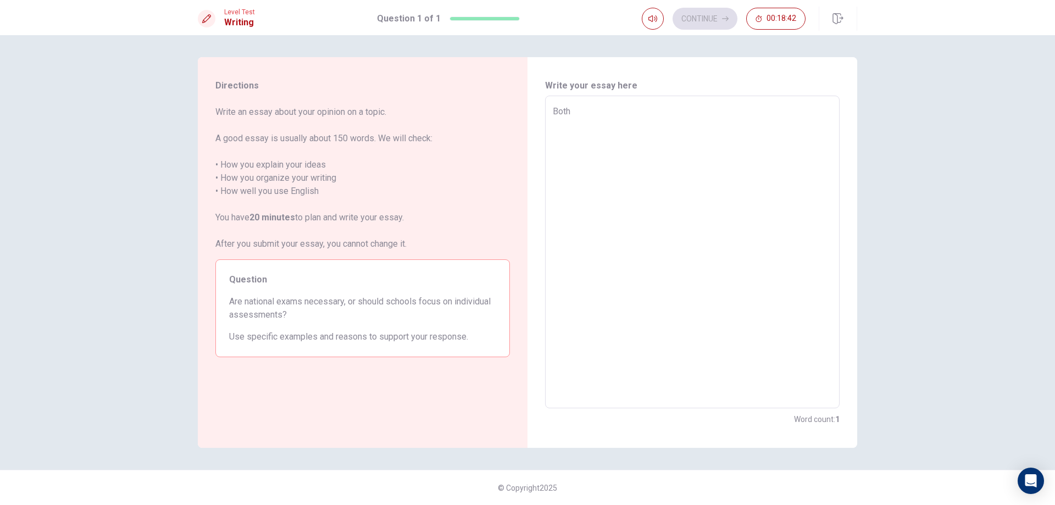
type textarea "Both n"
type textarea "x"
type textarea "Both na"
type textarea "x"
type textarea "Both nat"
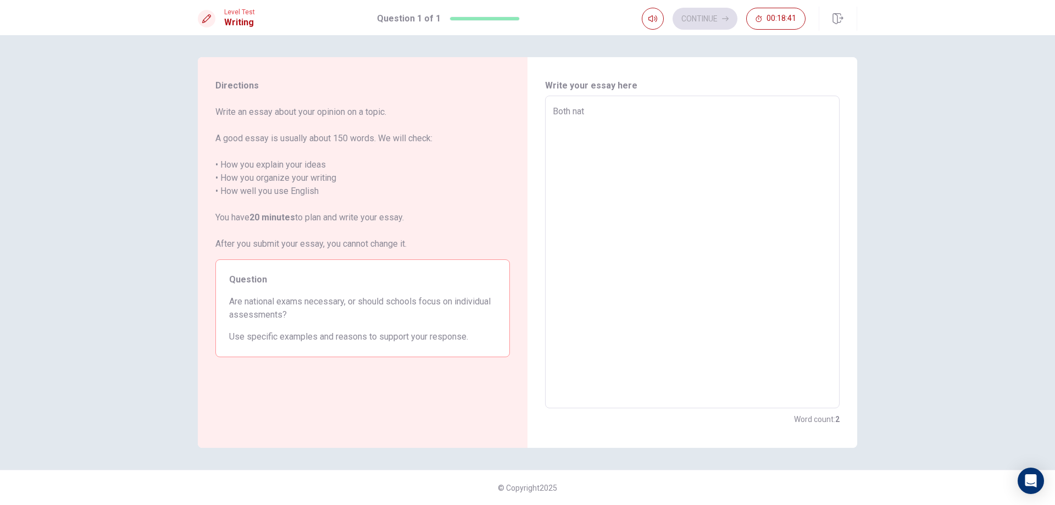
type textarea "x"
type textarea "Both nati"
type textarea "x"
type textarea "Both natio"
type textarea "x"
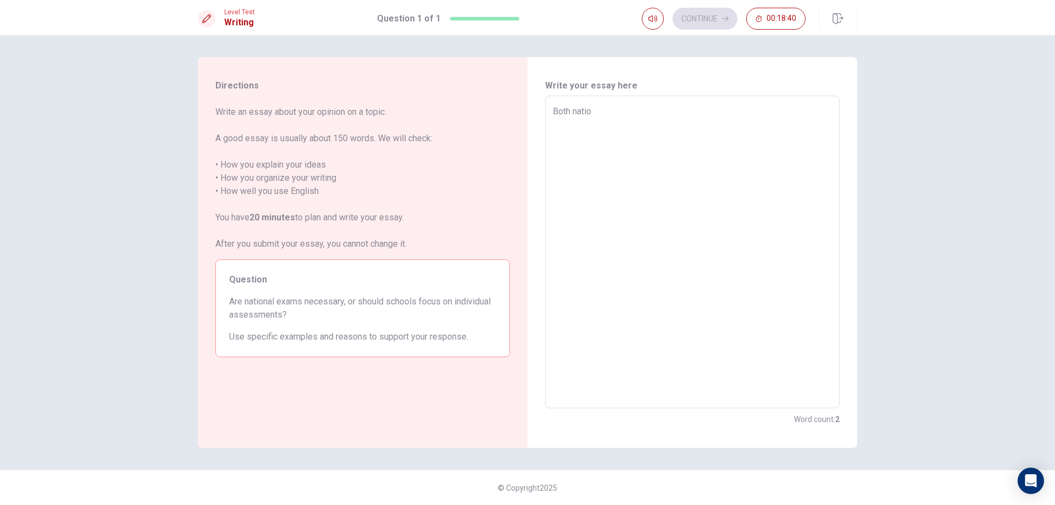
type textarea "Both nation"
type textarea "x"
type textarea "Both nationa"
type textarea "x"
type textarea "Both national"
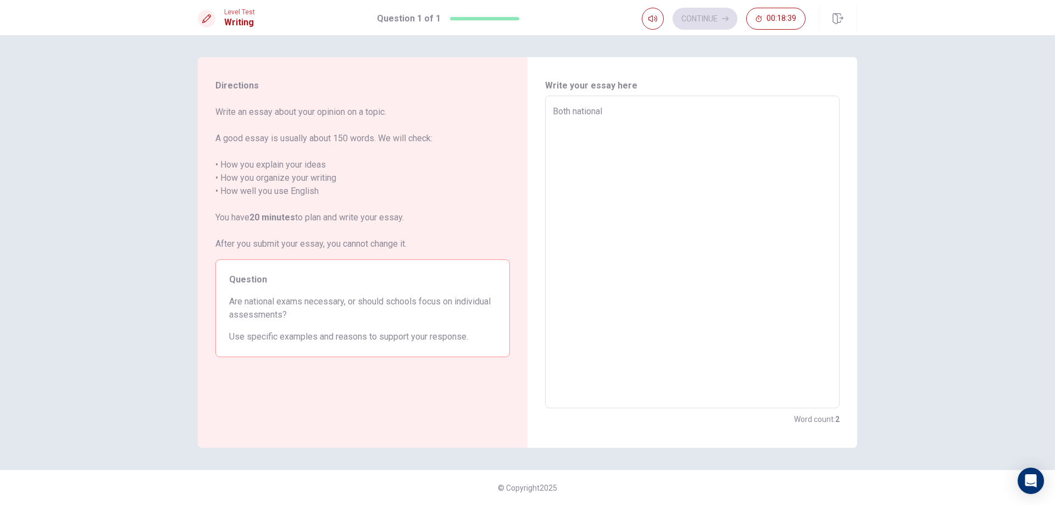
type textarea "x"
type textarea "Both national"
type textarea "x"
type textarea "Both national e"
type textarea "x"
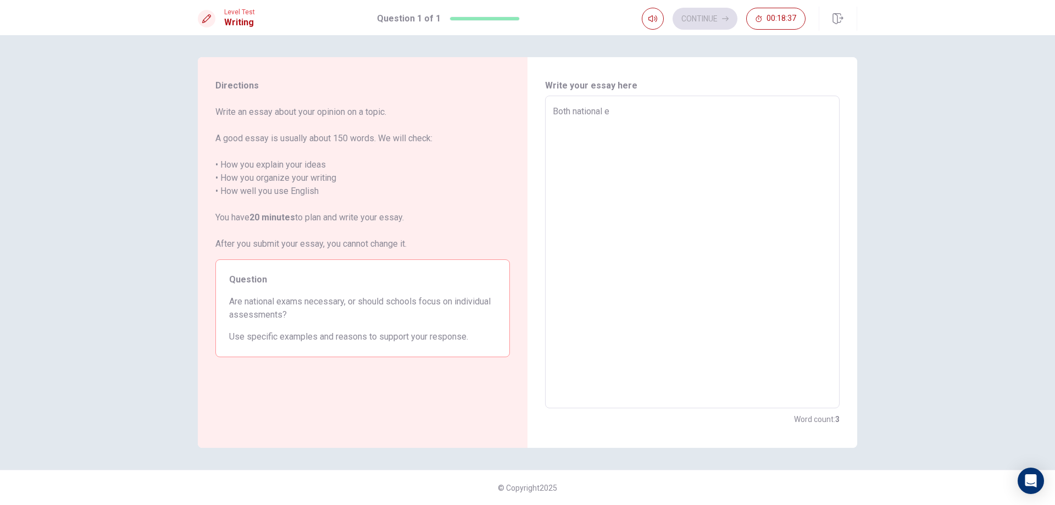
type textarea "Both national ex"
type textarea "x"
type textarea "Both national exa"
type textarea "x"
type textarea "Both national exam"
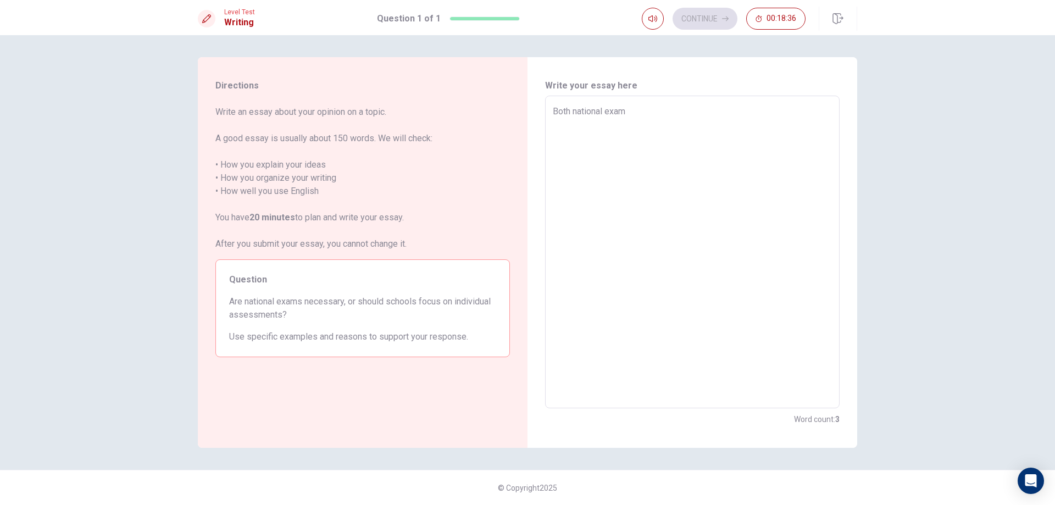
type textarea "x"
type textarea "Both national exams"
type textarea "x"
type textarea "Both national exams"
type textarea "x"
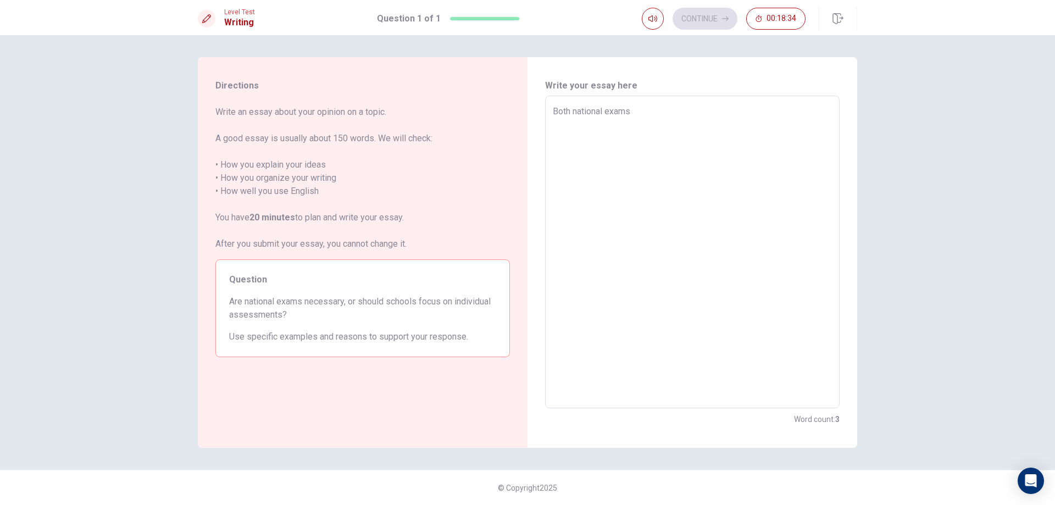
type textarea "Both national exams a"
type textarea "x"
type textarea "Both national exams an"
type textarea "x"
type textarea "Both national exams and"
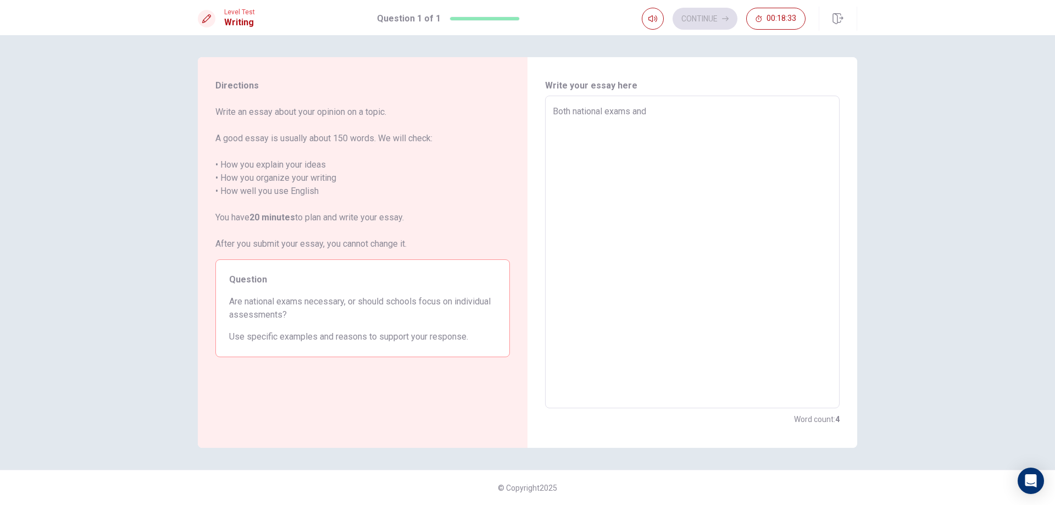
type textarea "x"
type textarea "Both national exams and"
type textarea "x"
type textarea "Both national exams and s"
type textarea "x"
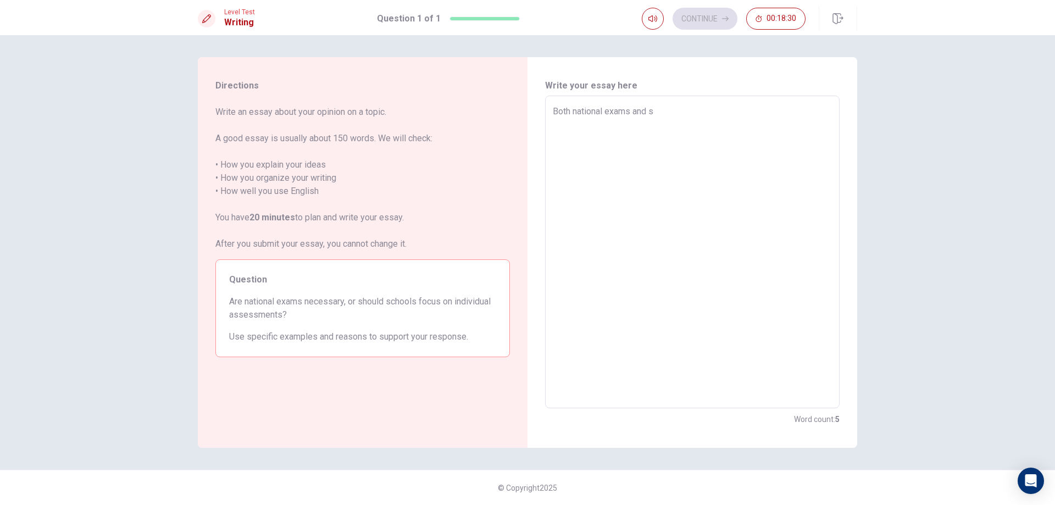
type textarea "Both national exams and sc"
type textarea "x"
type textarea "Both national exams and sch"
type textarea "x"
type textarea "Both national exams and scho"
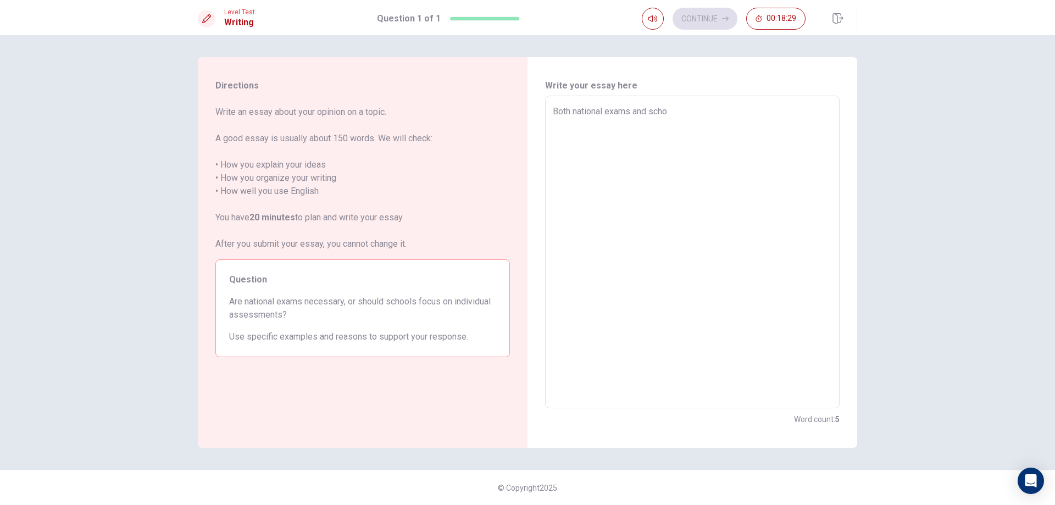
type textarea "x"
type textarea "Both national exams and schoo"
type textarea "x"
type textarea "Both national exams and school"
type textarea "x"
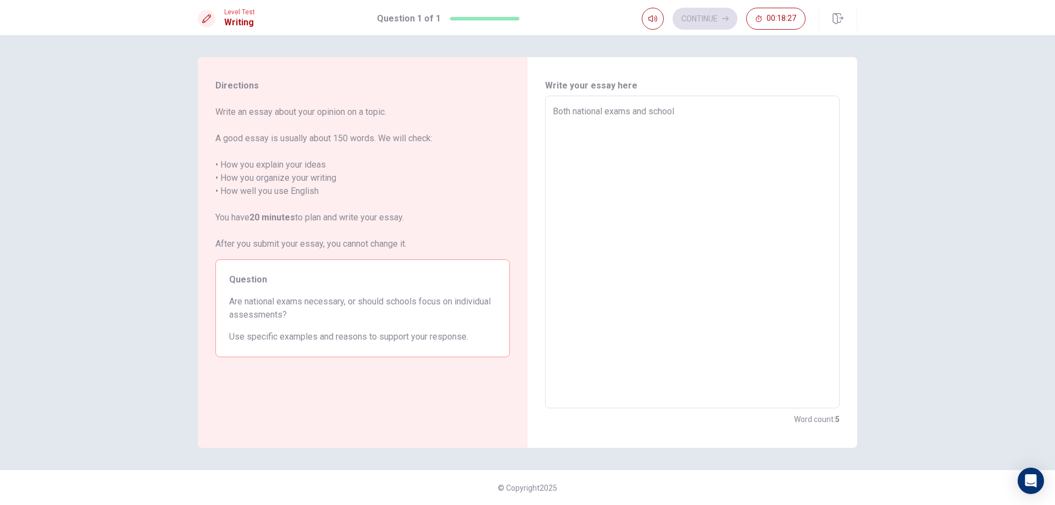
type textarea "Both national exams and schoo"
type textarea "x"
type textarea "Both national exams and scho"
type textarea "x"
type textarea "Both national exams and sch"
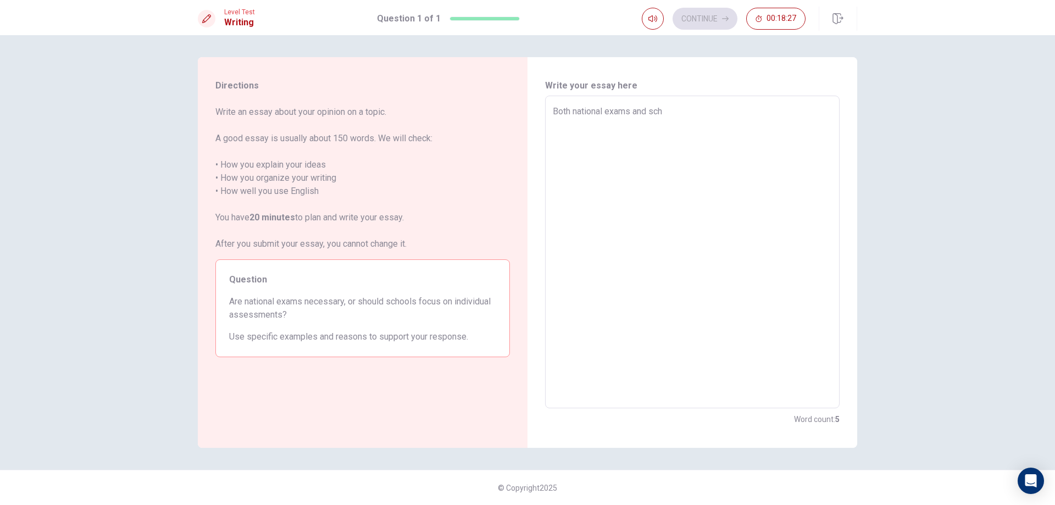
type textarea "x"
type textarea "Both national exams and sc"
type textarea "x"
type textarea "Both national exams and s"
type textarea "x"
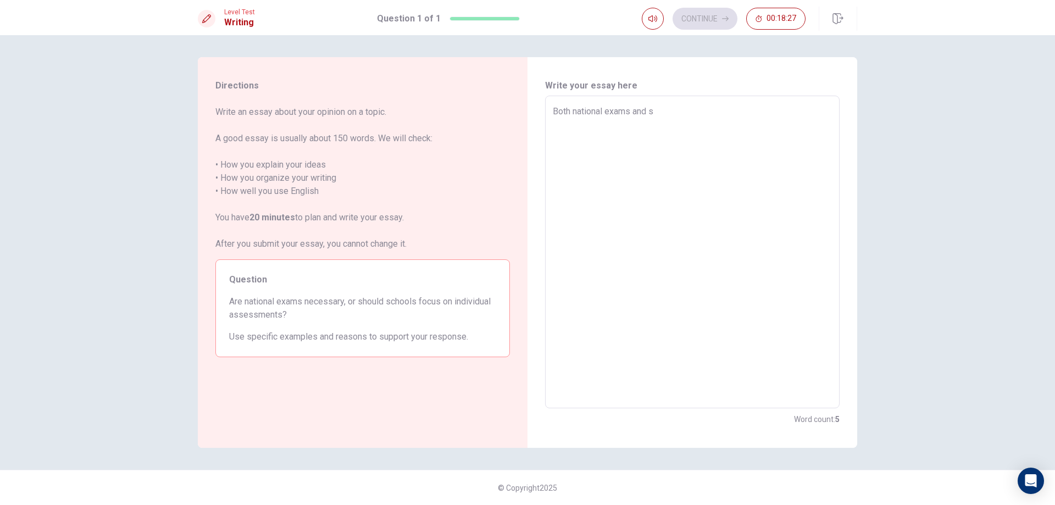
type textarea "Both national exams and"
type textarea "x"
type textarea "Both national exams and i"
type textarea "x"
type textarea "Both national exams and in"
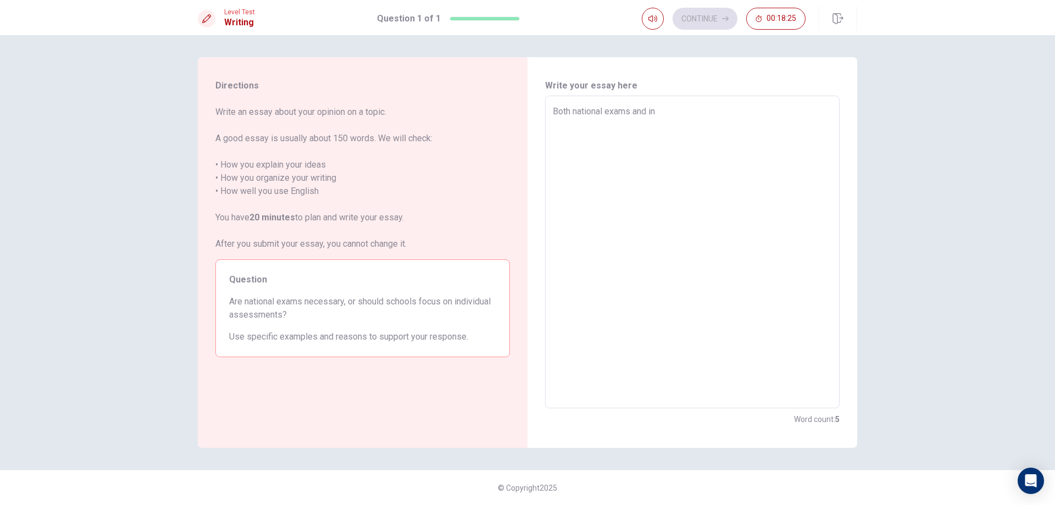
type textarea "x"
type textarea "Both national exams and ind"
type textarea "x"
type textarea "Both national exams and indi"
type textarea "x"
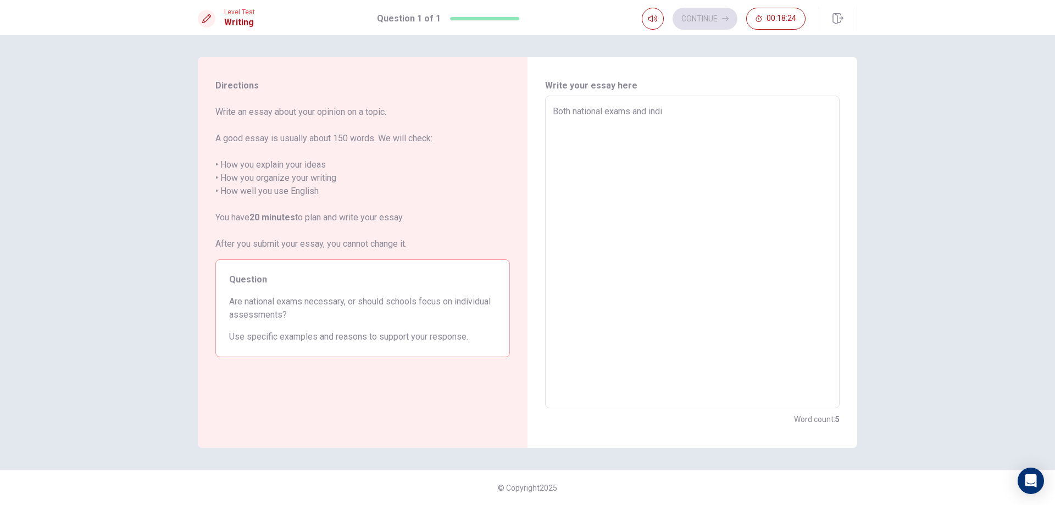
type textarea "Both national exams and indiv"
type textarea "x"
type textarea "Both national exams and indivi"
type textarea "x"
type textarea "Both national exams and individ"
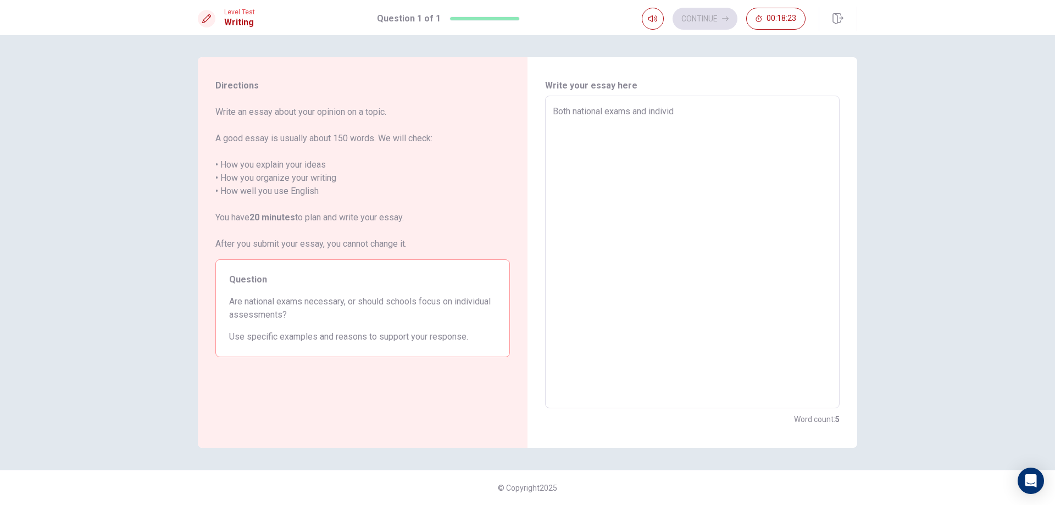
type textarea "x"
type textarea "Both national exams and individu"
type textarea "x"
type textarea "Both national exams and individua"
type textarea "x"
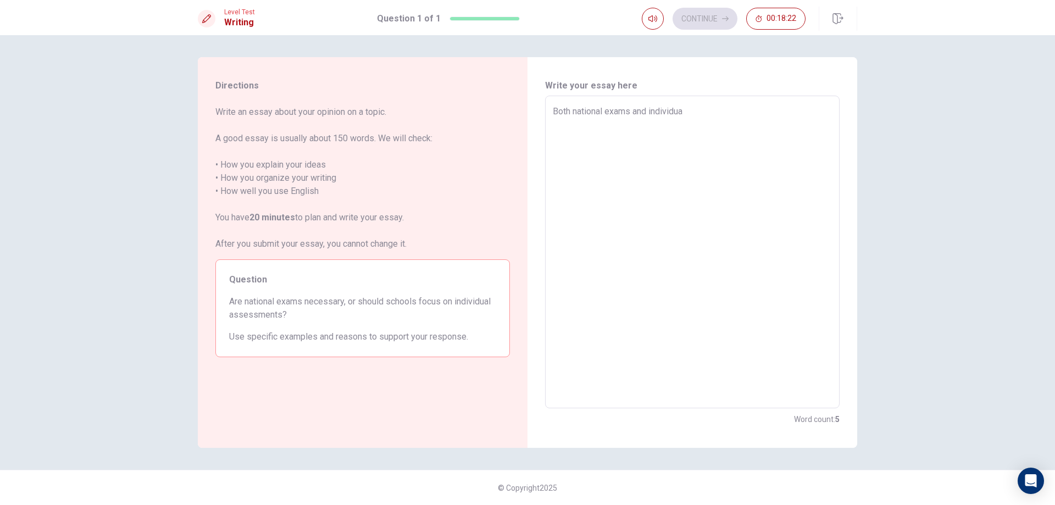
type textarea "Both national exams and individual"
type textarea "x"
type textarea "Both national exams and individual"
type textarea "x"
type textarea "Both national exams and individual a"
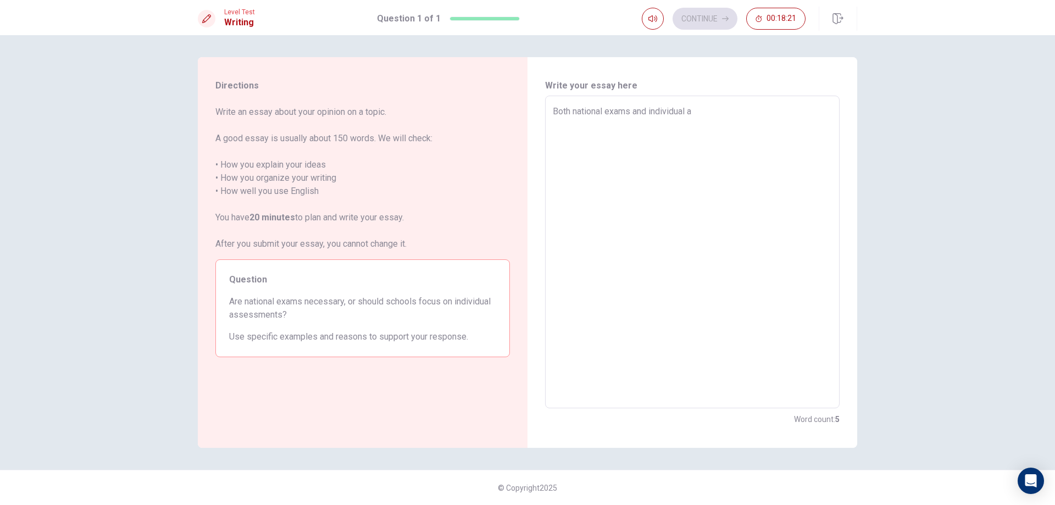
type textarea "x"
type textarea "Both national exams and individual as"
type textarea "x"
type textarea "Both national exams and individual ass"
type textarea "x"
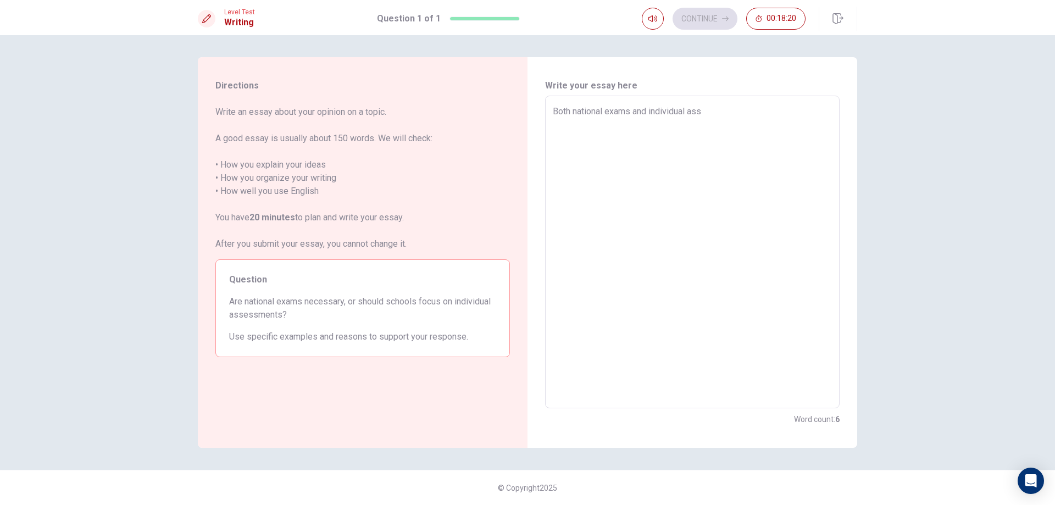
type textarea "Both national exams and individual assi"
type textarea "x"
type textarea "Both national exams and individual assin"
type textarea "x"
type textarea "Both national exams and individual assing"
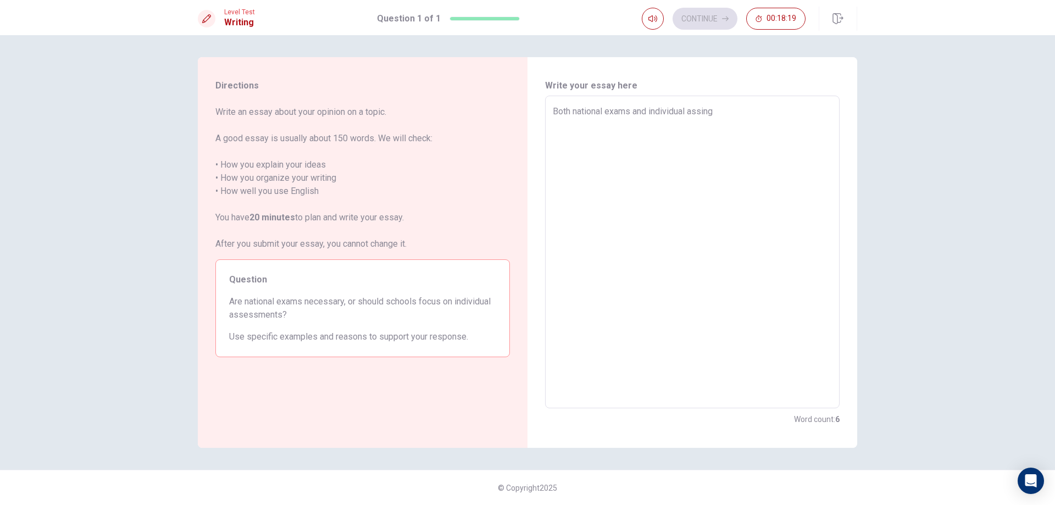
type textarea "x"
type textarea "Both national exams and individual assingm"
type textarea "x"
type textarea "Both national exams and individual assingme"
type textarea "x"
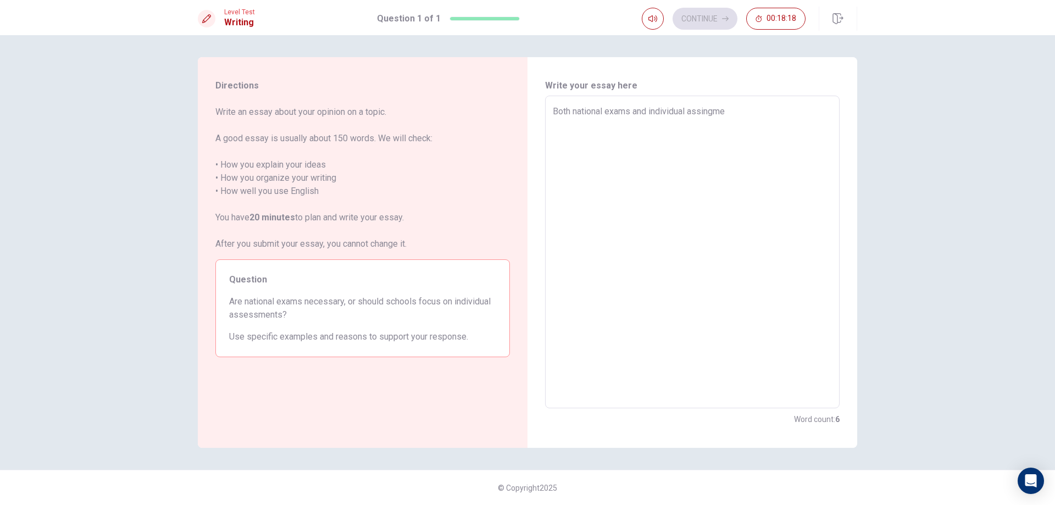
type textarea "Both national exams and individual assingmen"
type textarea "x"
type textarea "Both national exams and individual assingment"
type textarea "x"
type textarea "Both national exams and individual assingments"
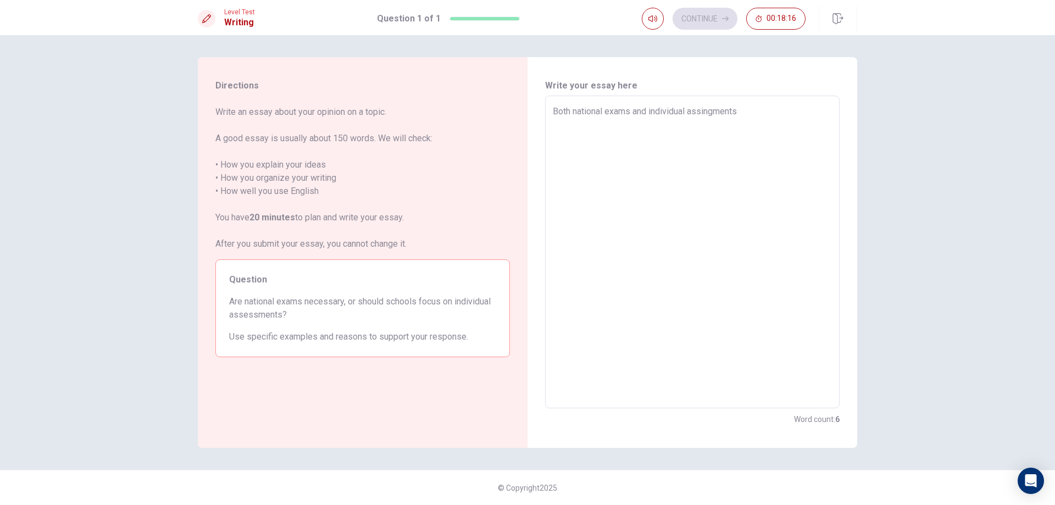
type textarea "x"
type textarea "Both national exams and individual assingments"
type textarea "x"
type textarea "Both national exams and individual assingments a"
type textarea "x"
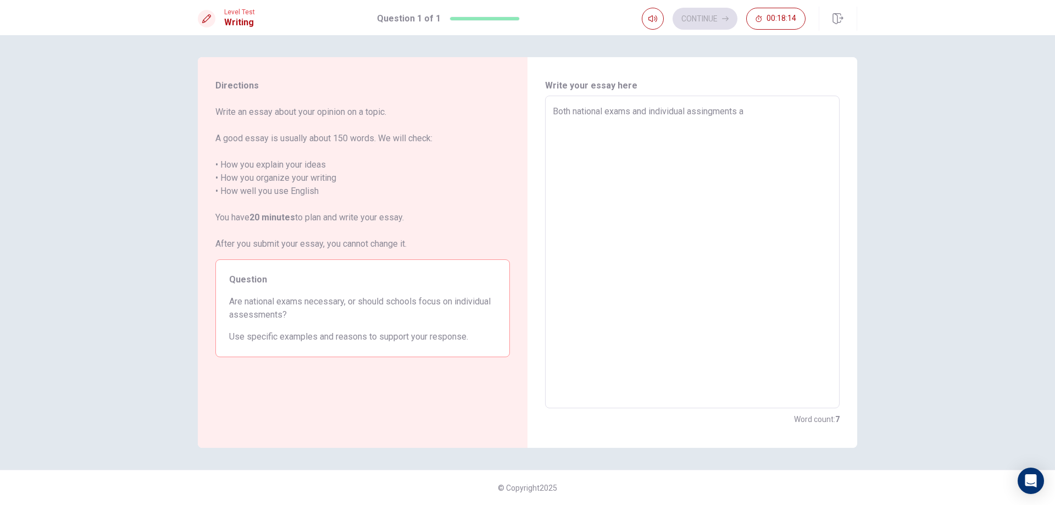
type textarea "Both national exams and individual assingments ar"
type textarea "x"
type textarea "Both national exams and individual assingments are"
type textarea "x"
type textarea "Both national exams and individual assingments are"
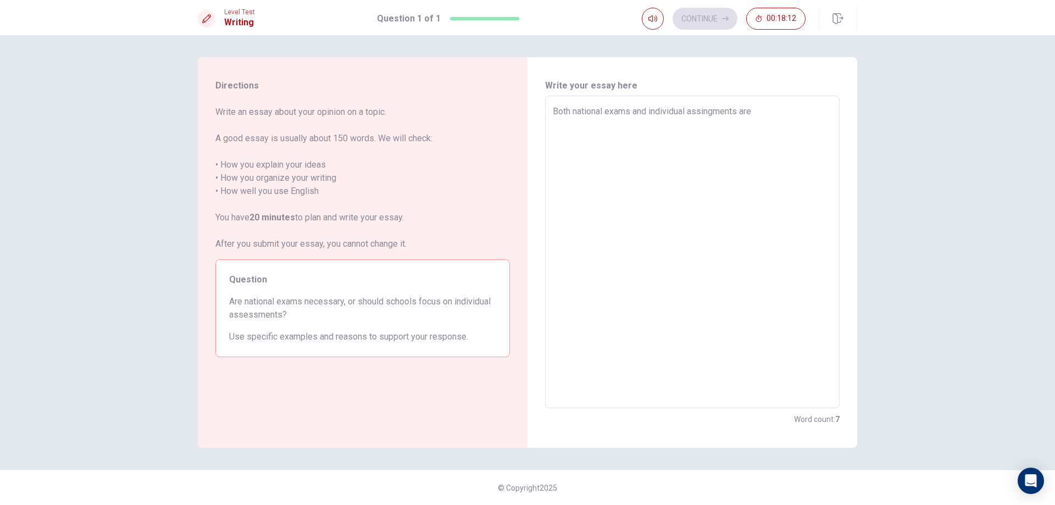
type textarea "x"
type textarea "Both national exams and individual assingments are n"
type textarea "x"
type textarea "Both national exams and individual assingments are ne"
type textarea "x"
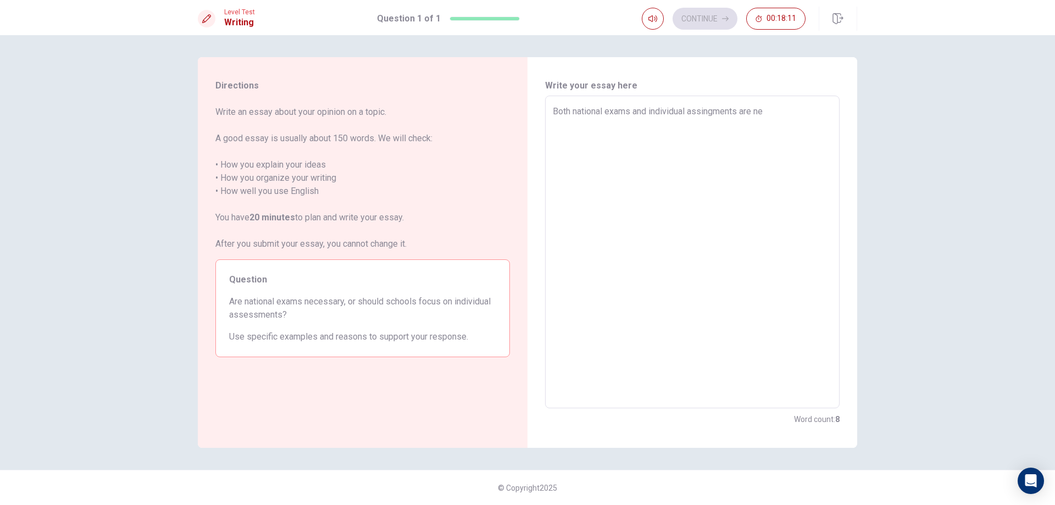
type textarea "Both national exams and individual assingments are nec"
type textarea "x"
type textarea "Both national exams and individual assingments are nece"
type textarea "x"
type textarea "Both national exams and individual assingments are neces"
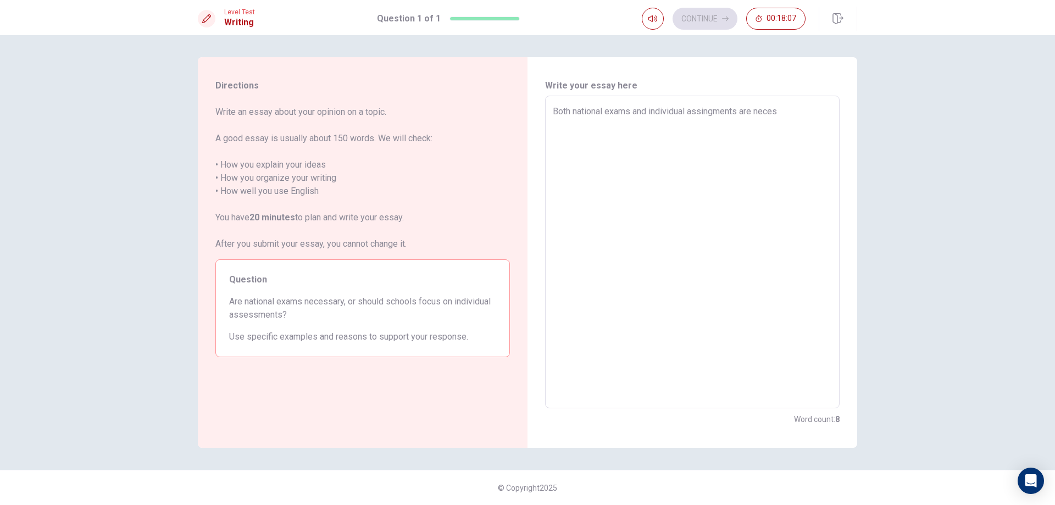
type textarea "x"
type textarea "Both national exams and individual assingments are necess"
type textarea "x"
type textarea "Both national exams and individual assingments are necessa"
type textarea "x"
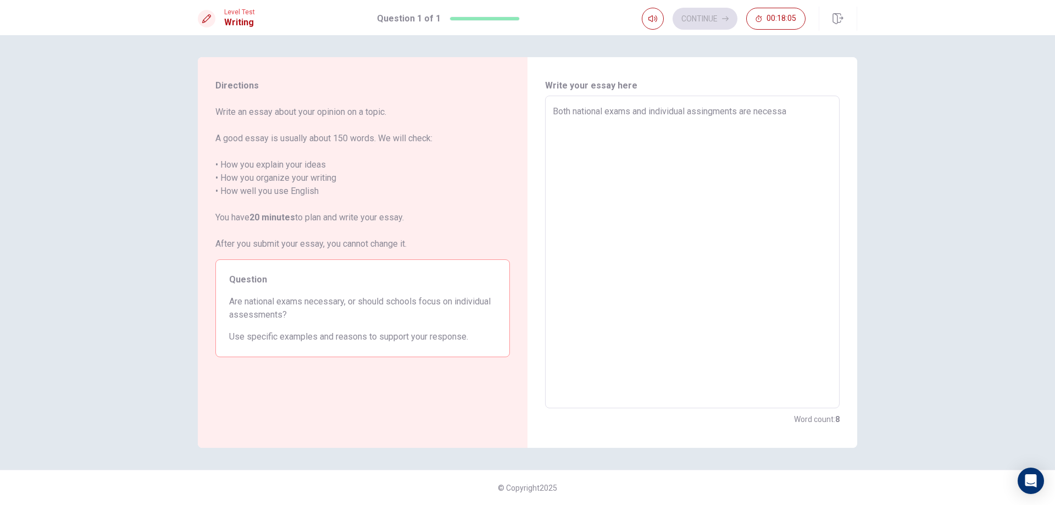
type textarea "Both national exams and individual assingments are necessar"
type textarea "x"
type textarea "Both national exams and individual assingments are necessary"
click at [624, 135] on textarea "Both national exams and individual assingments are necessary. School should foc…" at bounding box center [692, 252] width 279 height 295
click at [636, 135] on textarea "Both national exams and individual assingments are necessary. School should foc…" at bounding box center [692, 252] width 279 height 295
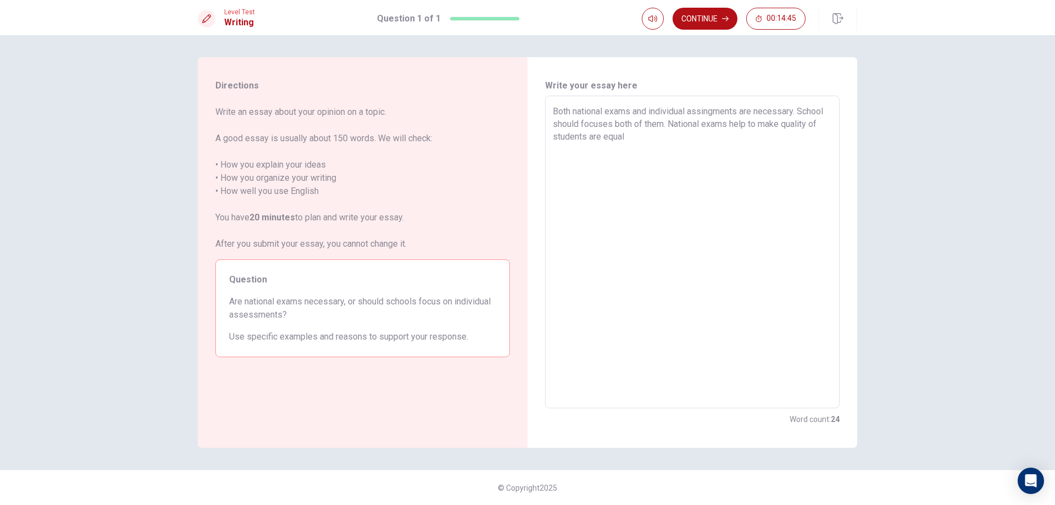
click at [636, 135] on textarea "Both national exams and individual assingments are necessary. School should foc…" at bounding box center [692, 252] width 279 height 295
click at [698, 123] on textarea "Both national exams and individual assingments are necessary. School should foc…" at bounding box center [692, 252] width 279 height 295
click at [696, 124] on textarea "Both national exams and individual assingments are necessary. School should foc…" at bounding box center [692, 252] width 279 height 295
click at [698, 124] on textarea "Both national exams and individual assingments are necessary. School should foc…" at bounding box center [692, 252] width 279 height 295
click at [703, 123] on textarea "Both national exams and individual assingments are necessary. School should foc…" at bounding box center [692, 252] width 279 height 295
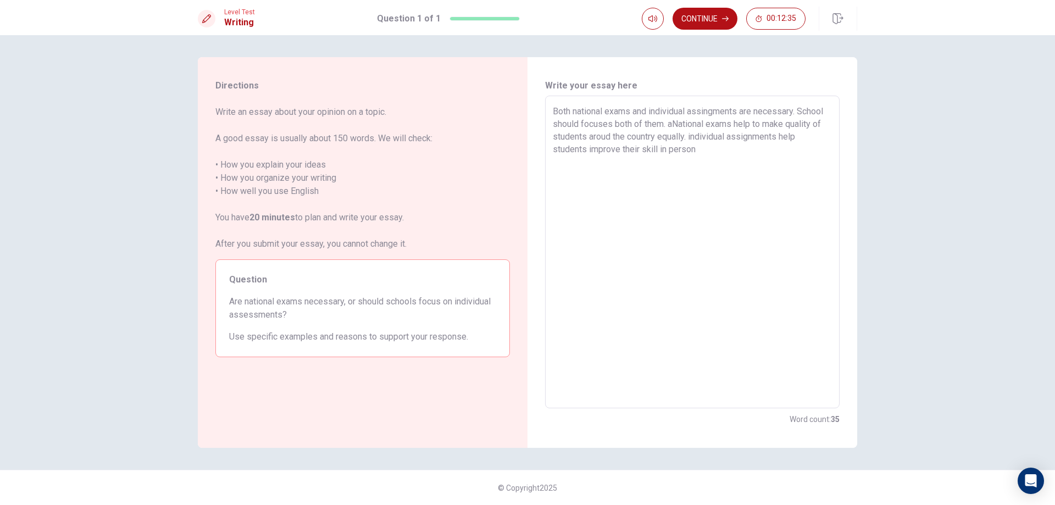
click at [554, 123] on textarea "Both national exams and individual assingments are necessary. School should foc…" at bounding box center [692, 252] width 279 height 295
click at [703, 123] on textarea "Both national exams and individual assingments are necessary. School should foc…" at bounding box center [692, 252] width 279 height 295
click at [773, 126] on textarea "Both national exams and individual assingments are necessary. School should foc…" at bounding box center [692, 252] width 279 height 295
click at [773, 150] on textarea "Both national exams and individual assingments are necessary. School should foc…" at bounding box center [692, 252] width 279 height 295
click at [812, 143] on textarea "Both national exams and individual assingments are necessary. School should foc…" at bounding box center [692, 252] width 279 height 295
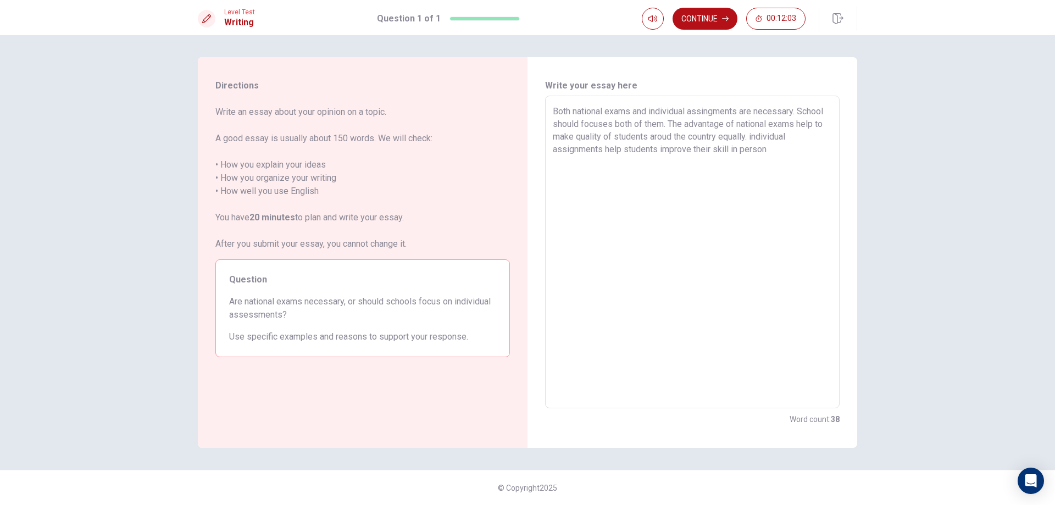
click at [812, 127] on textarea "Both national exams and individual assingments are necessary. School should foc…" at bounding box center [692, 252] width 279 height 295
click at [814, 151] on textarea "Both national exams and individual assingments are necessary. School should foc…" at bounding box center [692, 252] width 279 height 295
click at [560, 140] on textarea "Both national exams and individual assingments are necessary. School should foc…" at bounding box center [692, 252] width 279 height 295
click at [554, 123] on textarea "Both national exams and individual assingments are necessary. School should foc…" at bounding box center [692, 252] width 279 height 295
click at [812, 136] on textarea "Both national exams and individual assingments are necessary. School should foc…" at bounding box center [692, 252] width 279 height 295
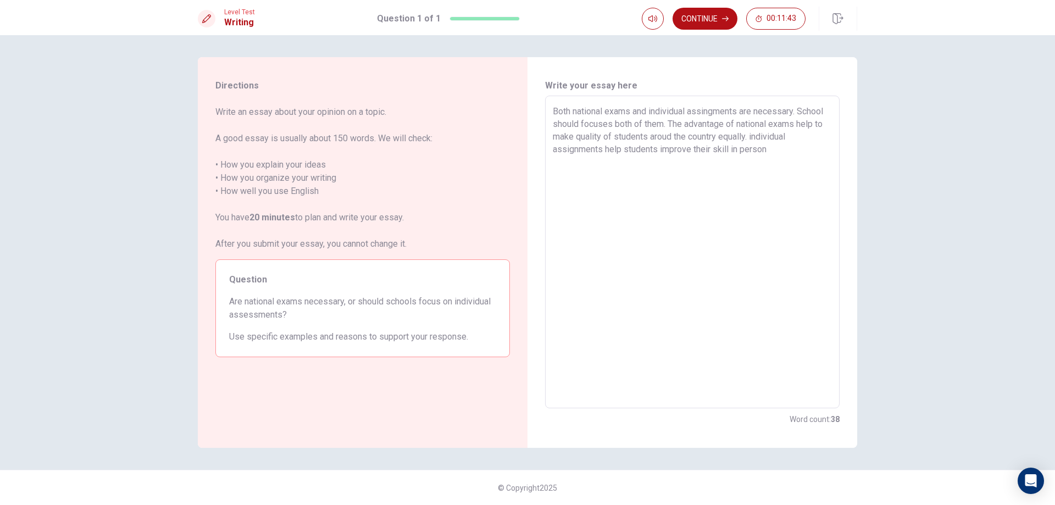
click at [552, 148] on div "Both national exams and individual assingments are necessary. School should foc…" at bounding box center [692, 252] width 295 height 313
click at [618, 166] on textarea "Both national exams and individual assingments are necessary. School should foc…" at bounding box center [692, 252] width 279 height 295
click at [708, 162] on textarea "Both national exams and individual assingments are necessary. School should foc…" at bounding box center [692, 252] width 279 height 295
click at [709, 161] on textarea "Both national exams and individual assingments are necessary. School should foc…" at bounding box center [692, 252] width 279 height 295
click at [710, 160] on textarea "Both national exams and individual assingments are necessary. School should foc…" at bounding box center [692, 252] width 279 height 295
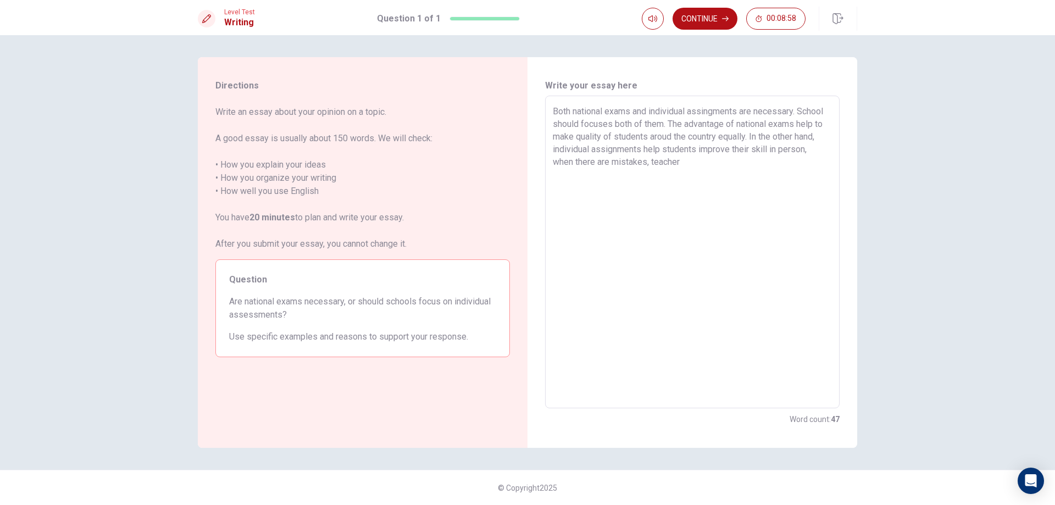
click at [755, 160] on textarea "Both national exams and individual assingments are necessary. School should foc…" at bounding box center [692, 252] width 279 height 295
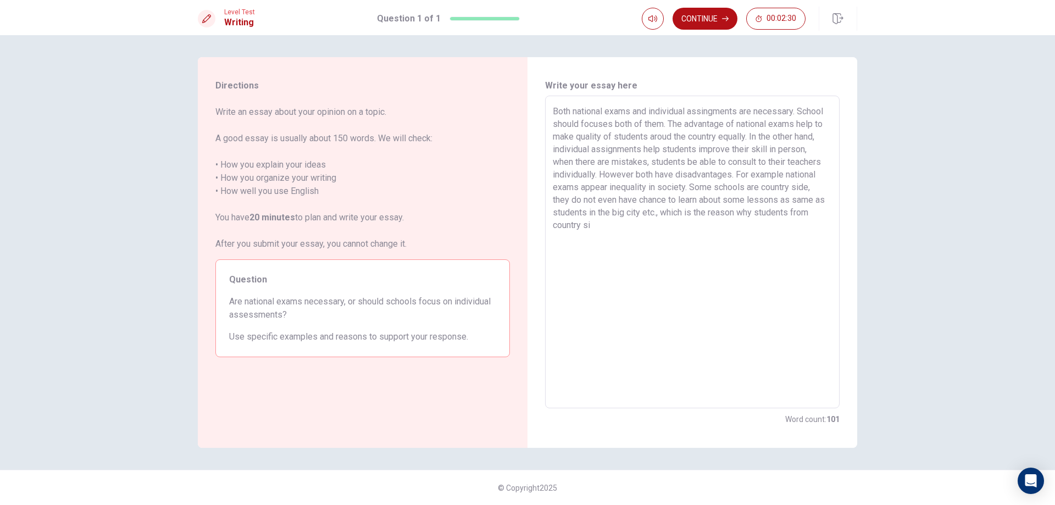
click at [597, 199] on textarea "Both national exams and individual assingments are necessary. School should foc…" at bounding box center [692, 252] width 279 height 295
click at [598, 199] on textarea "Both national exams and individual assingments are necessary. School should foc…" at bounding box center [692, 252] width 279 height 295
click at [660, 223] on textarea "Both national exams and individual assingments are necessary. School should foc…" at bounding box center [692, 252] width 279 height 295
click at [662, 225] on textarea "Both national exams and individual assingments are necessary. School should foc…" at bounding box center [692, 252] width 279 height 295
click at [664, 226] on textarea "Both national exams and individual assingments are necessary. School should foc…" at bounding box center [692, 252] width 279 height 295
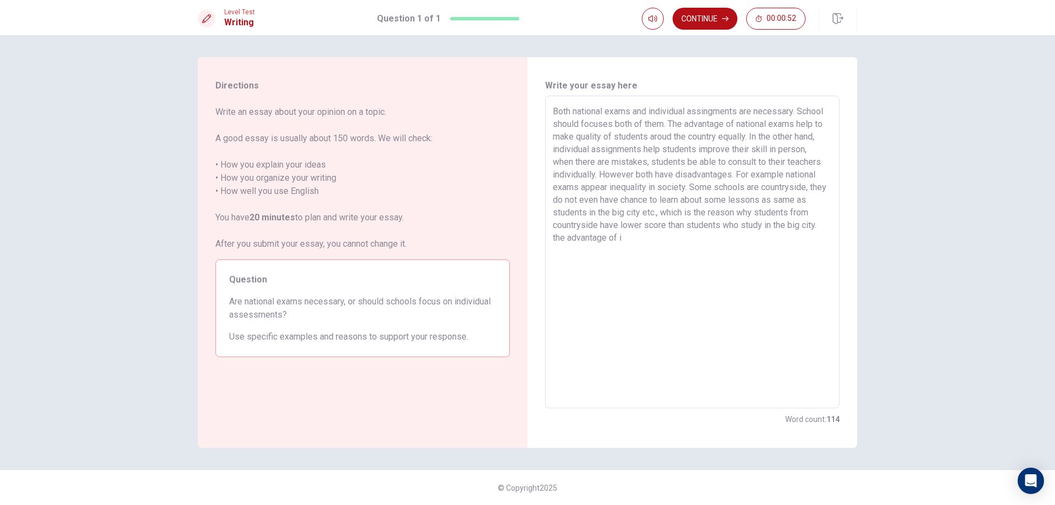
click at [647, 238] on textarea "Both national exams and individual assingments are necessary. School should foc…" at bounding box center [692, 252] width 279 height 295
click at [734, 236] on textarea "Both national exams and individual assingments are necessary. School should foc…" at bounding box center [692, 252] width 279 height 295
click at [634, 238] on textarea "Both national exams and individual assingments are necessary. School should foc…" at bounding box center [692, 252] width 279 height 295
click at [735, 238] on textarea "Both national exams and individual assingments are necessary. School should foc…" at bounding box center [692, 252] width 279 height 295
click at [715, 18] on button "Continue" at bounding box center [705, 19] width 65 height 22
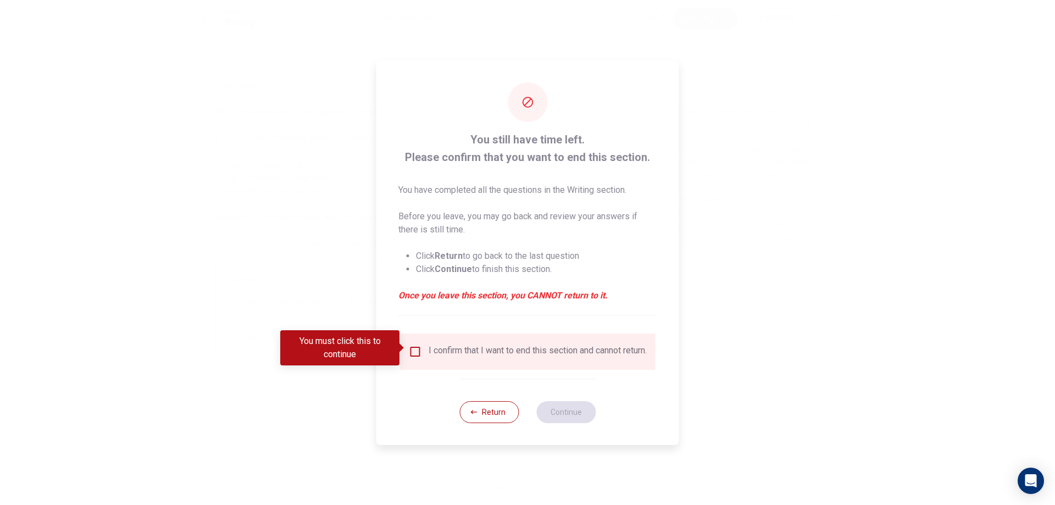
click at [413, 346] on input "You must click this to continue" at bounding box center [415, 351] width 13 height 13
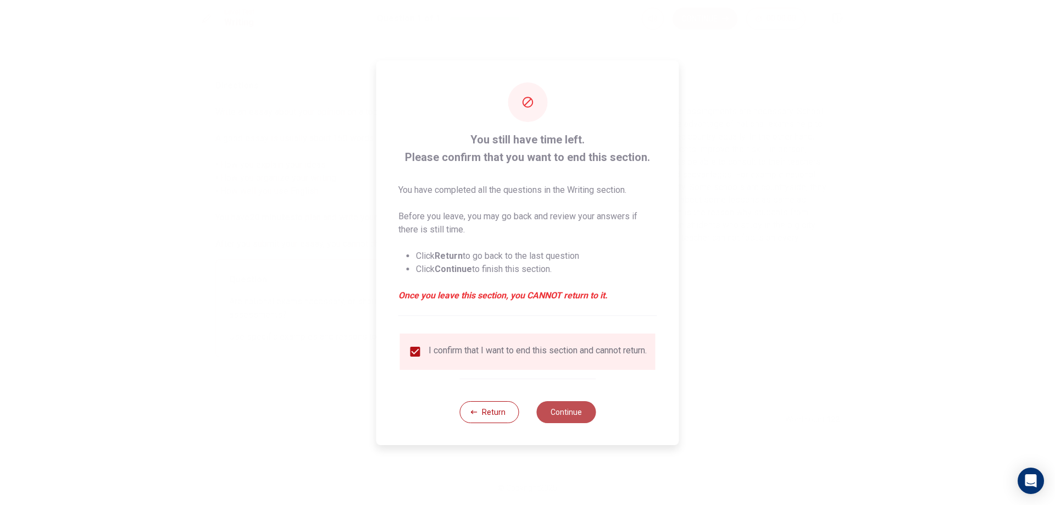
click at [573, 418] on button "Continue" at bounding box center [565, 412] width 59 height 22
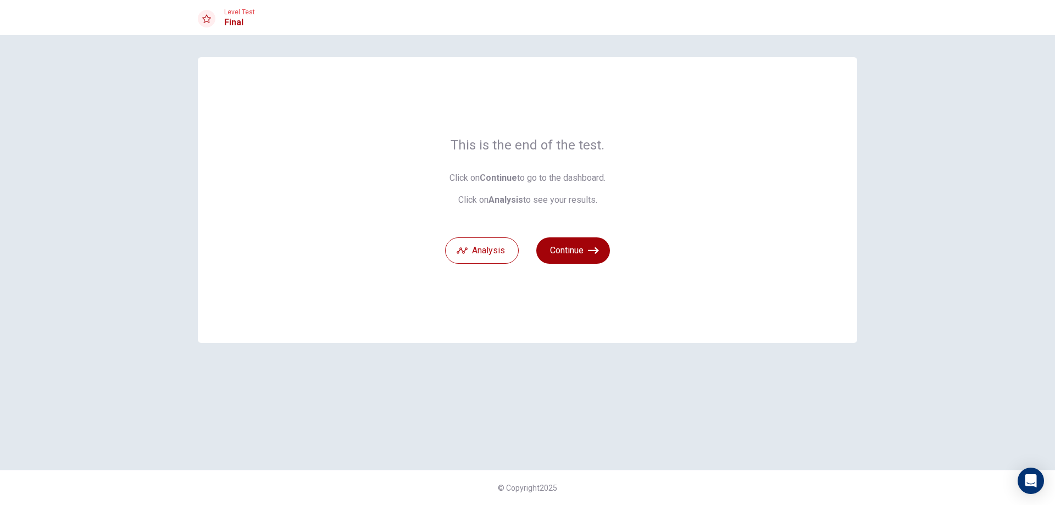
click at [579, 246] on button "Continue" at bounding box center [573, 250] width 74 height 26
